Goal: Task Accomplishment & Management: Manage account settings

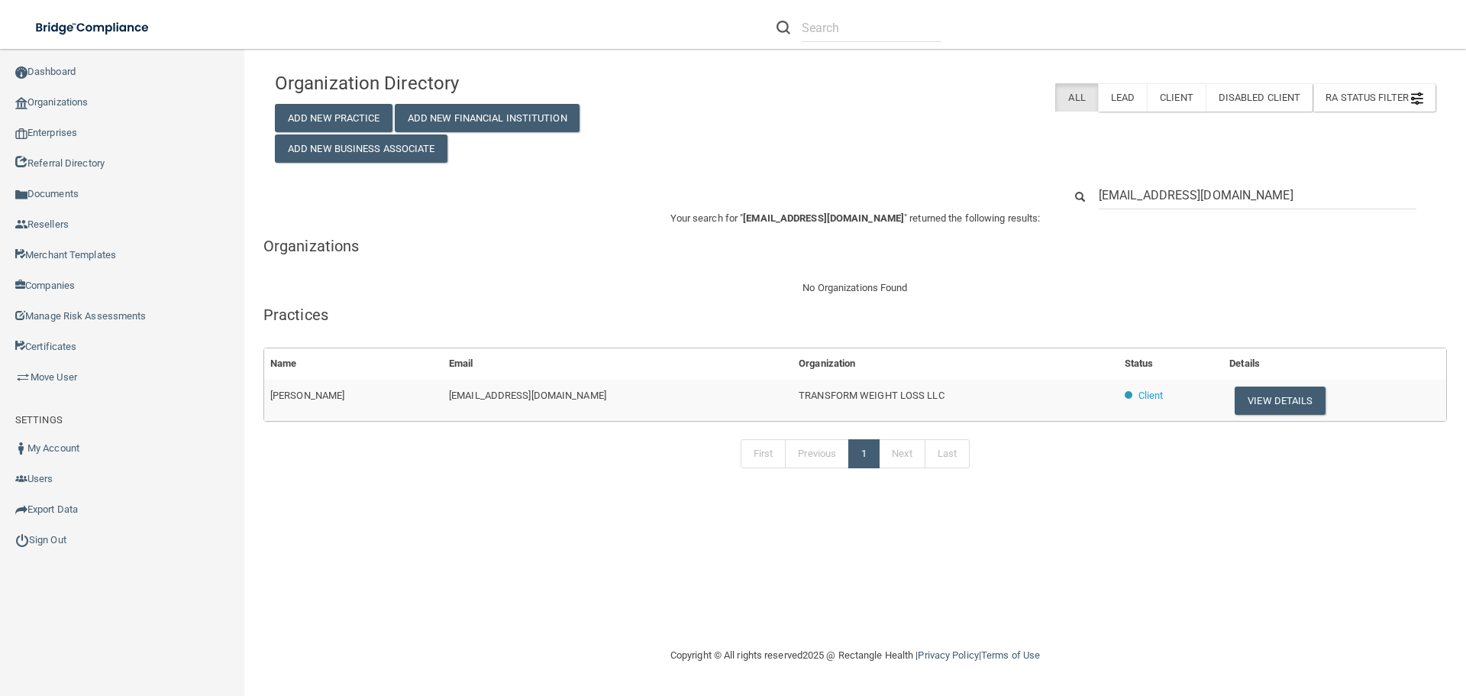
click at [1133, 189] on input "[EMAIL_ADDRESS][DOMAIN_NAME]" at bounding box center [1258, 195] width 318 height 28
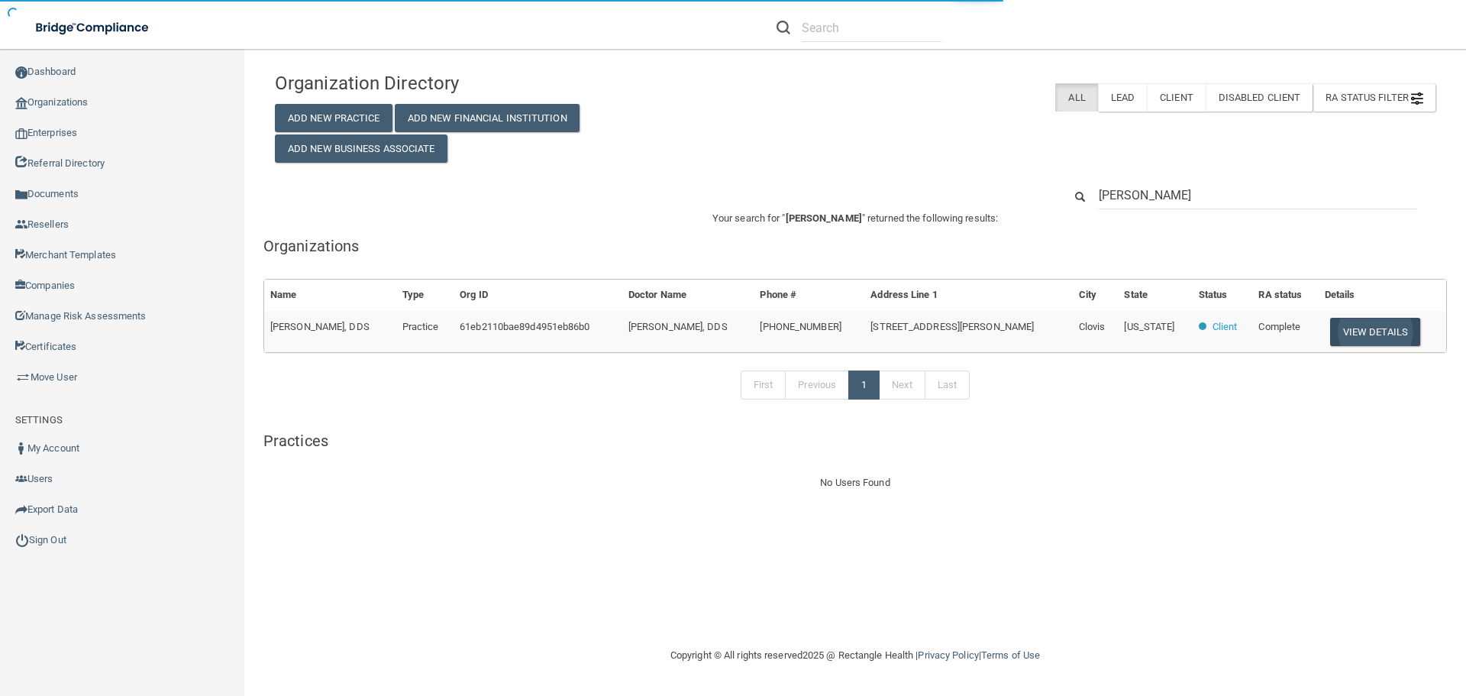
type input "[PERSON_NAME]"
click at [1330, 331] on button "View Details" at bounding box center [1375, 332] width 90 height 28
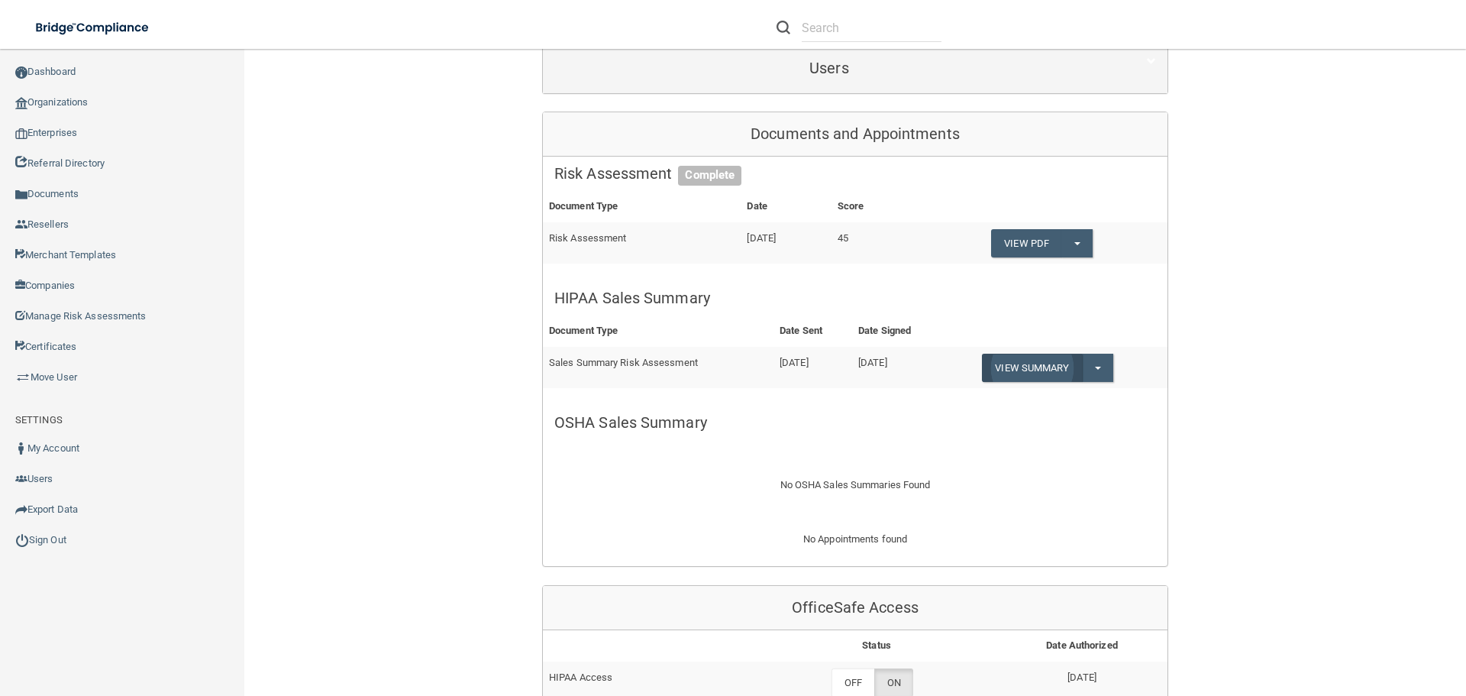
scroll to position [305, 0]
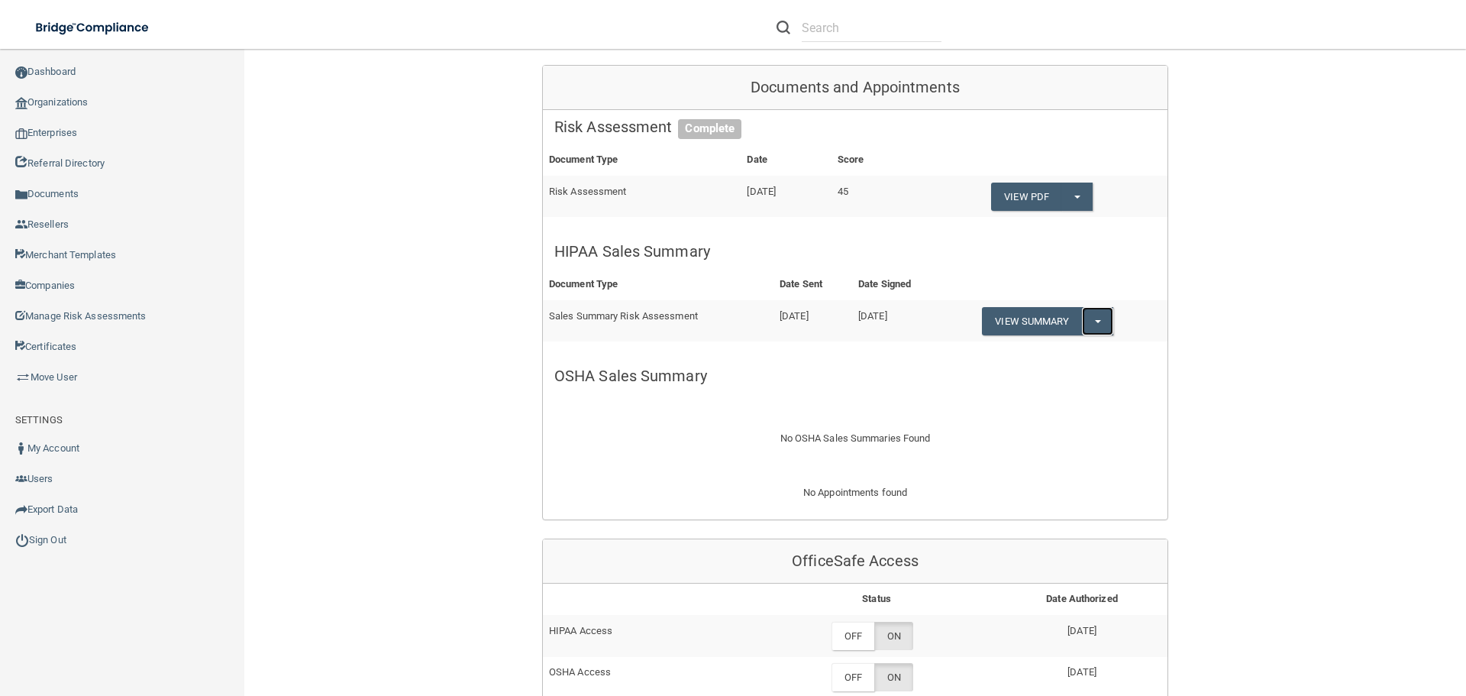
click at [1097, 327] on button "Split button!" at bounding box center [1097, 321] width 31 height 28
click at [1069, 356] on link "Download as PDF" at bounding box center [1045, 352] width 127 height 23
click at [52, 102] on link "Organizations" at bounding box center [122, 102] width 245 height 31
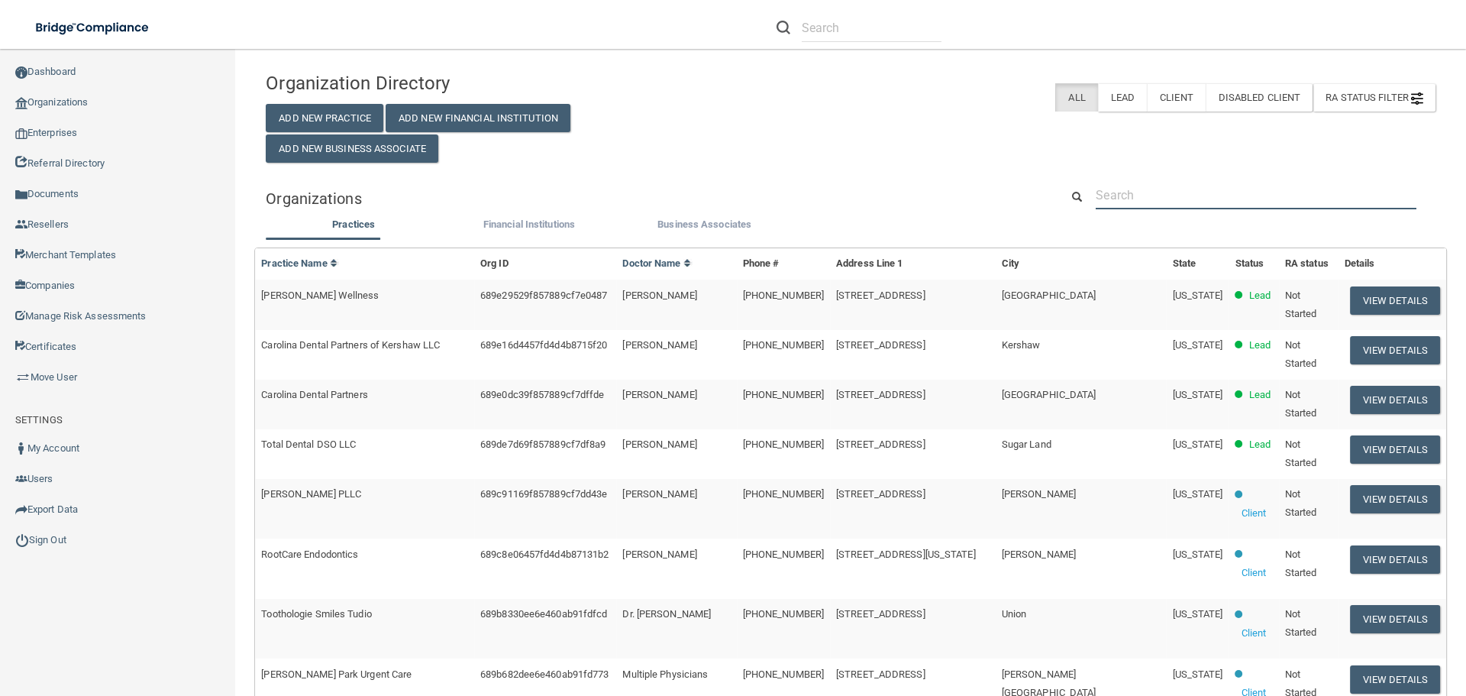
click at [1125, 200] on input "text" at bounding box center [1256, 195] width 321 height 28
paste input "[EMAIL_ADDRESS][DOMAIN_NAME]"
type input "[EMAIL_ADDRESS][DOMAIN_NAME]"
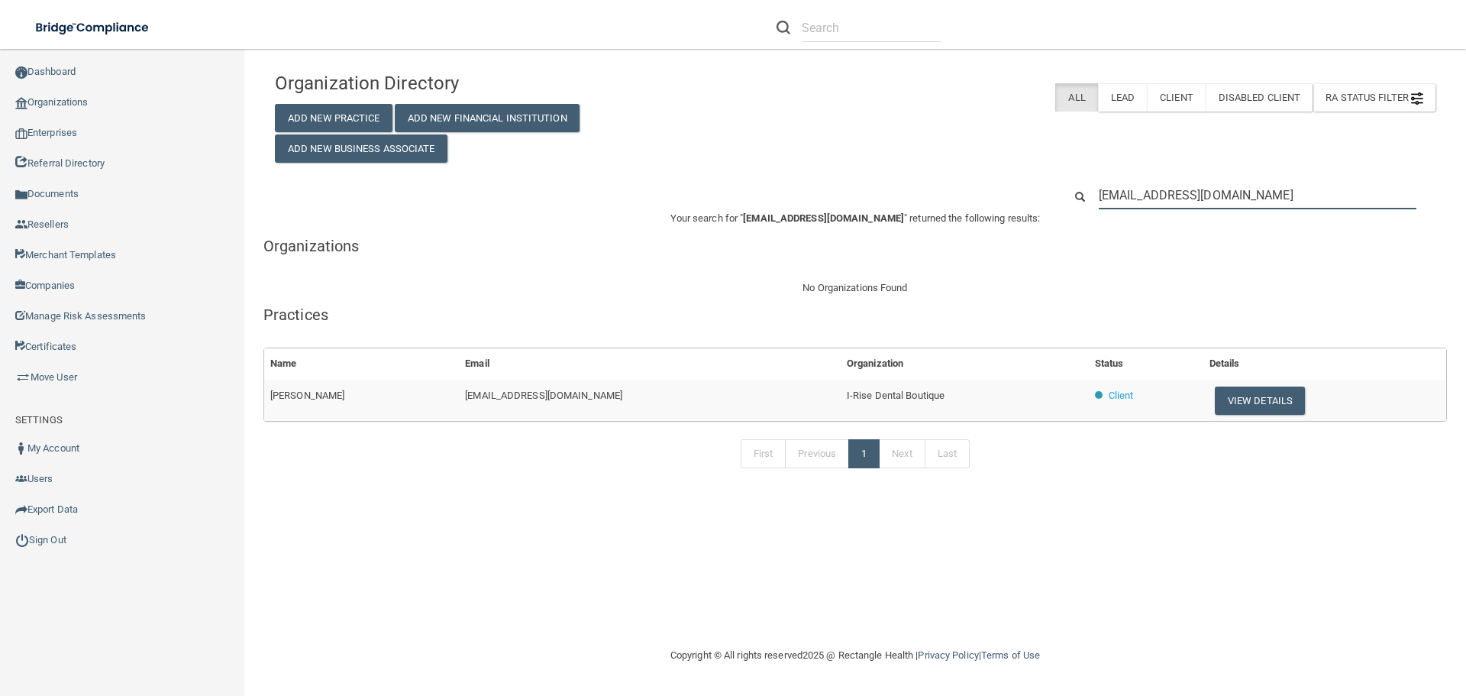
click at [1164, 196] on input "[EMAIL_ADDRESS][DOMAIN_NAME]" at bounding box center [1258, 195] width 318 height 28
paste input "[PERSON_NAME]"
type input "[PERSON_NAME][EMAIL_ADDRESS][DOMAIN_NAME]"
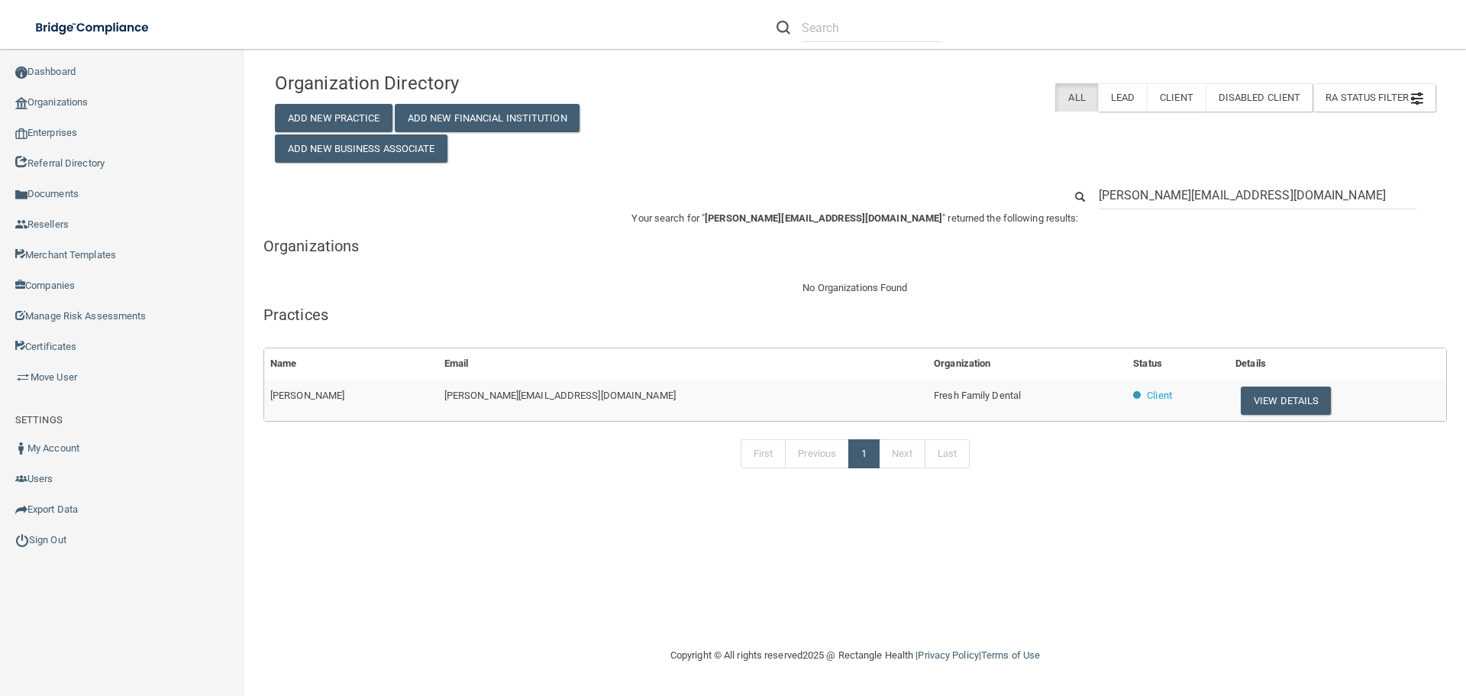
click at [934, 399] on span "Fresh Family Dental" at bounding box center [977, 394] width 87 height 11
copy tr "Fresh Family Dental"
click at [1056, 263] on div "Your search for " [EMAIL_ADDRESS][DOMAIN_NAME] " returned the following results…" at bounding box center [854, 350] width 1183 height 282
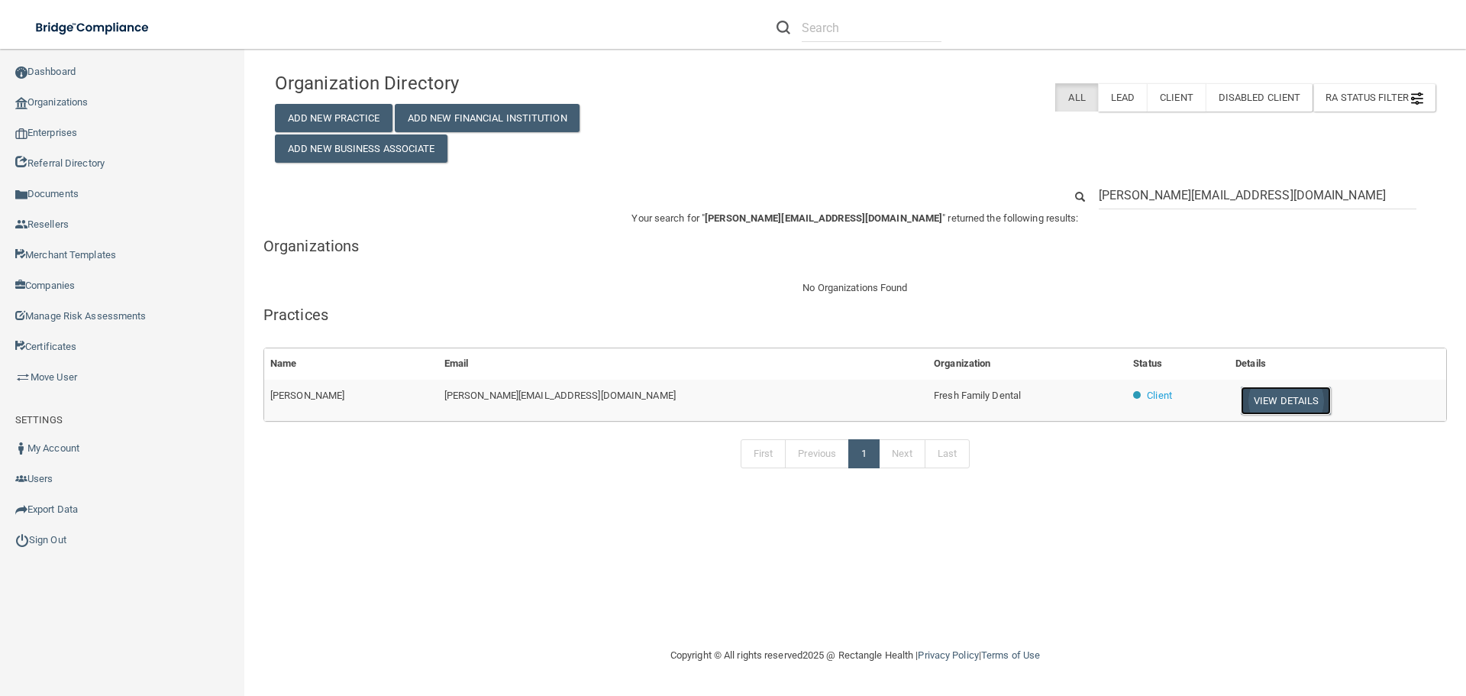
click at [1241, 402] on button "View Details" at bounding box center [1286, 400] width 90 height 28
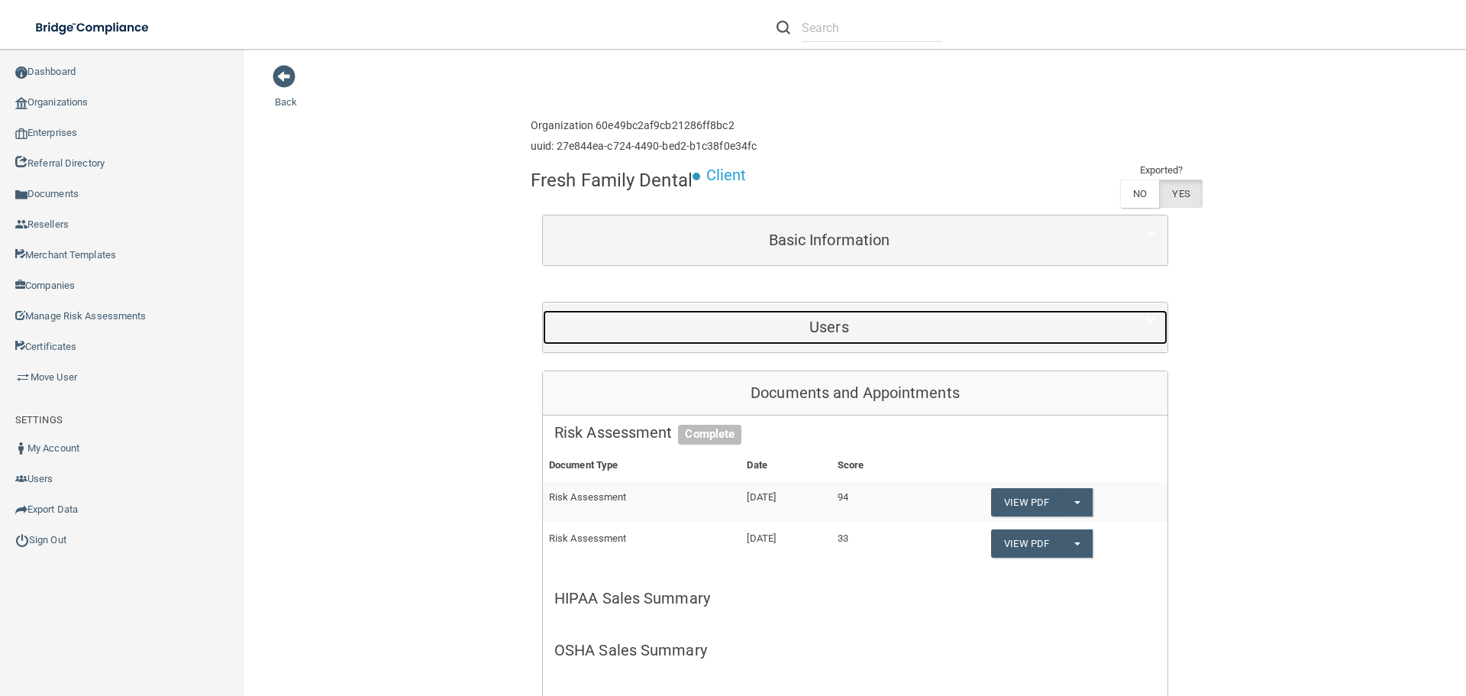
click at [738, 337] on div "Users" at bounding box center [829, 327] width 573 height 34
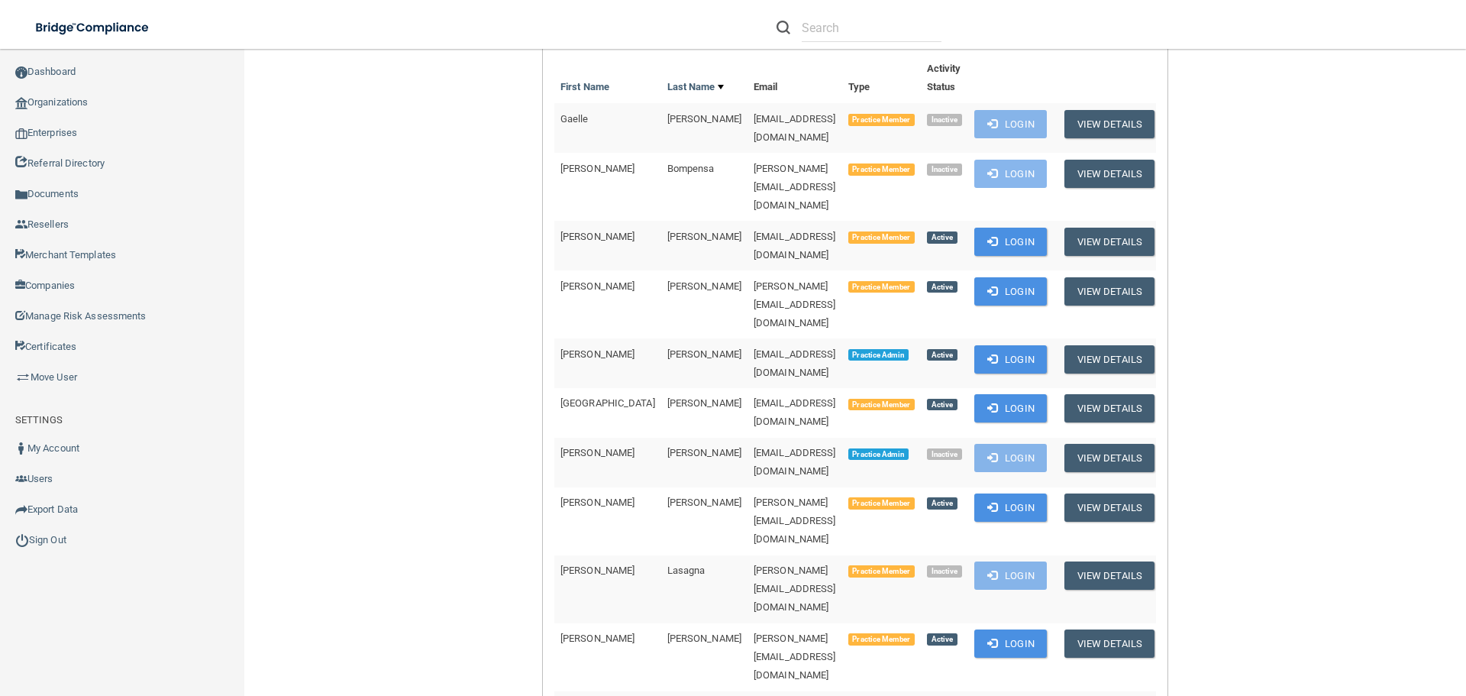
scroll to position [382, 0]
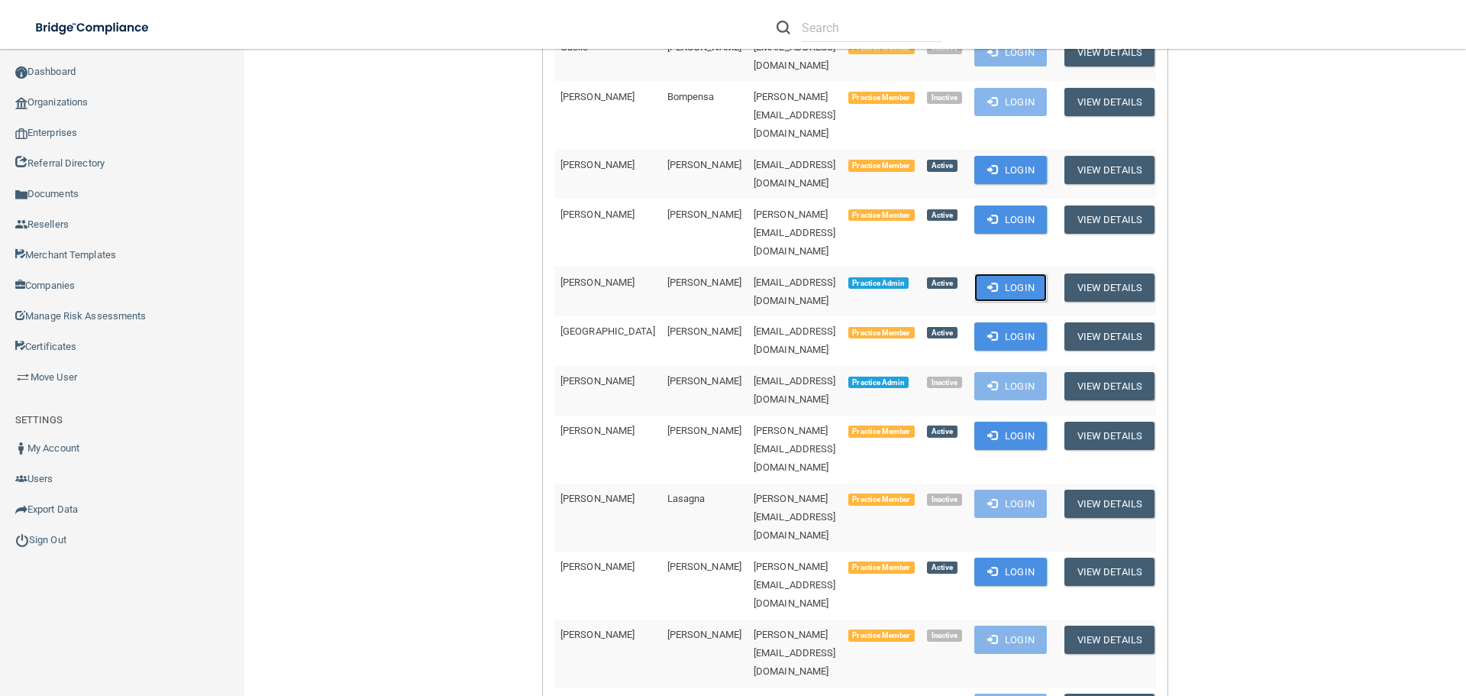
click at [992, 273] on button "Login" at bounding box center [1010, 287] width 73 height 28
click at [87, 98] on link "Organizations" at bounding box center [122, 102] width 245 height 31
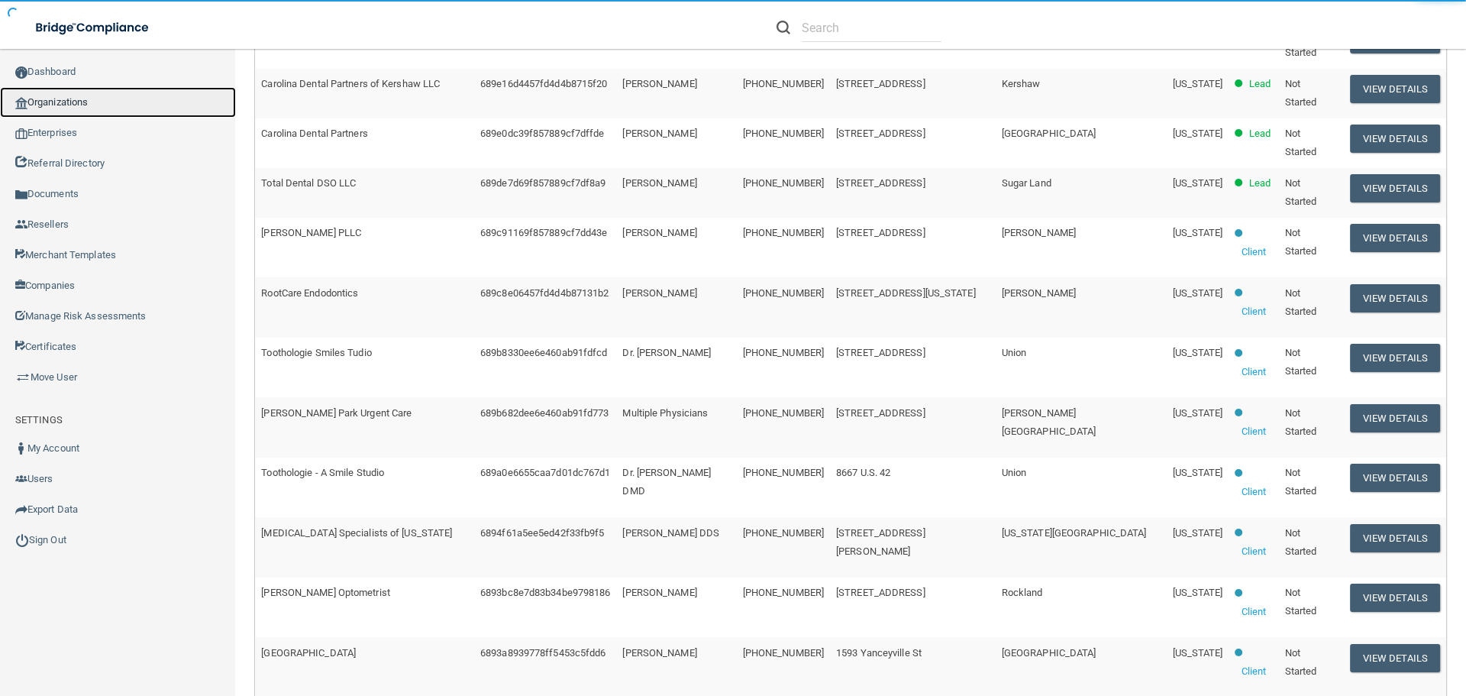
scroll to position [5, 0]
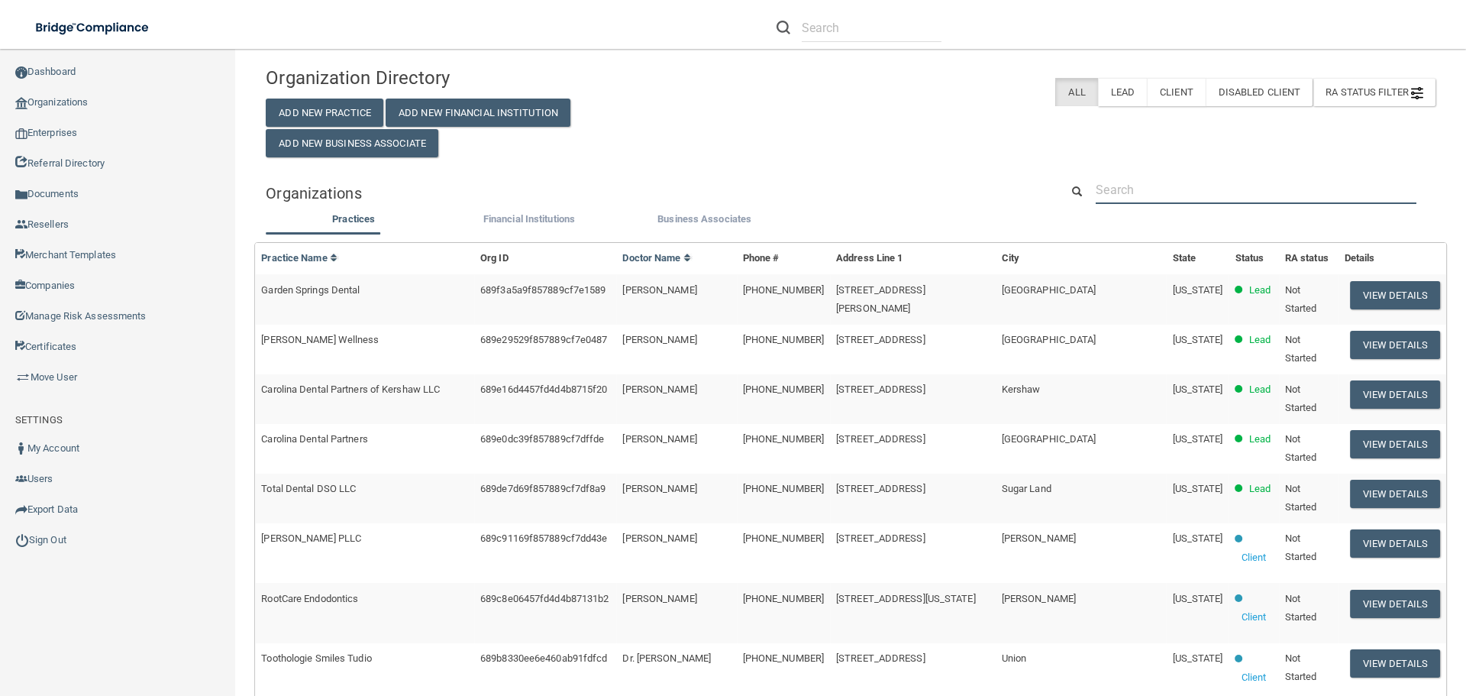
click at [1130, 187] on input "text" at bounding box center [1256, 190] width 321 height 28
paste input "[EMAIL_ADDRESS][DOMAIN_NAME]"
type input "[EMAIL_ADDRESS][DOMAIN_NAME]"
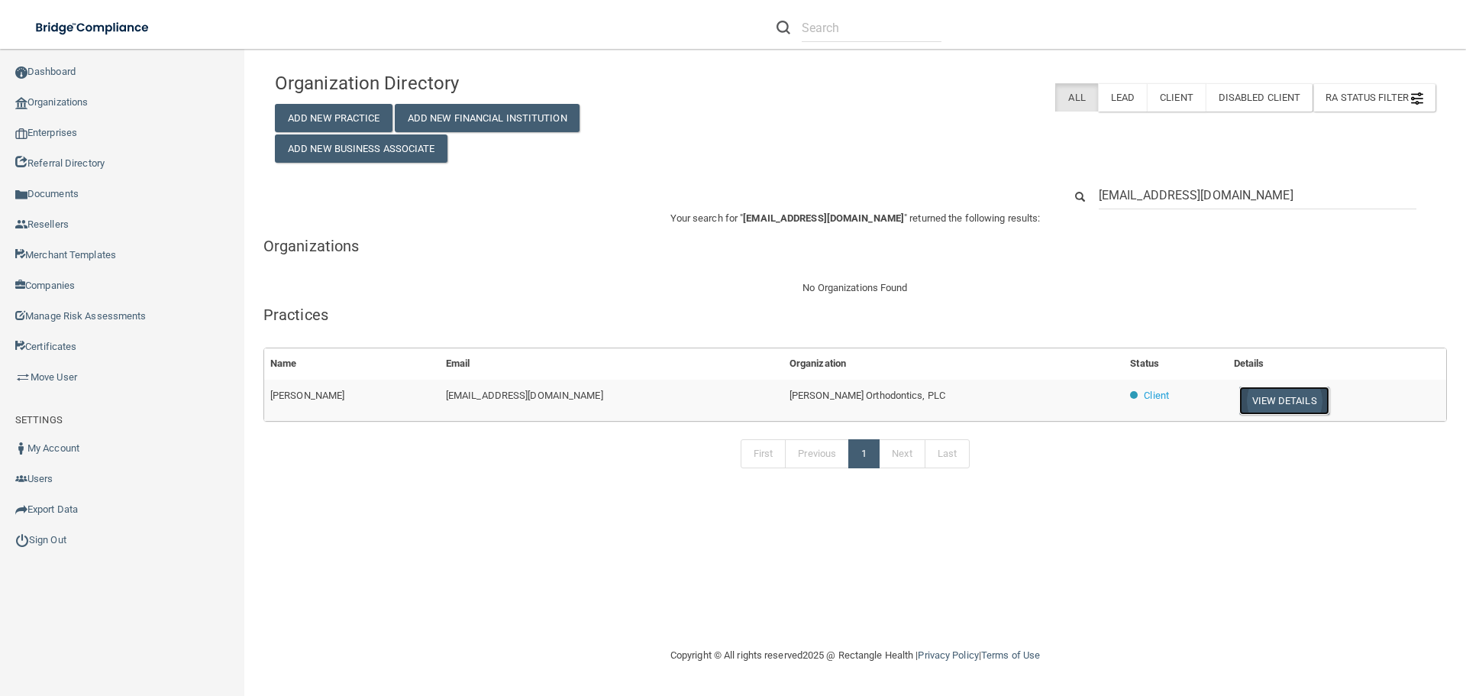
click at [1245, 396] on button "View Details" at bounding box center [1284, 400] width 90 height 28
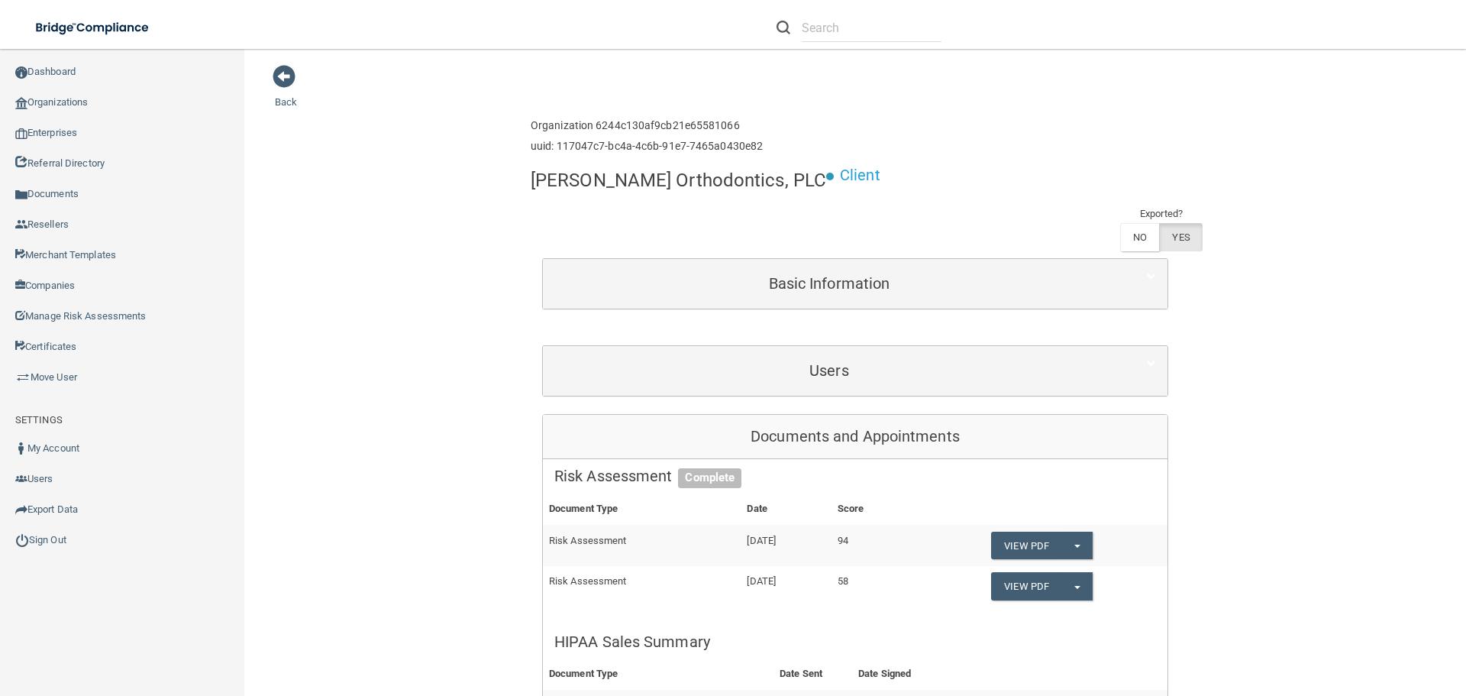
click at [631, 187] on h4 "[PERSON_NAME] Orthodontics, PLC" at bounding box center [678, 180] width 295 height 20
copy div "[PERSON_NAME] Orthodontics, PLC"
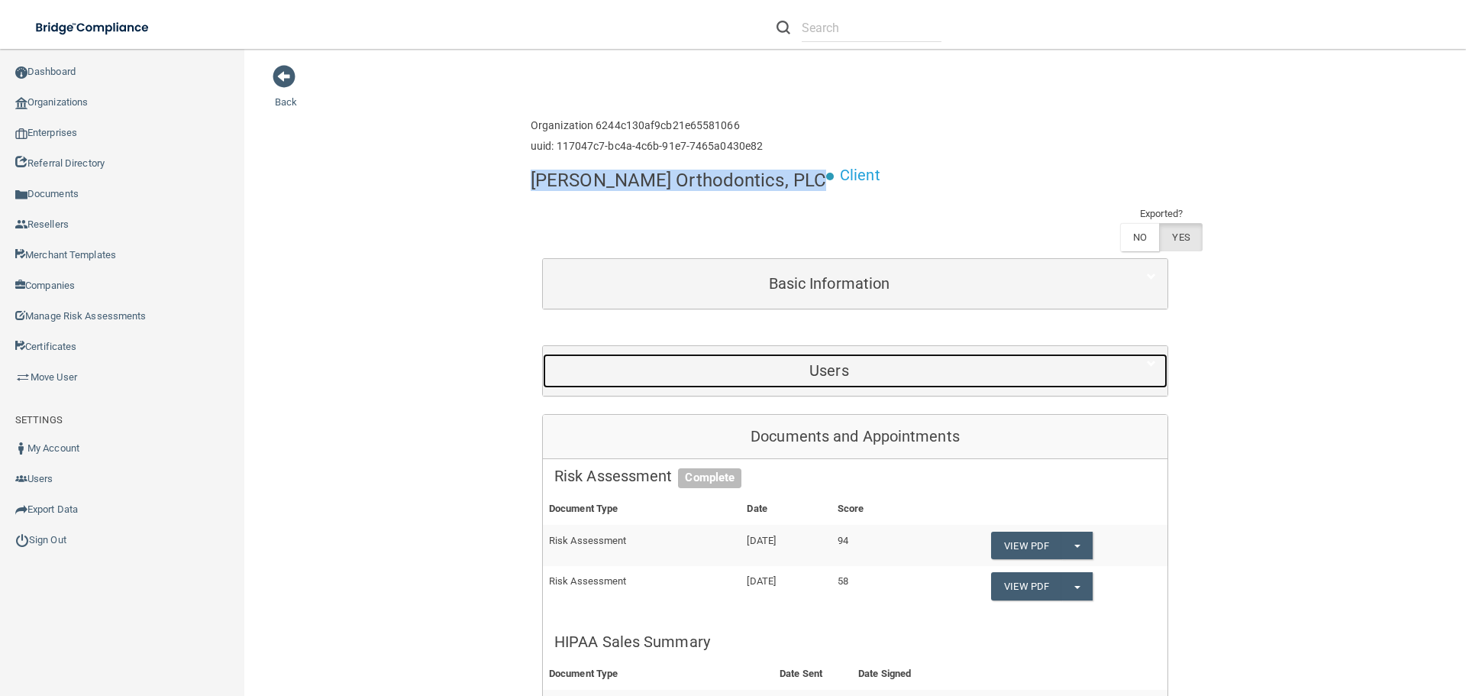
click at [744, 353] on div "Users" at bounding box center [829, 370] width 573 height 34
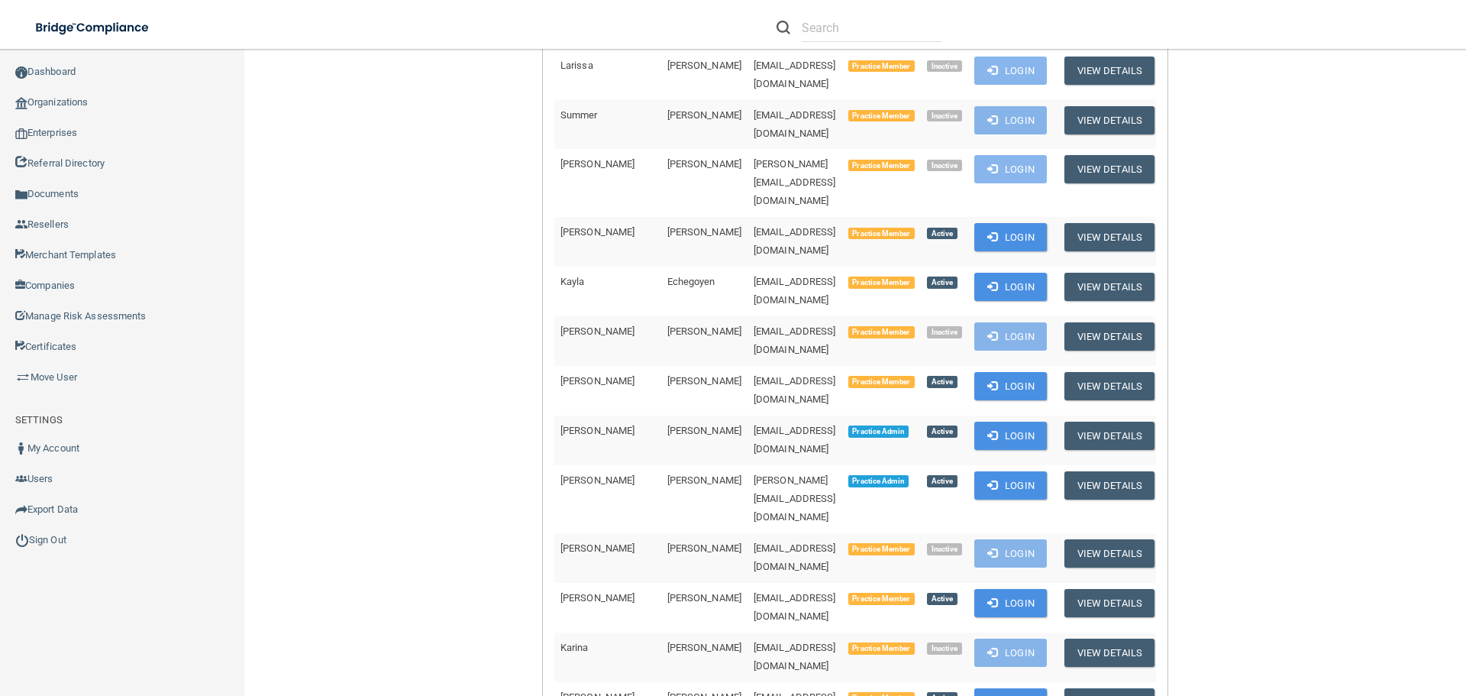
scroll to position [458, 0]
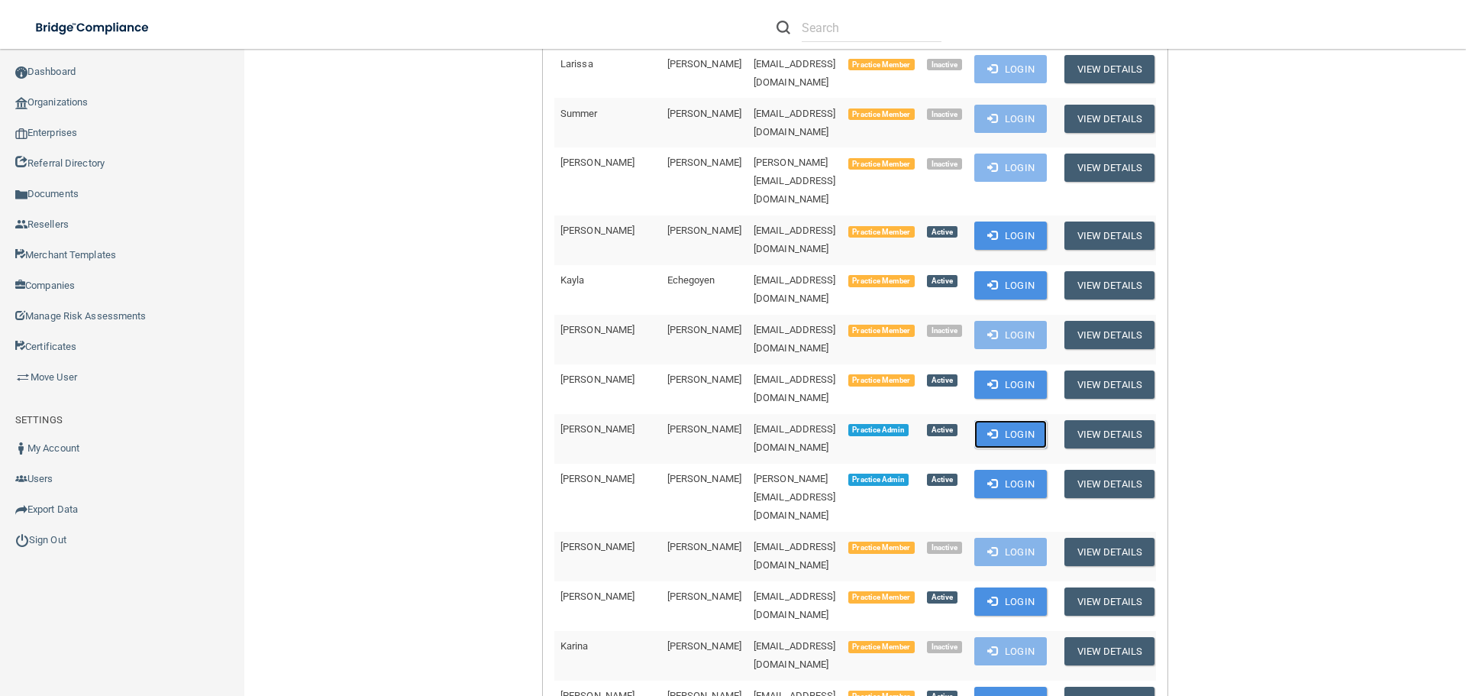
click at [987, 428] on span at bounding box center [992, 433] width 10 height 10
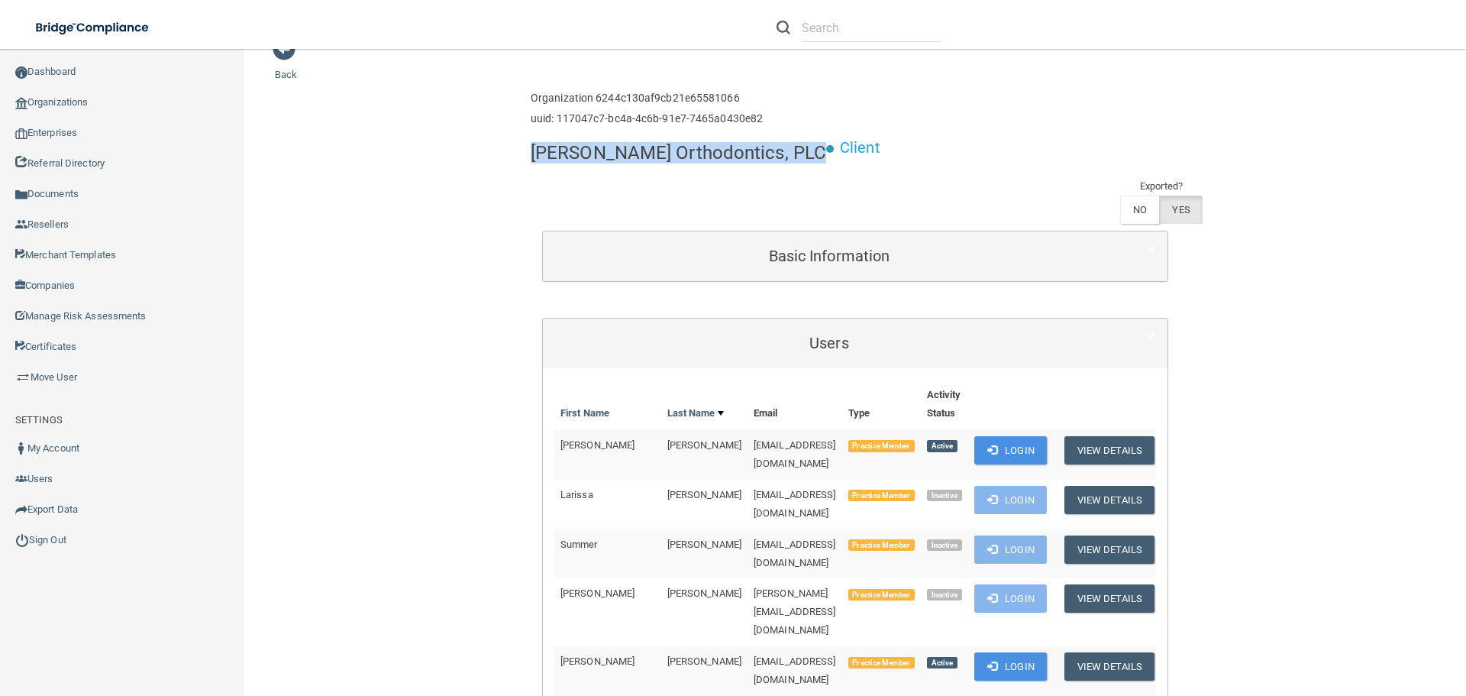
scroll to position [0, 0]
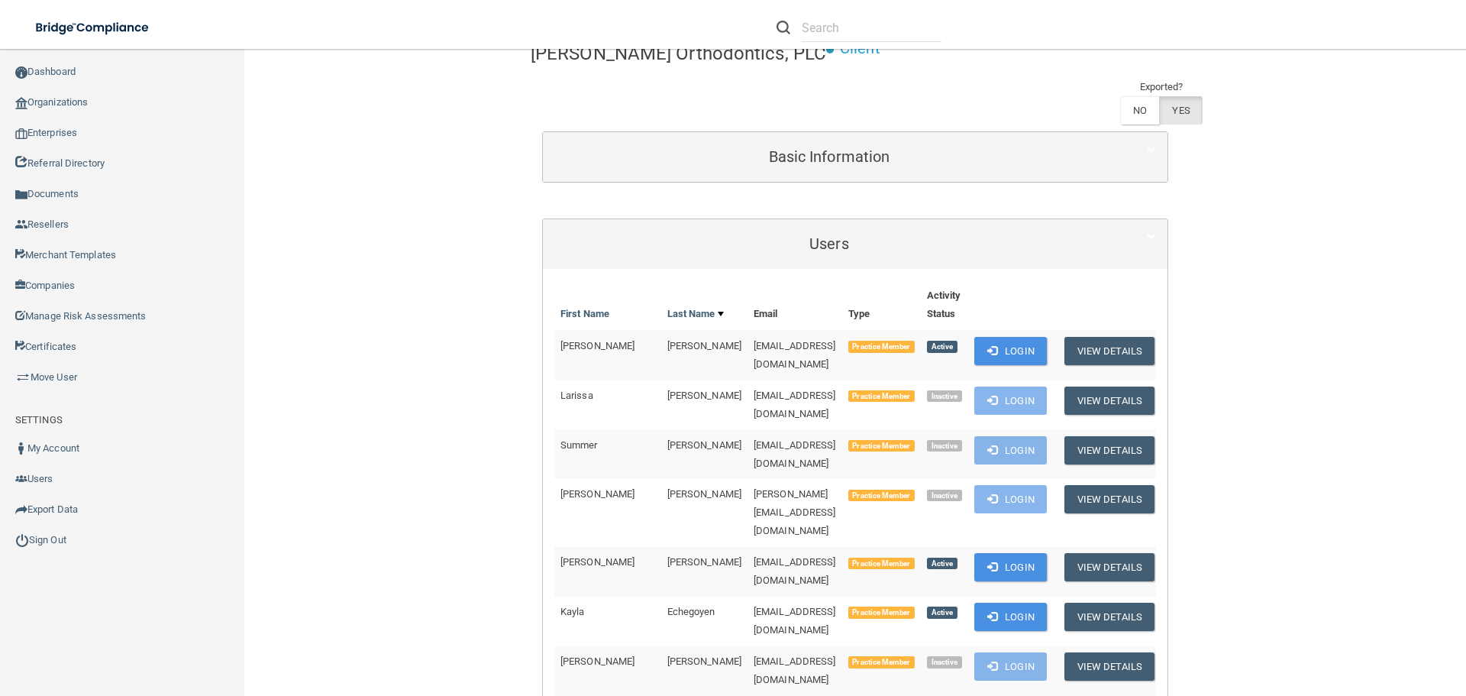
scroll to position [39, 0]
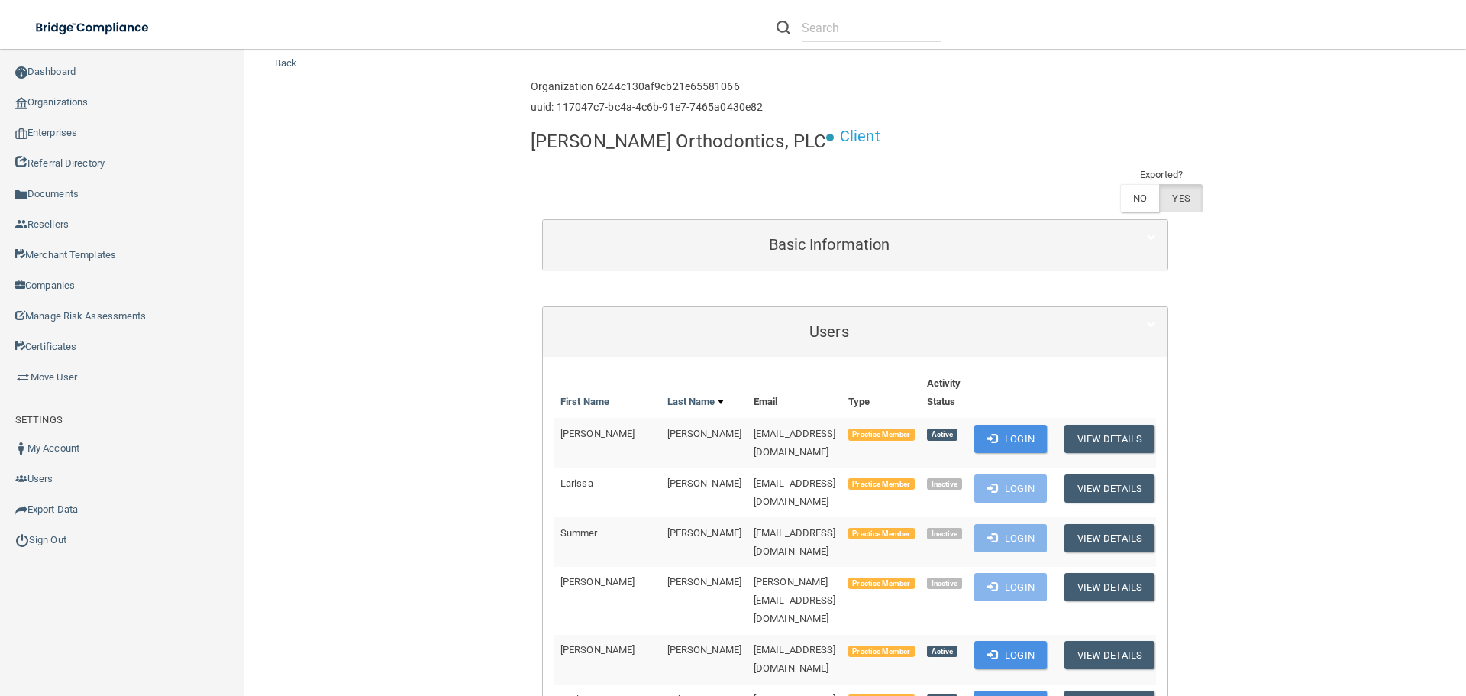
click at [564, 144] on h4 "[PERSON_NAME] Orthodontics, PLC" at bounding box center [678, 141] width 295 height 20
copy div "[PERSON_NAME] Orthodontics, PLC"
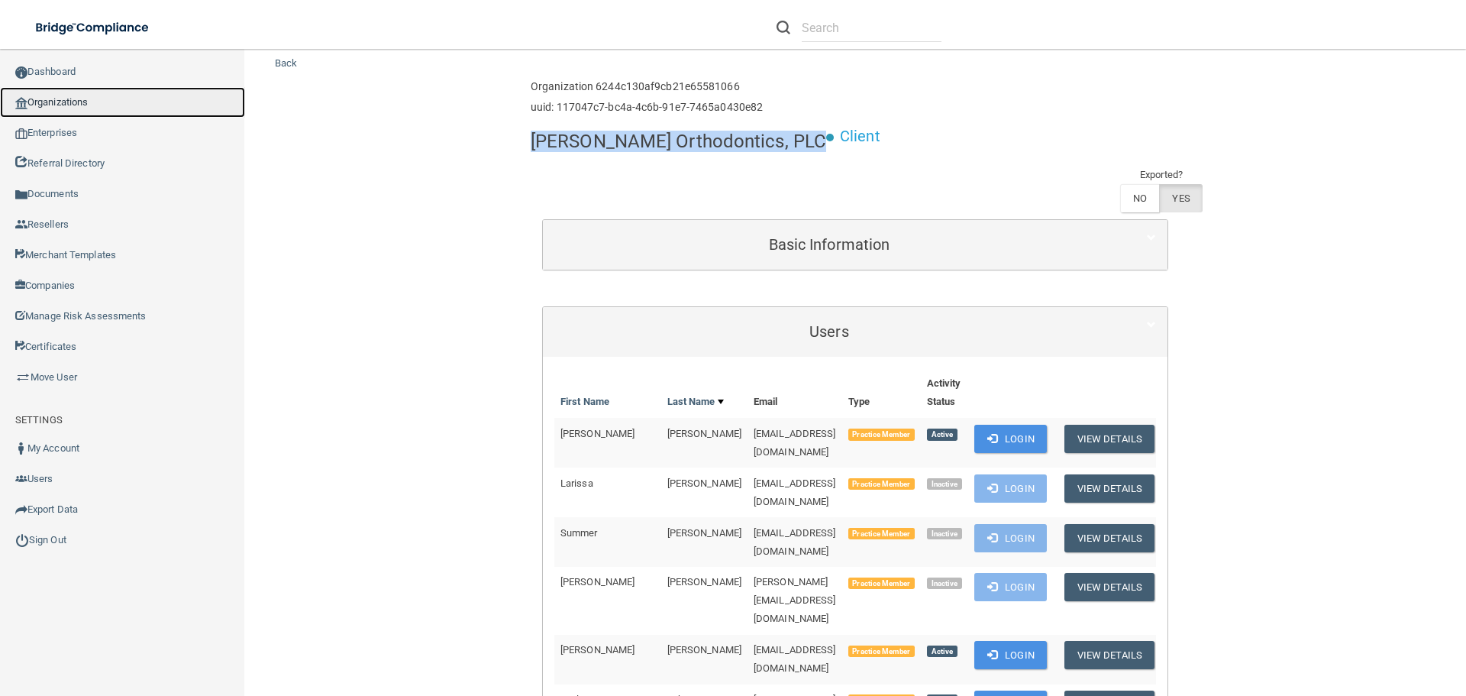
click at [85, 98] on link "Organizations" at bounding box center [122, 102] width 245 height 31
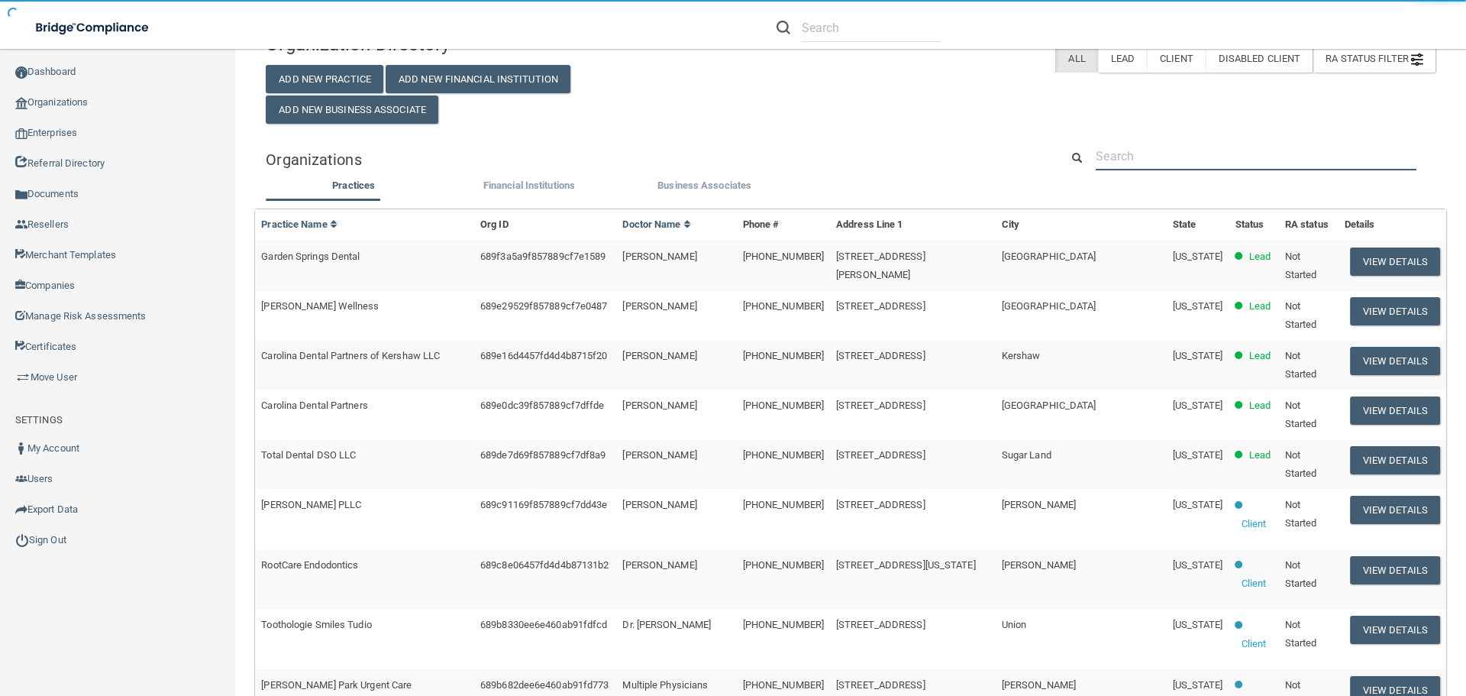
click at [1125, 159] on input "text" at bounding box center [1256, 156] width 321 height 28
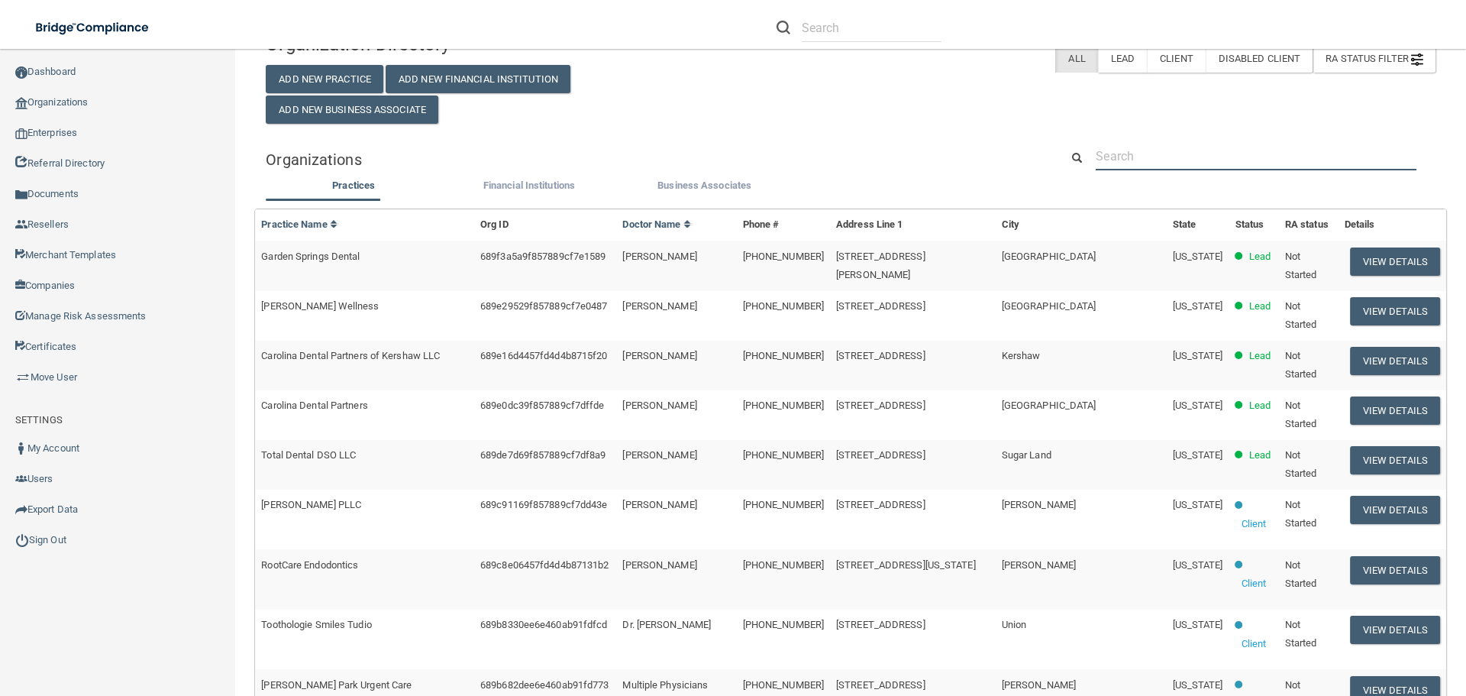
paste input "[EMAIL_ADDRESS][DOMAIN_NAME]"
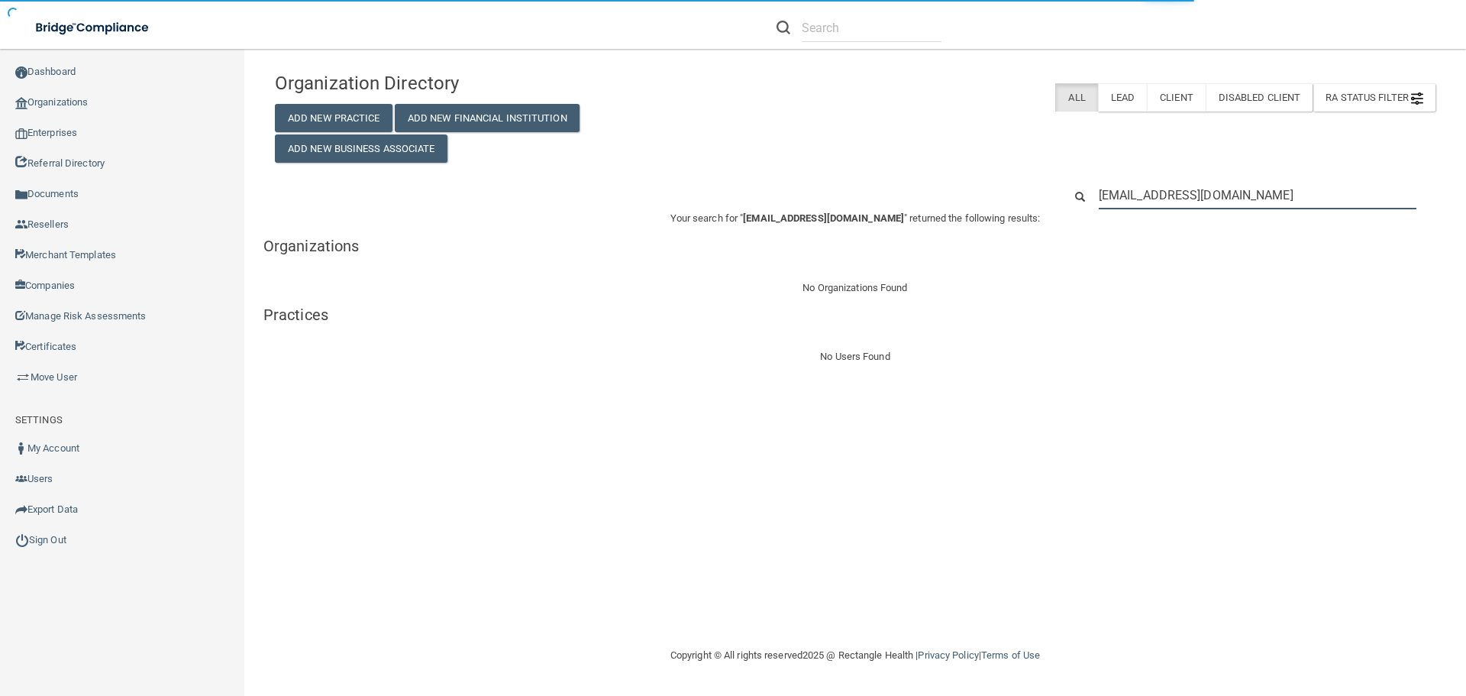
type input "[EMAIL_ADDRESS][DOMAIN_NAME]"
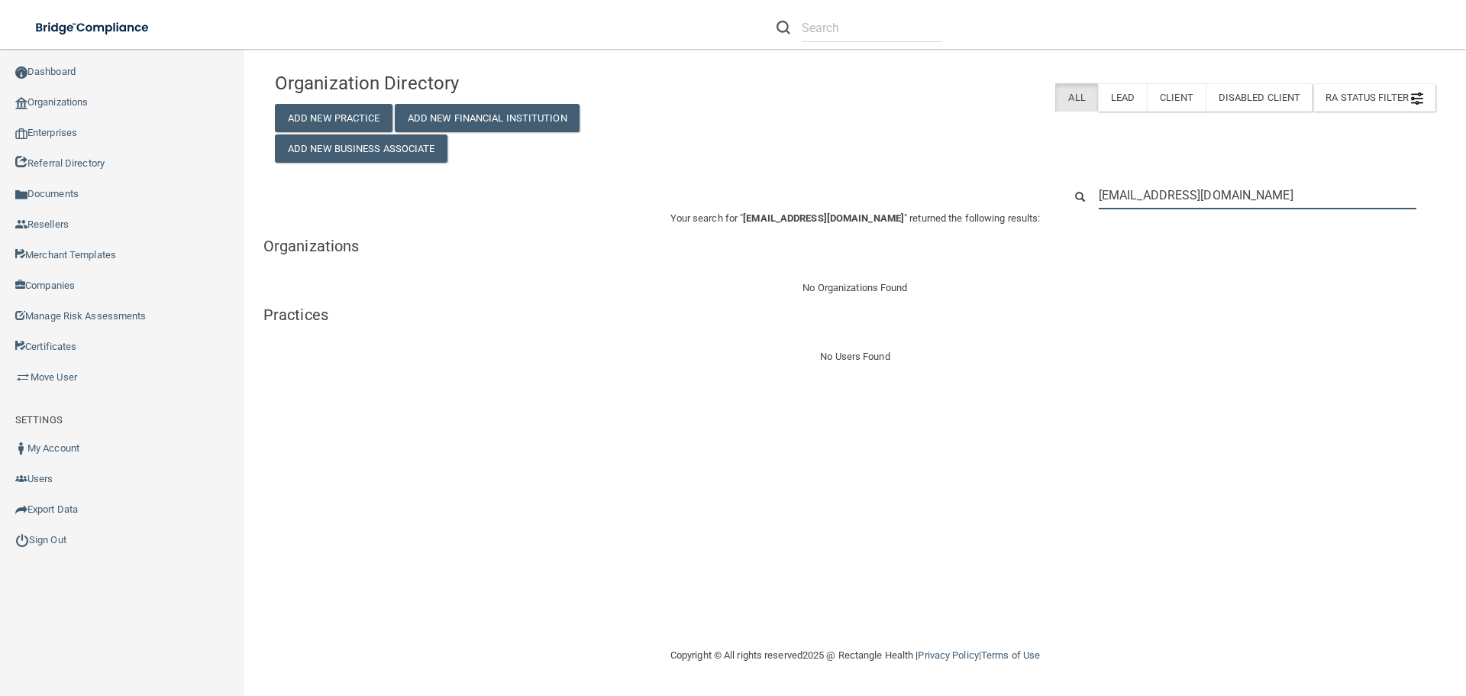
click at [1196, 191] on input "[EMAIL_ADDRESS][DOMAIN_NAME]" at bounding box center [1258, 195] width 318 height 28
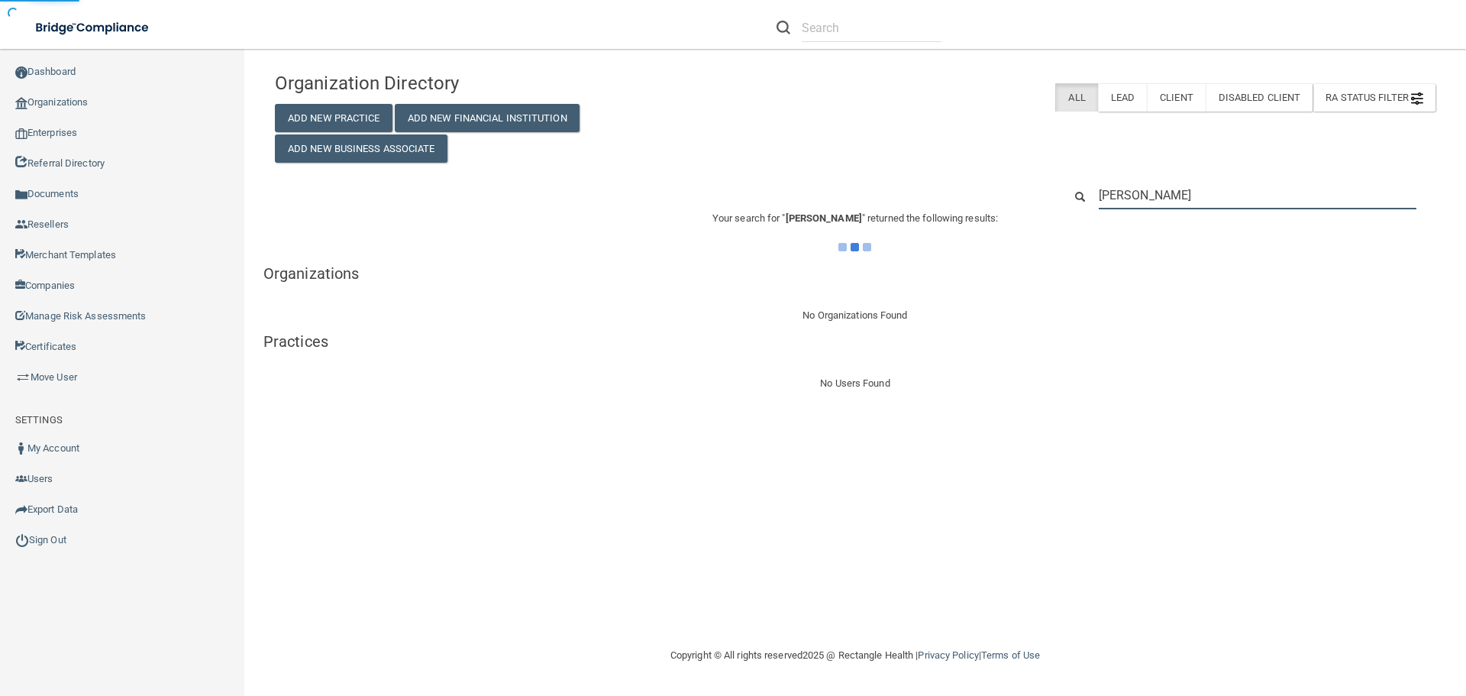
type input "[PERSON_NAME]"
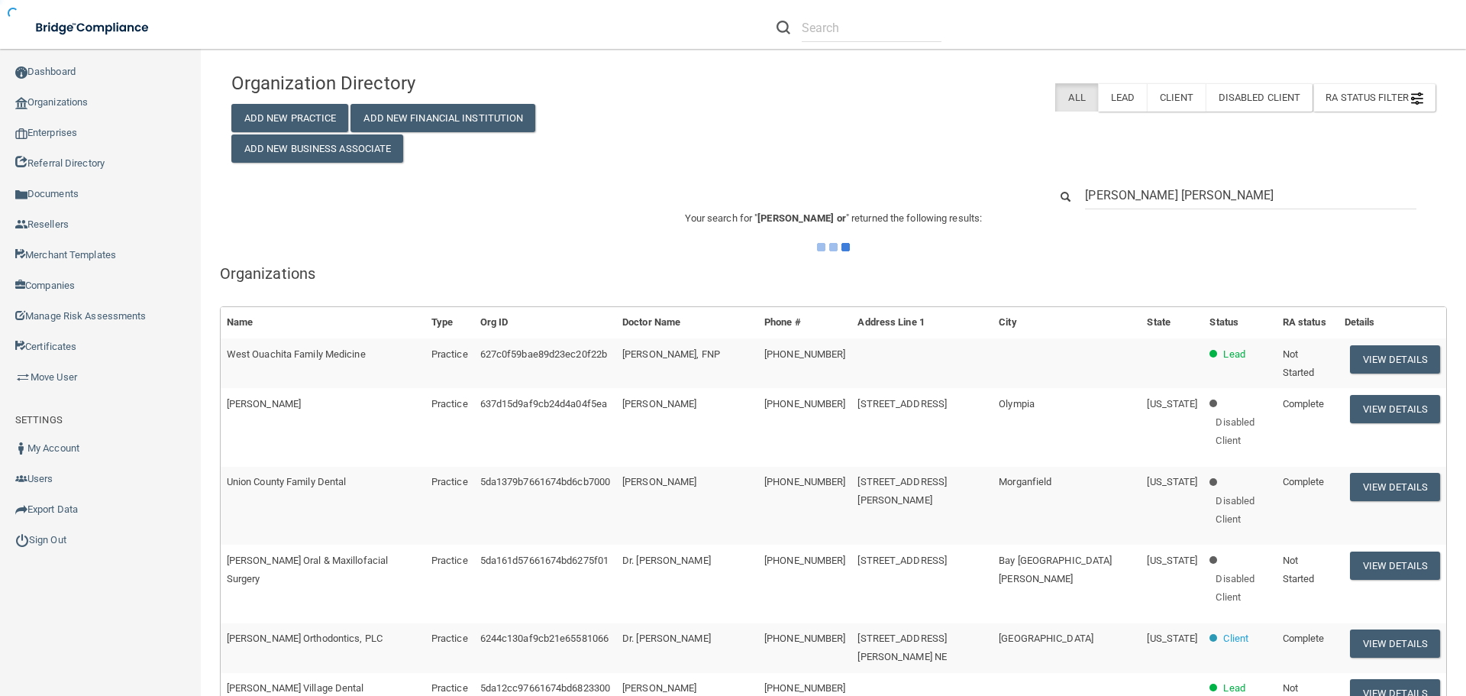
type input "[PERSON_NAME] [PERSON_NAME]"
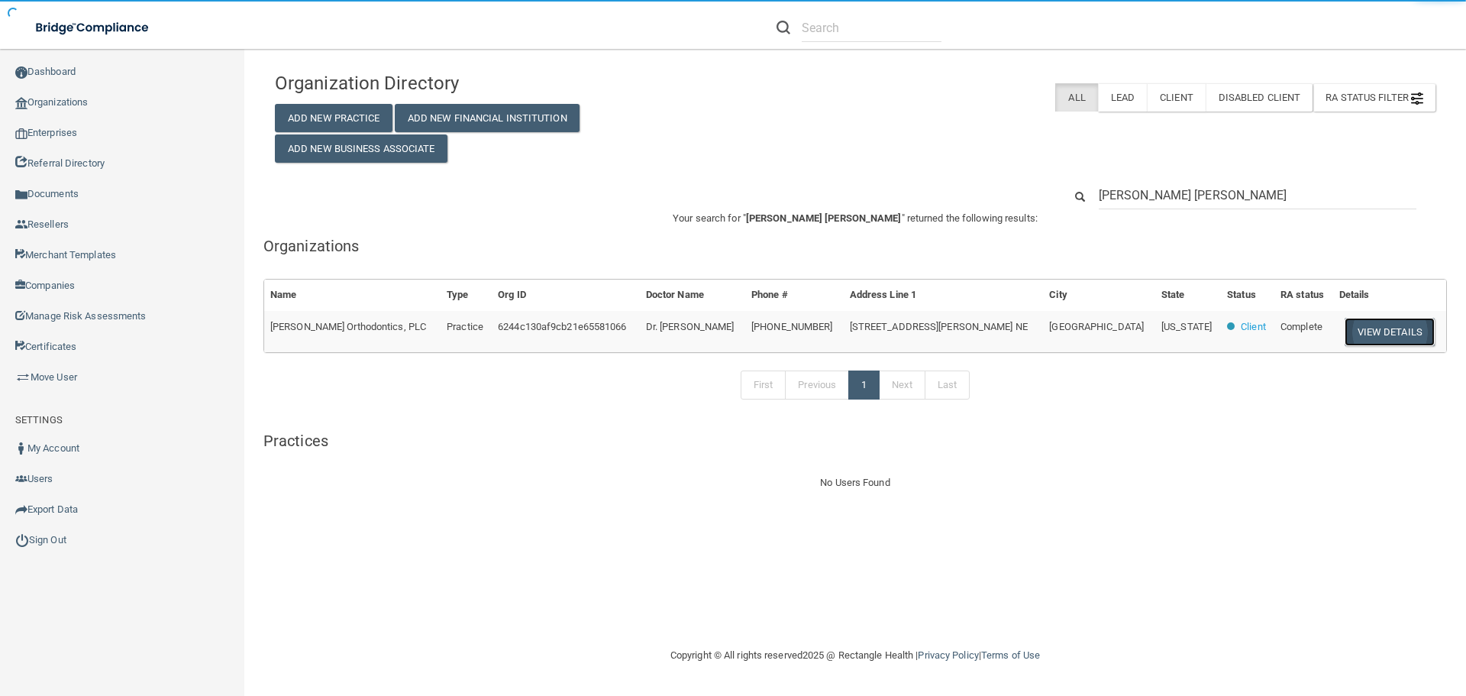
click at [1345, 334] on button "View Details" at bounding box center [1390, 332] width 90 height 28
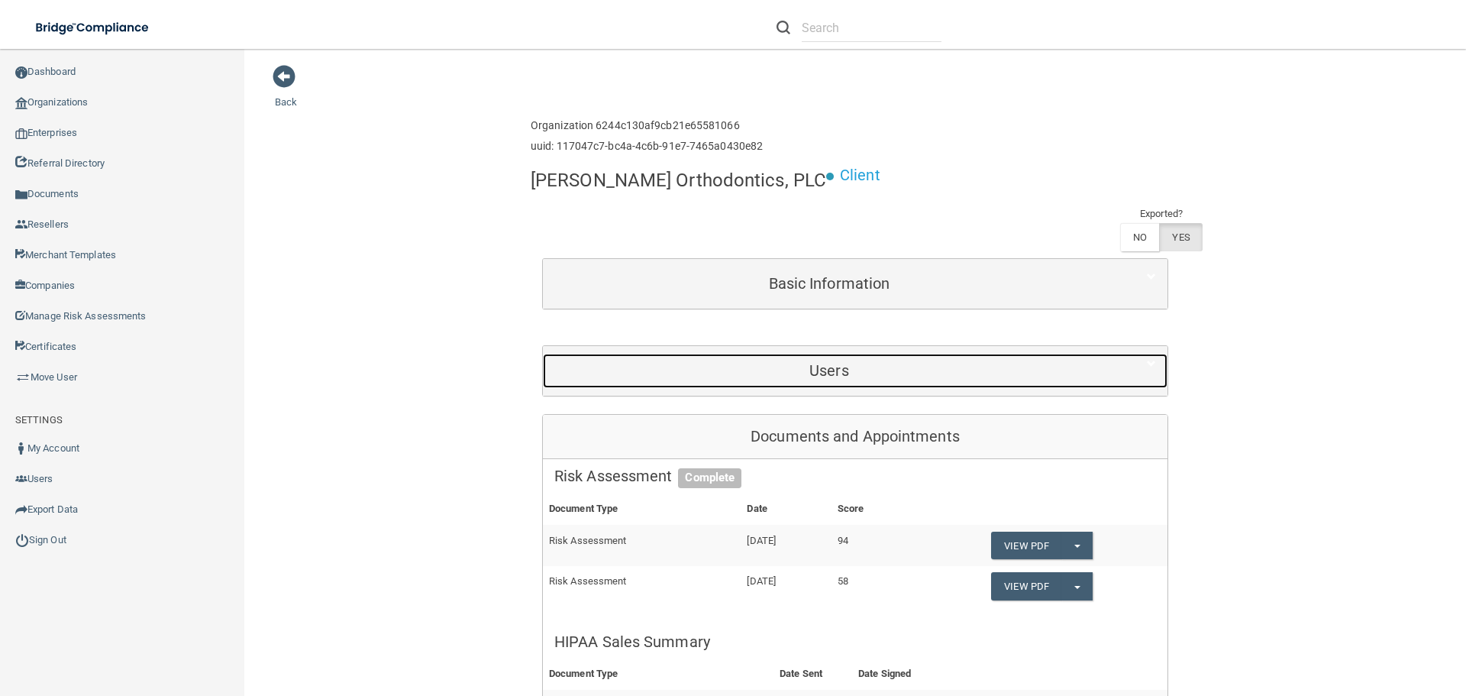
click at [847, 362] on h5 "Users" at bounding box center [829, 370] width 550 height 17
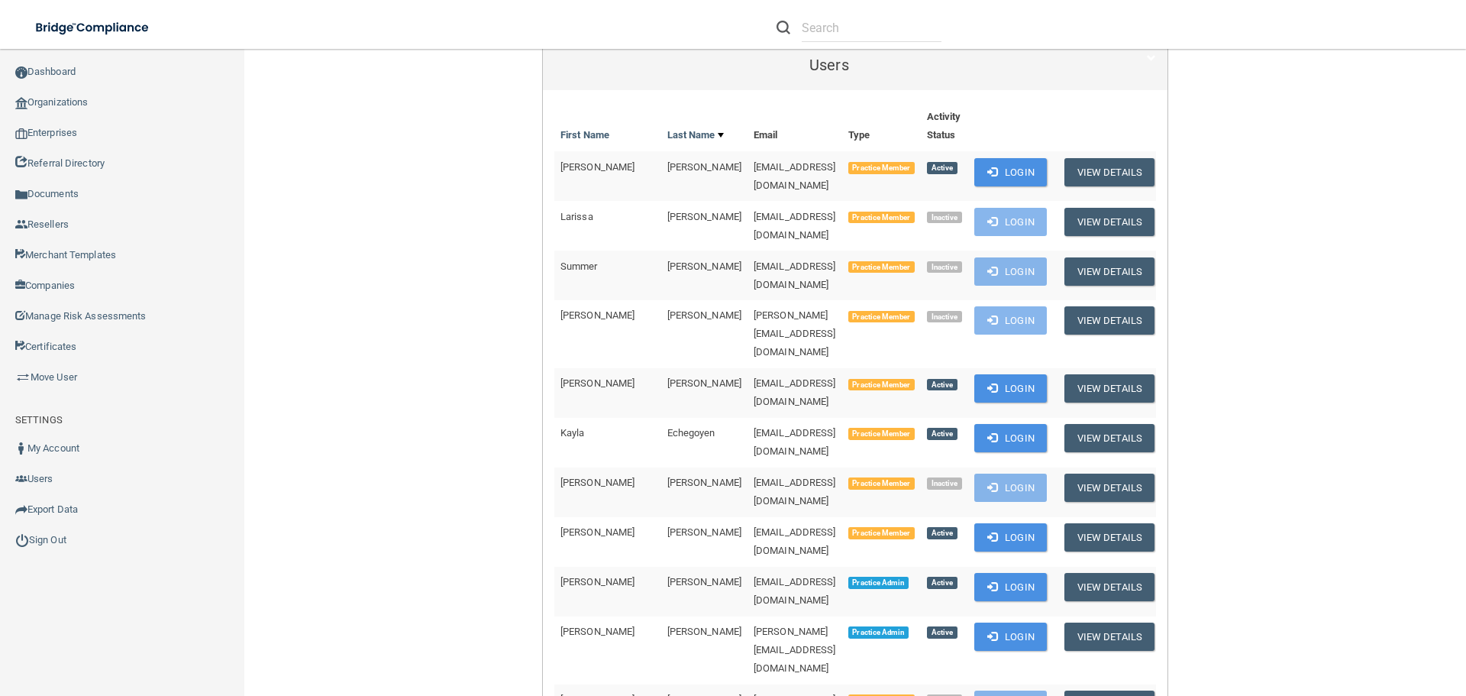
scroll to position [1178, 0]
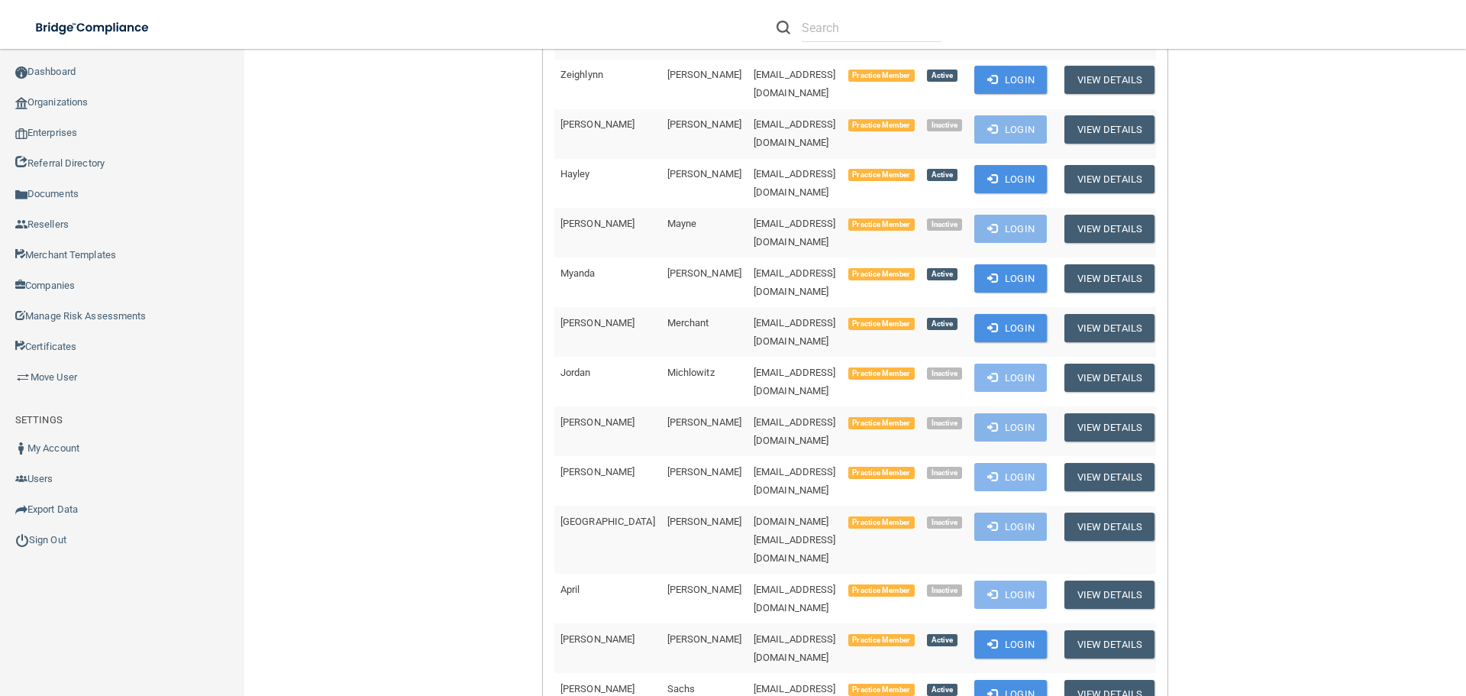
click at [770, 683] on span "[EMAIL_ADDRESS][DOMAIN_NAME]" at bounding box center [795, 698] width 82 height 30
drag, startPoint x: 795, startPoint y: 374, endPoint x: 673, endPoint y: 377, distance: 122.2
click at [747, 673] on td "[EMAIL_ADDRESS][DOMAIN_NAME]" at bounding box center [794, 698] width 95 height 50
copy span "[EMAIL_ADDRESS][DOMAIN_NAME]"
click at [86, 100] on link "Organizations" at bounding box center [122, 102] width 245 height 31
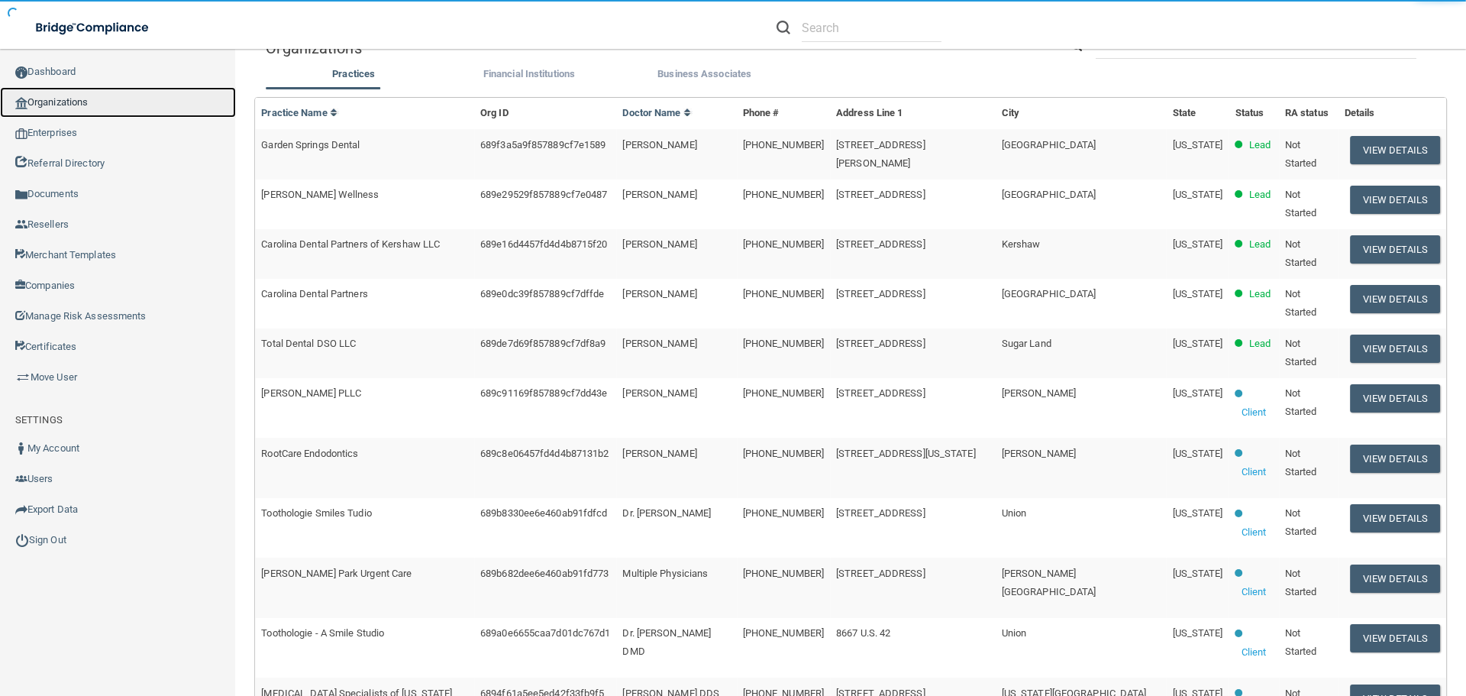
scroll to position [5, 0]
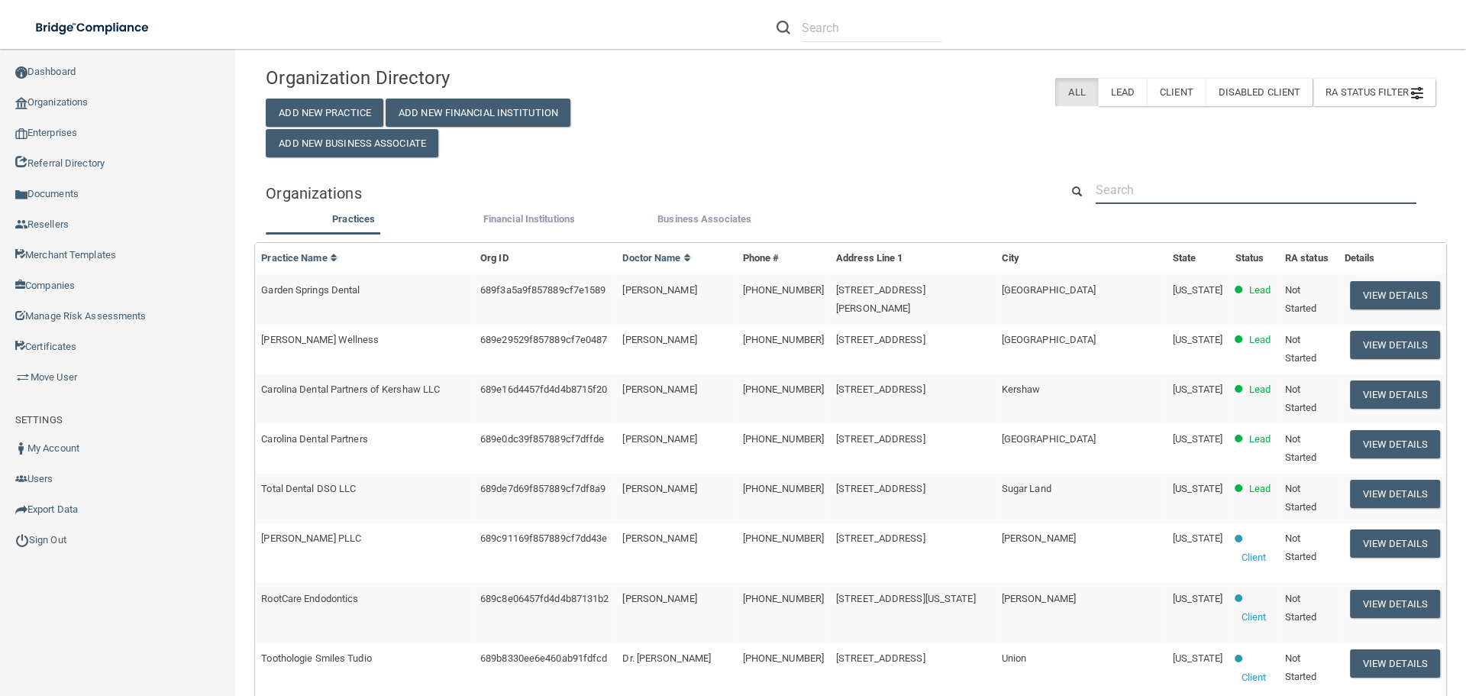
click at [1110, 189] on input "text" at bounding box center [1256, 190] width 321 height 28
paste input "[PERSON_NAME][EMAIL_ADDRESS][DOMAIN_NAME]"
type input "[PERSON_NAME][EMAIL_ADDRESS][DOMAIN_NAME]"
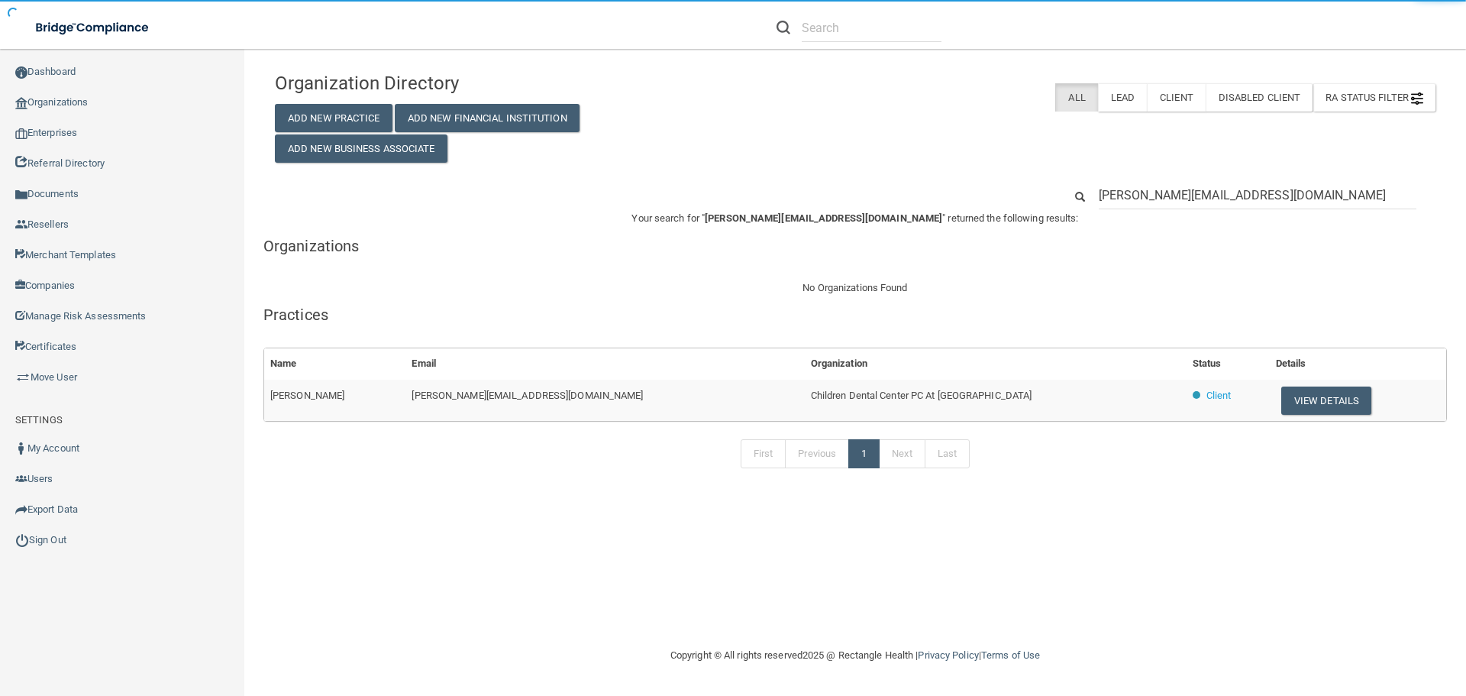
click at [848, 396] on span "Children Dental Center PC At [GEOGRAPHIC_DATA]" at bounding box center [921, 394] width 221 height 11
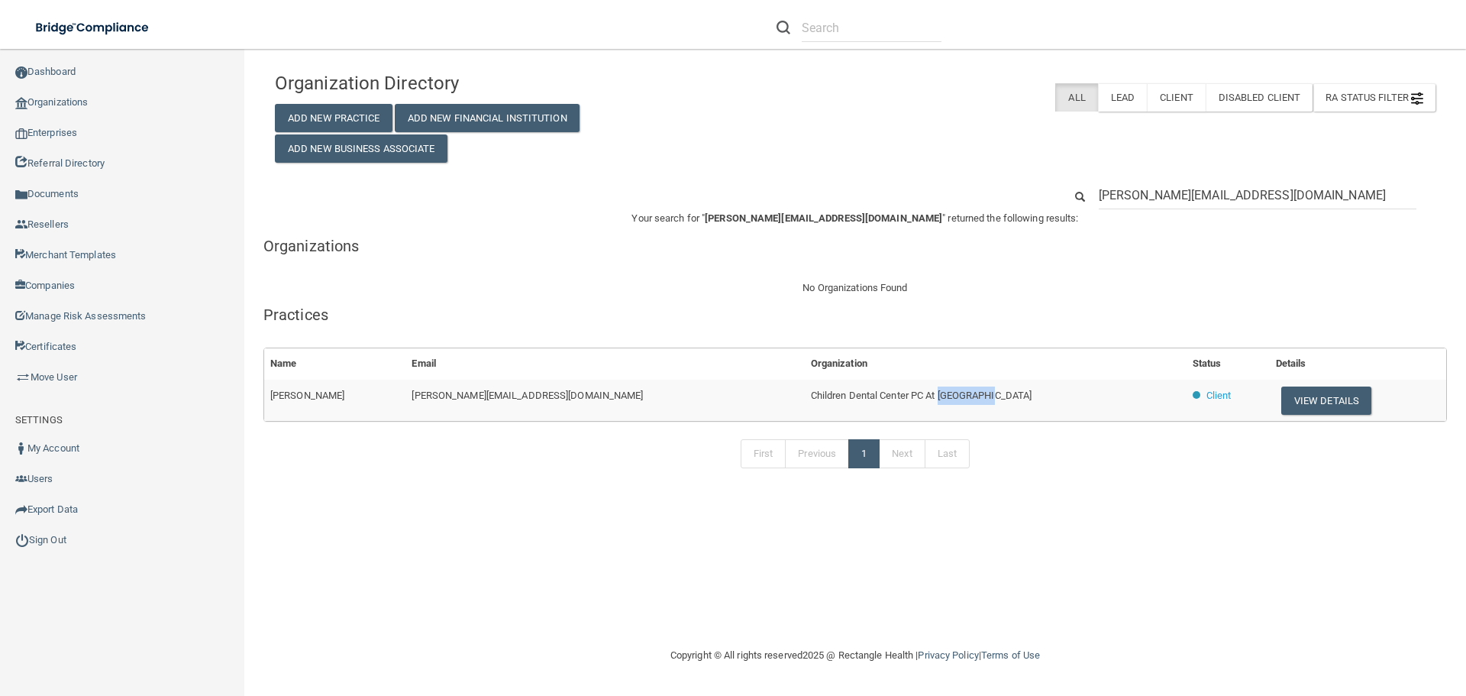
click at [848, 396] on span "Children Dental Center PC At [GEOGRAPHIC_DATA]" at bounding box center [921, 394] width 221 height 11
copy tr "Children Dental Center PC At [GEOGRAPHIC_DATA]"
click at [1281, 390] on button "View Details" at bounding box center [1326, 400] width 90 height 28
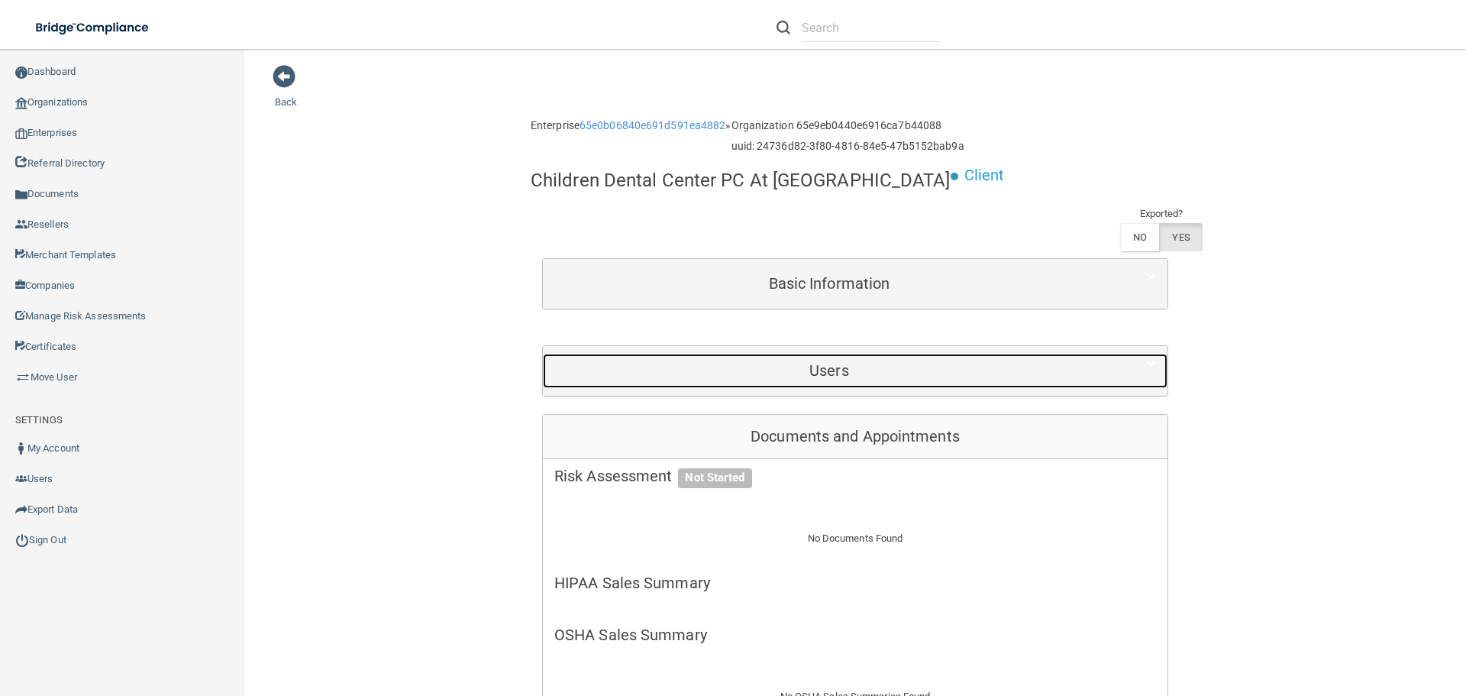
click at [757, 358] on div "Users" at bounding box center [829, 370] width 573 height 34
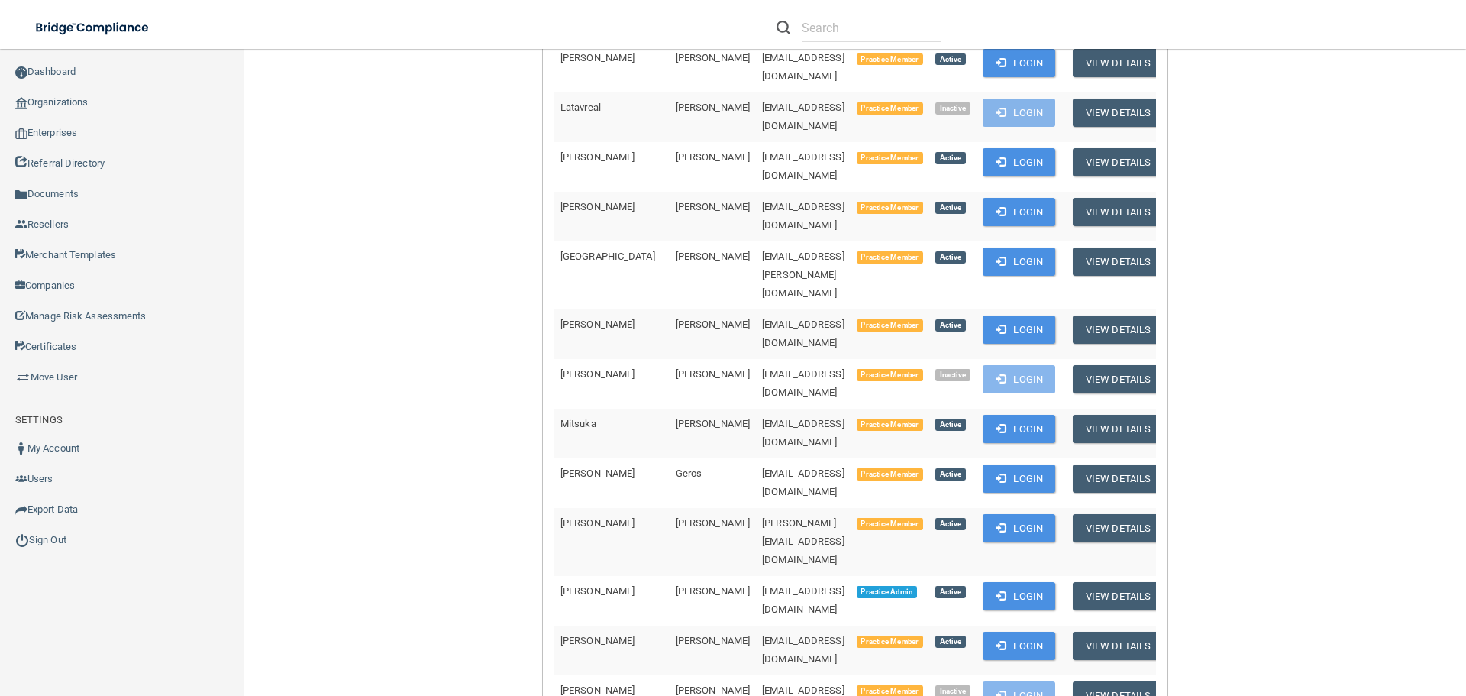
scroll to position [611, 0]
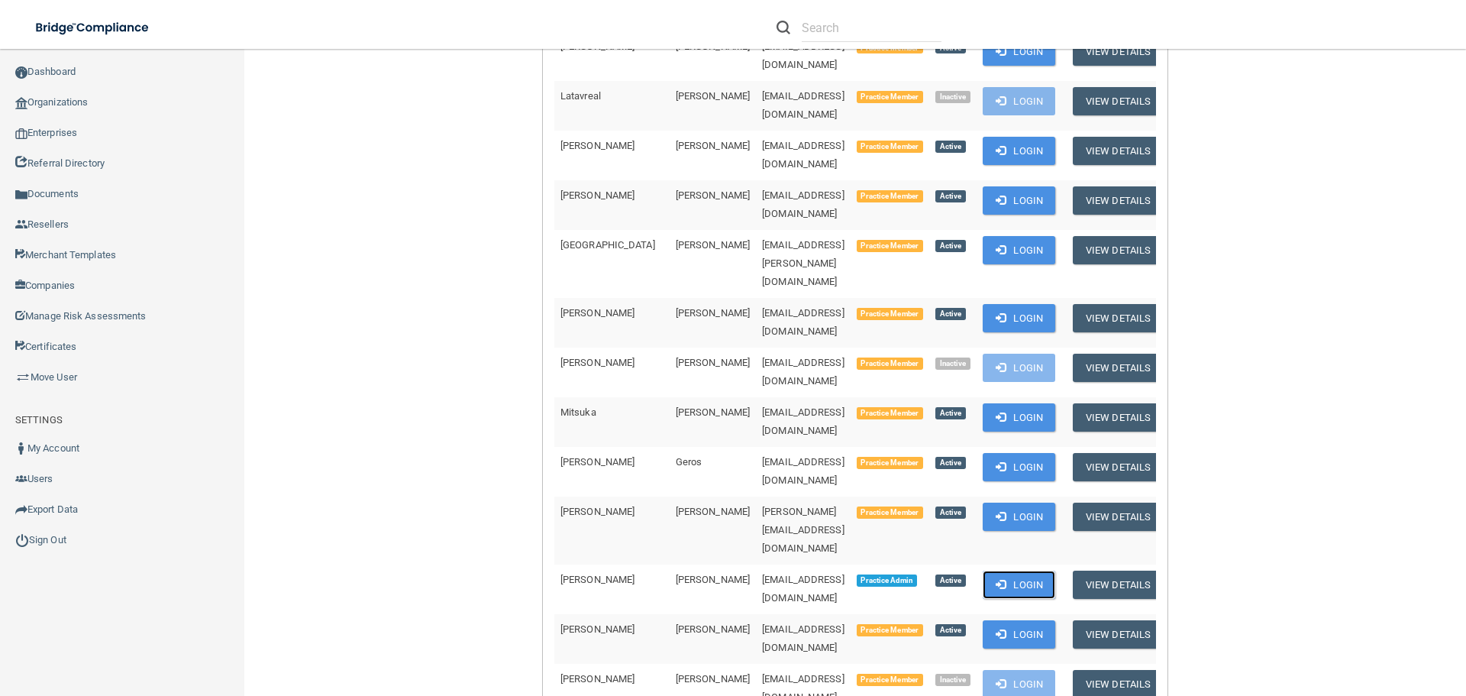
click at [983, 570] on button "Login" at bounding box center [1019, 584] width 73 height 28
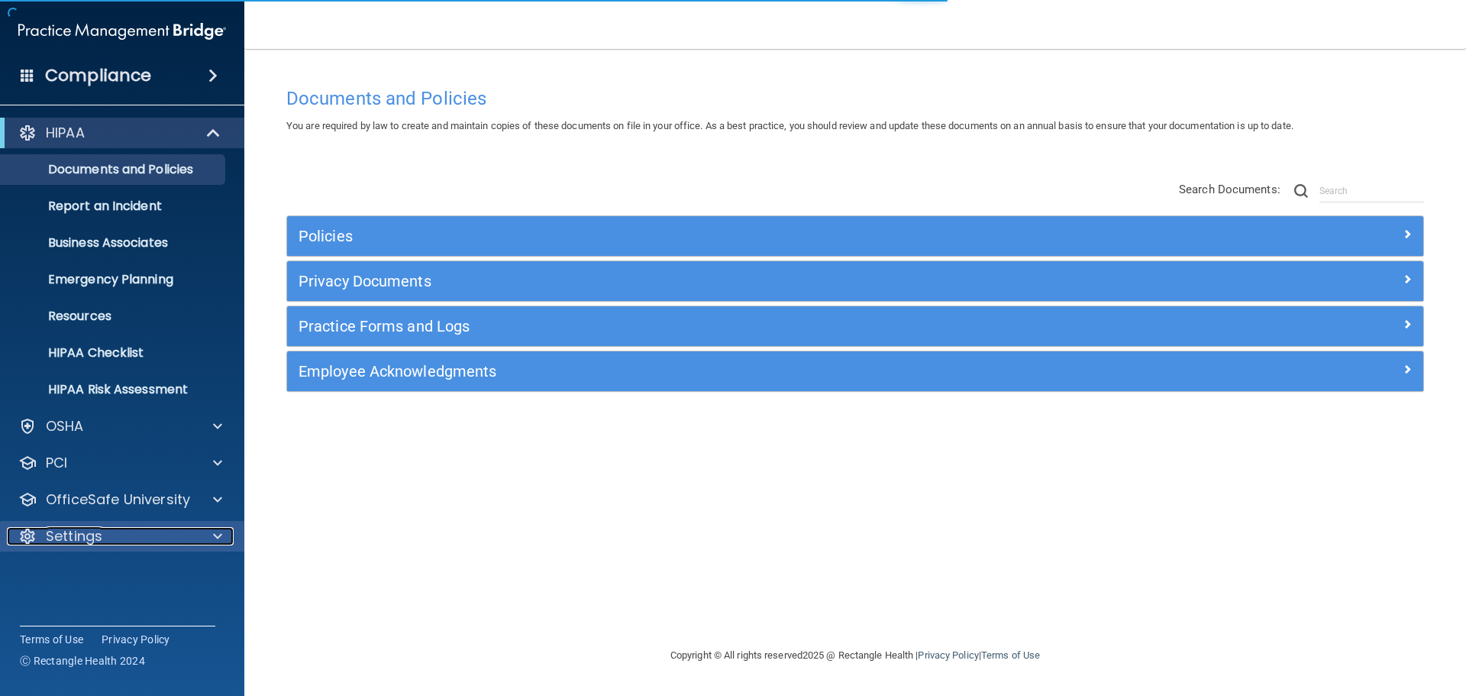
click at [195, 541] on div "Settings" at bounding box center [101, 536] width 189 height 18
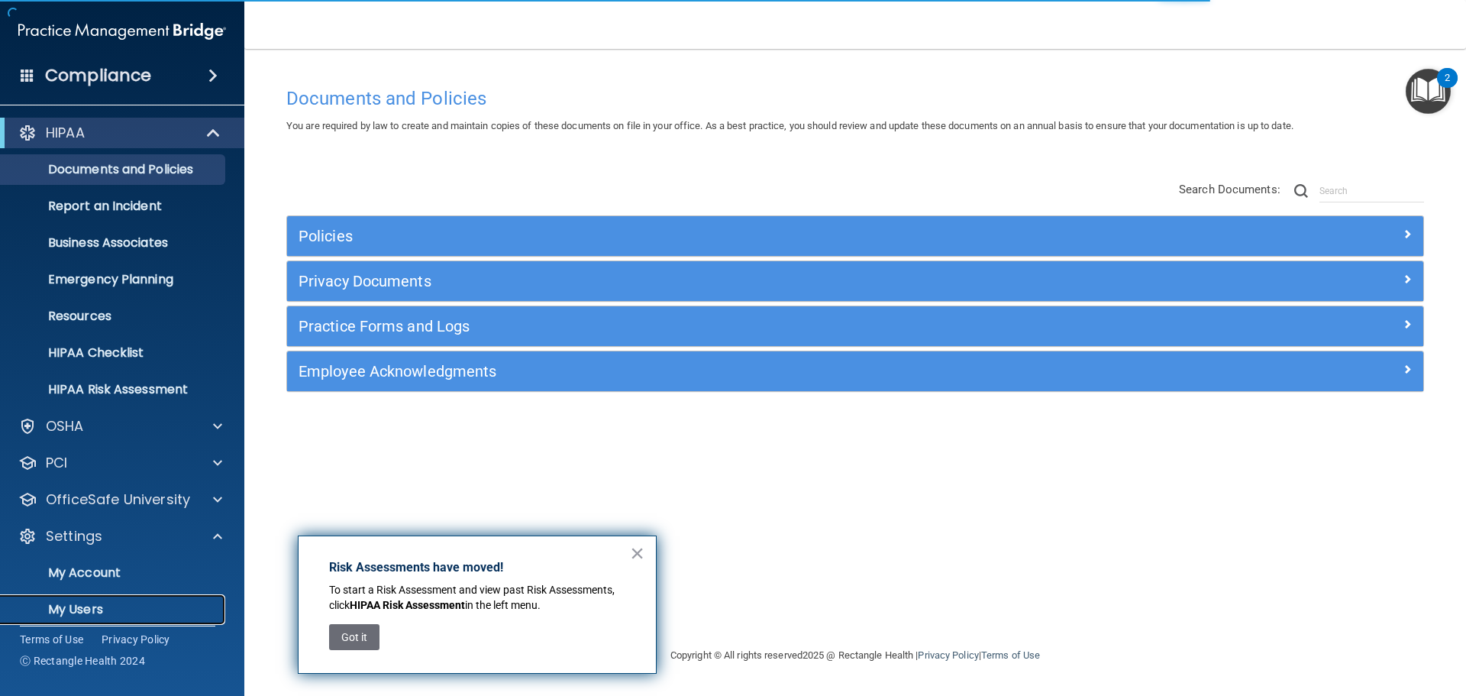
click at [75, 611] on p "My Users" at bounding box center [114, 609] width 208 height 15
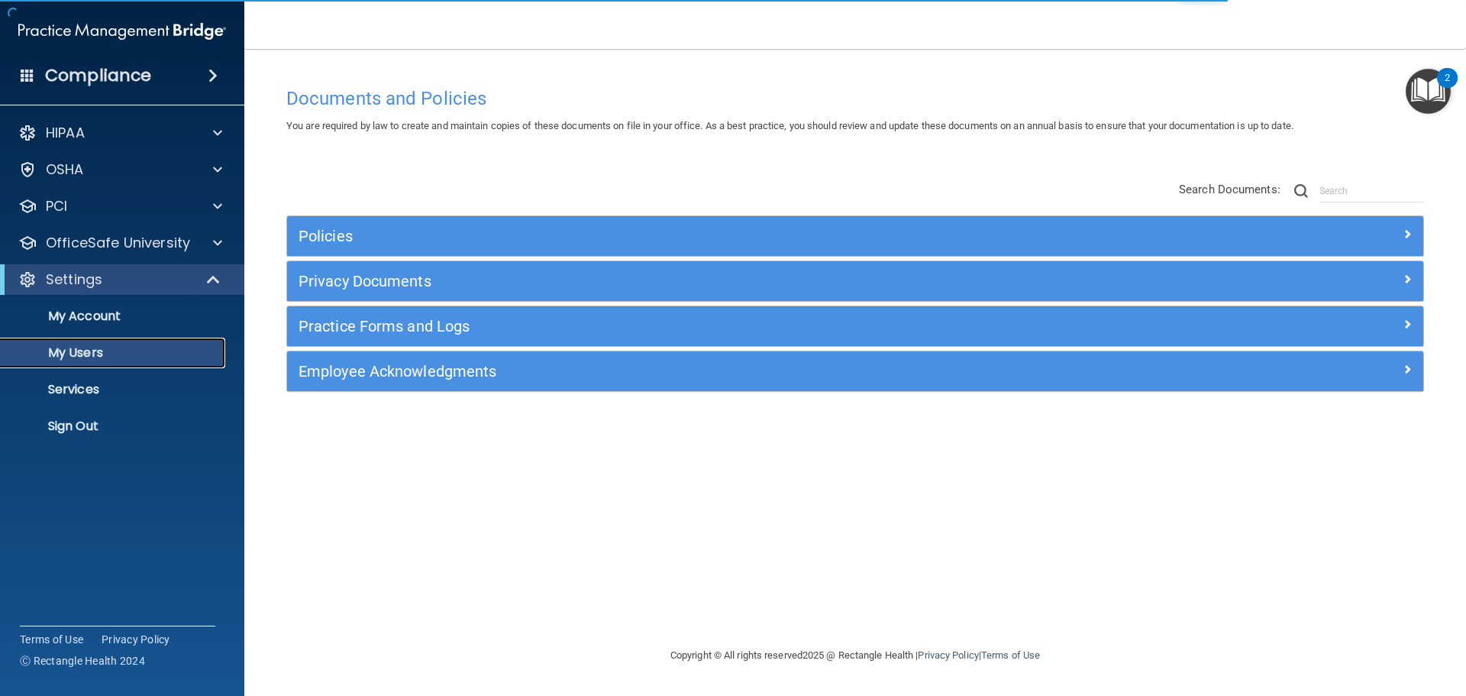
select select "20"
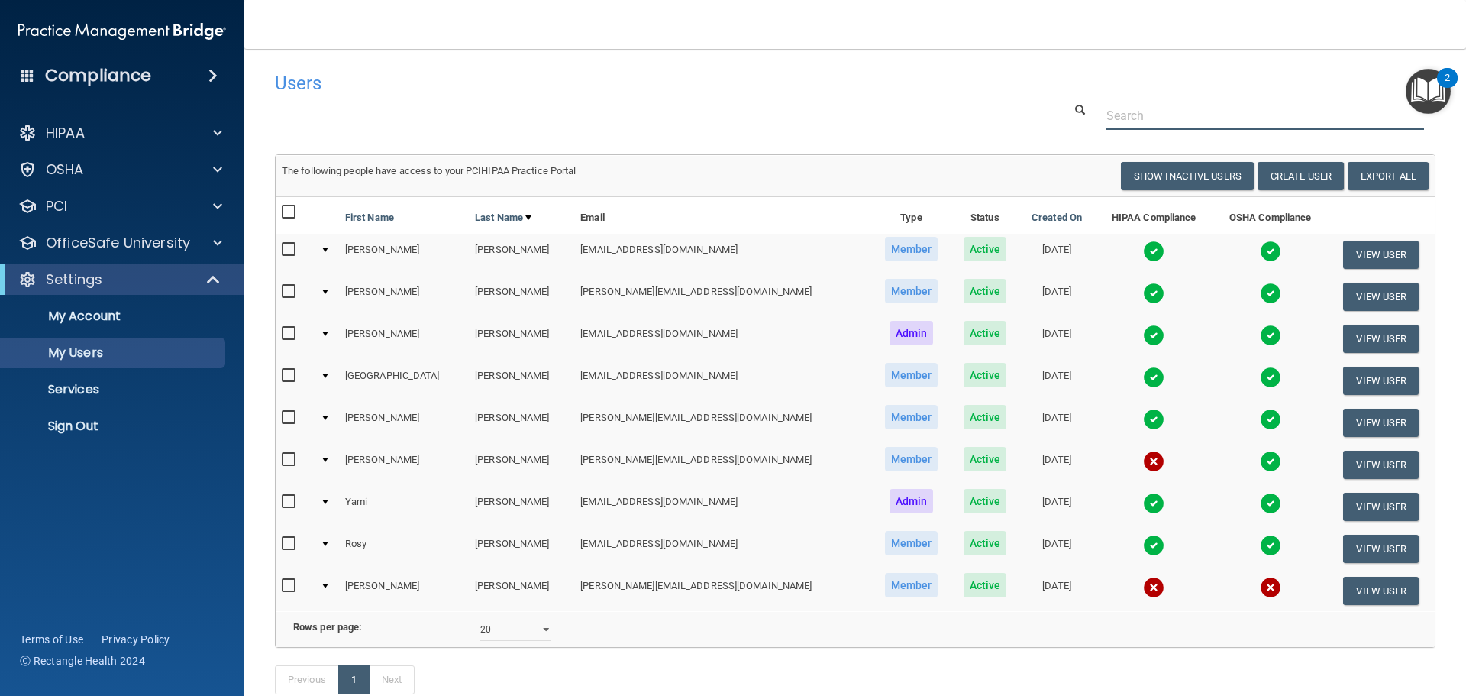
click at [1131, 120] on input "text" at bounding box center [1265, 116] width 318 height 28
paste input "[PERSON_NAME][EMAIL_ADDRESS][DOMAIN_NAME]"
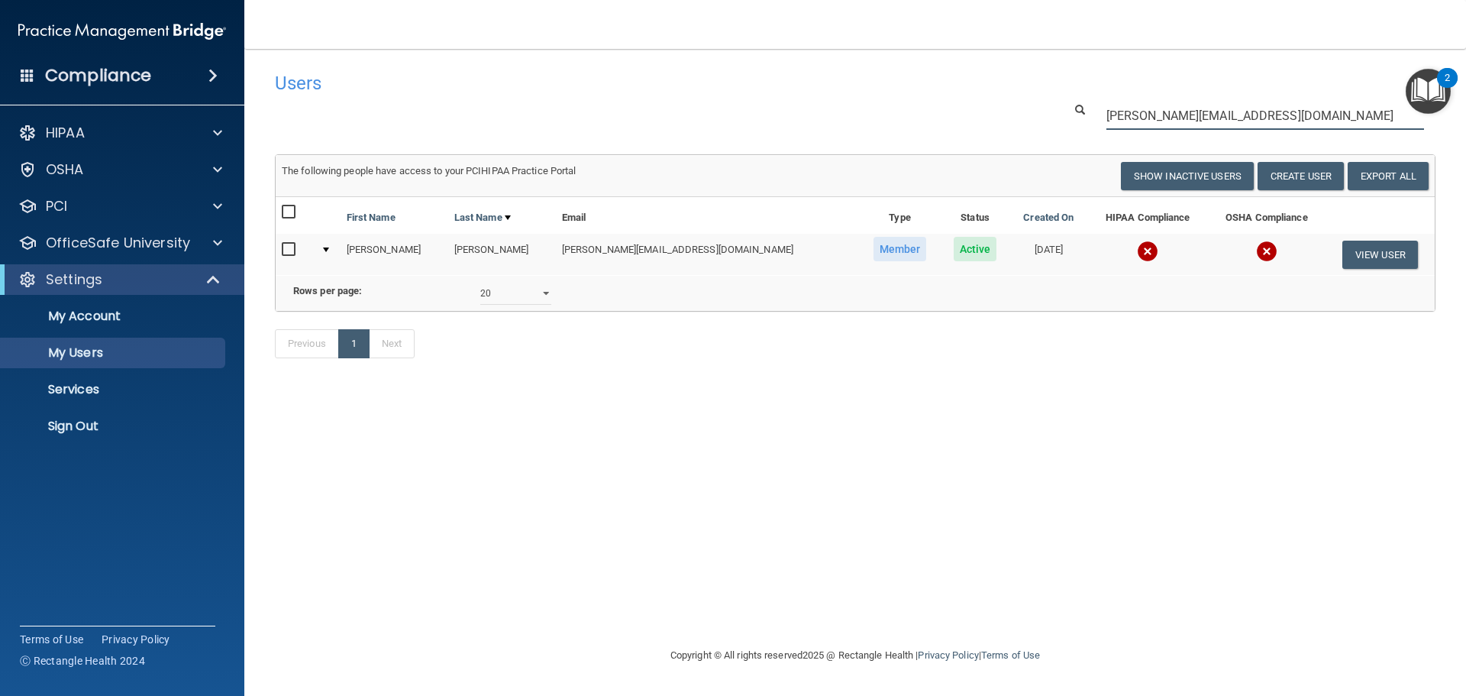
type input "[PERSON_NAME][EMAIL_ADDRESS][DOMAIN_NAME]"
click at [1137, 252] on img at bounding box center [1147, 251] width 21 height 21
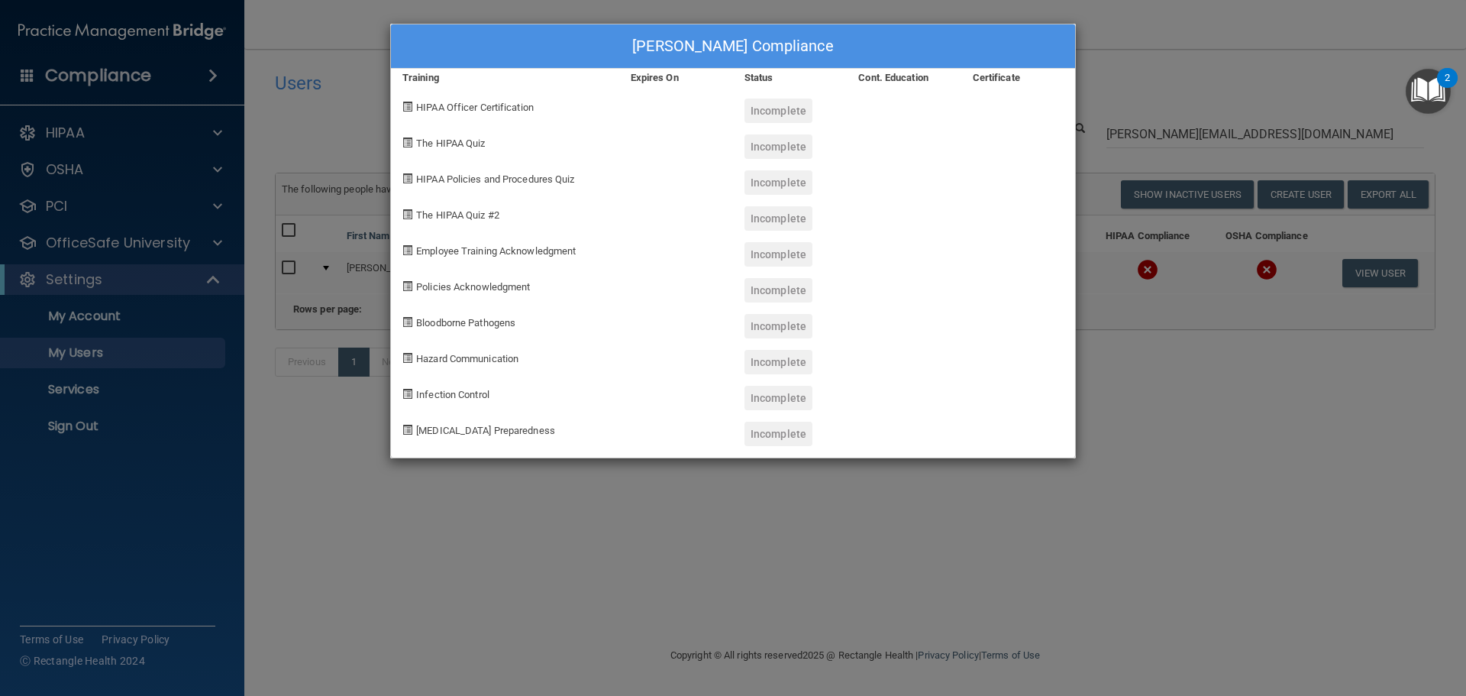
click at [1148, 390] on div "Michelle Spainhour's Compliance Training Expires On Status Cont. Education Cert…" at bounding box center [733, 348] width 1466 height 696
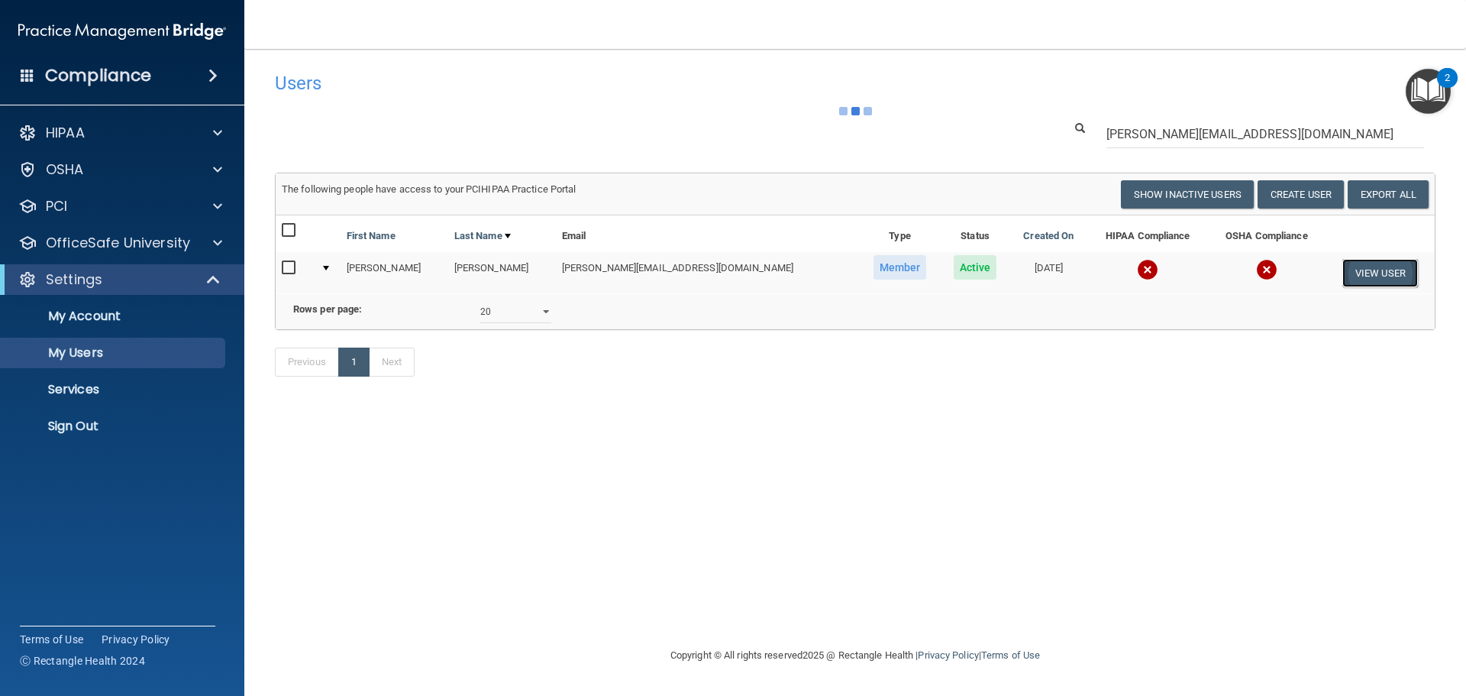
click at [1359, 274] on button "View User" at bounding box center [1380, 273] width 76 height 28
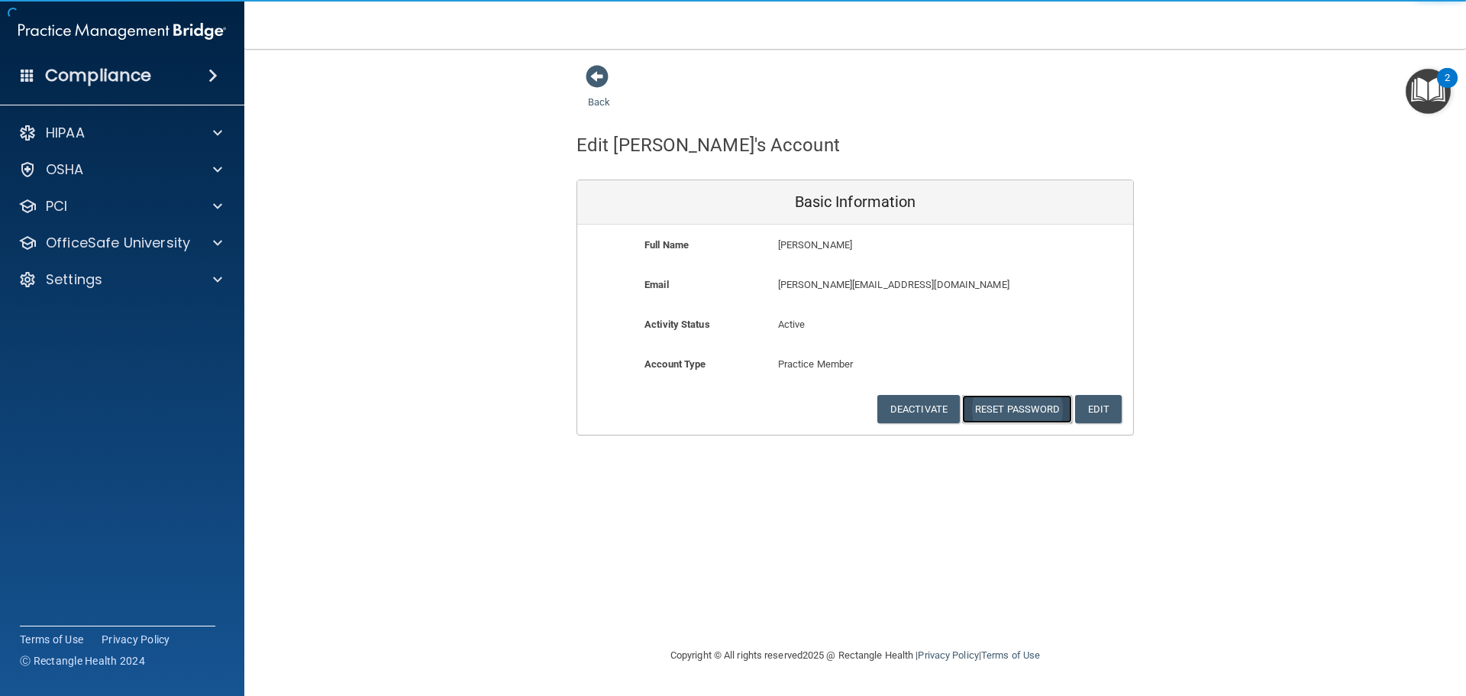
click at [1010, 408] on button "Reset Password" at bounding box center [1017, 409] width 110 height 28
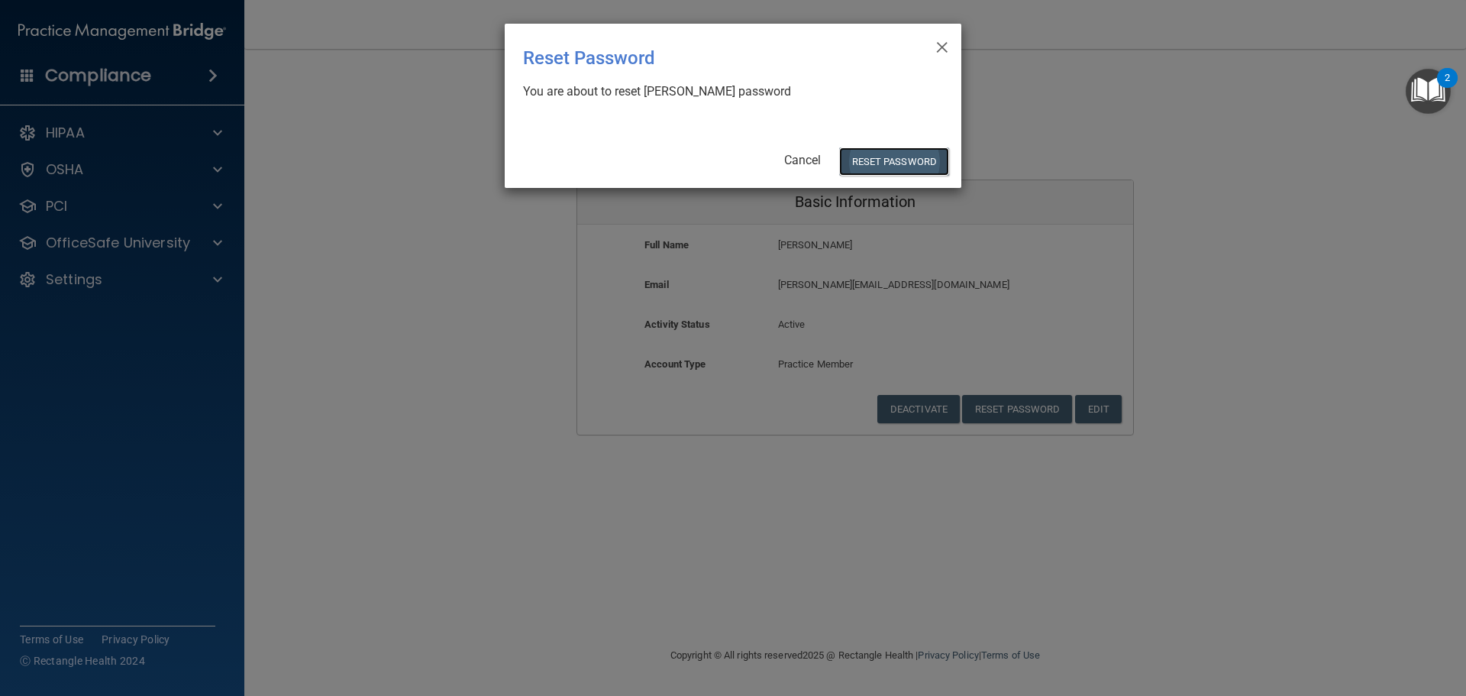
click at [899, 157] on button "Reset Password" at bounding box center [894, 161] width 110 height 28
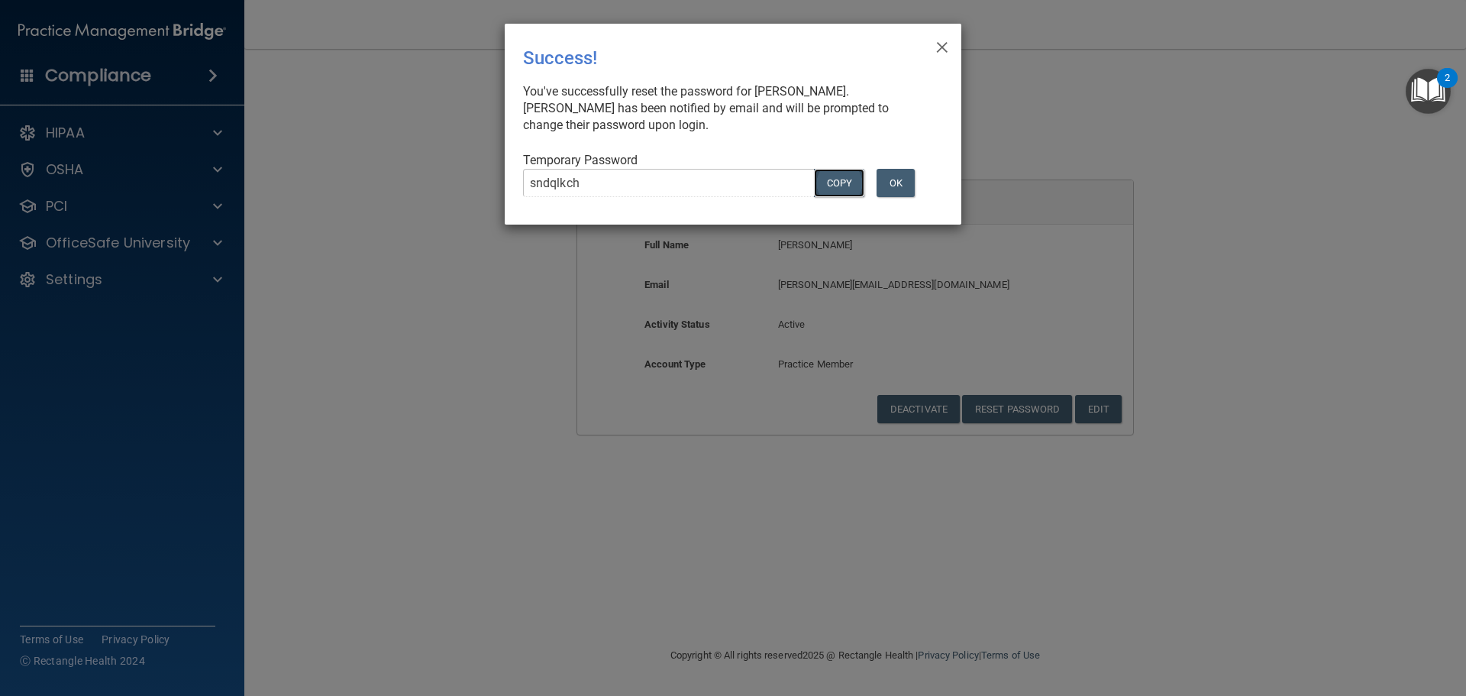
click at [825, 186] on button "COPY" at bounding box center [839, 183] width 50 height 28
click at [723, 42] on div "Success!" at bounding box center [701, 58] width 357 height 44
click at [937, 48] on span "×" at bounding box center [942, 45] width 14 height 31
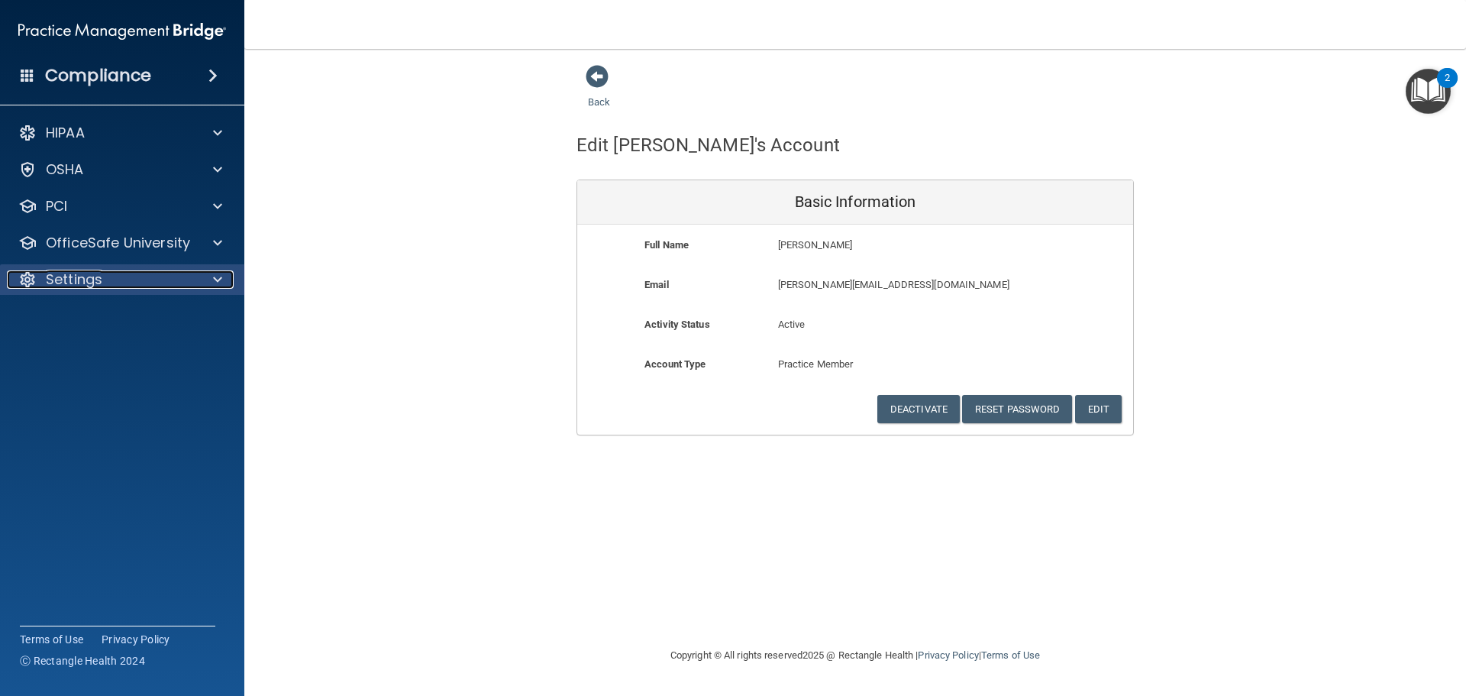
click at [188, 281] on div "Settings" at bounding box center [101, 279] width 189 height 18
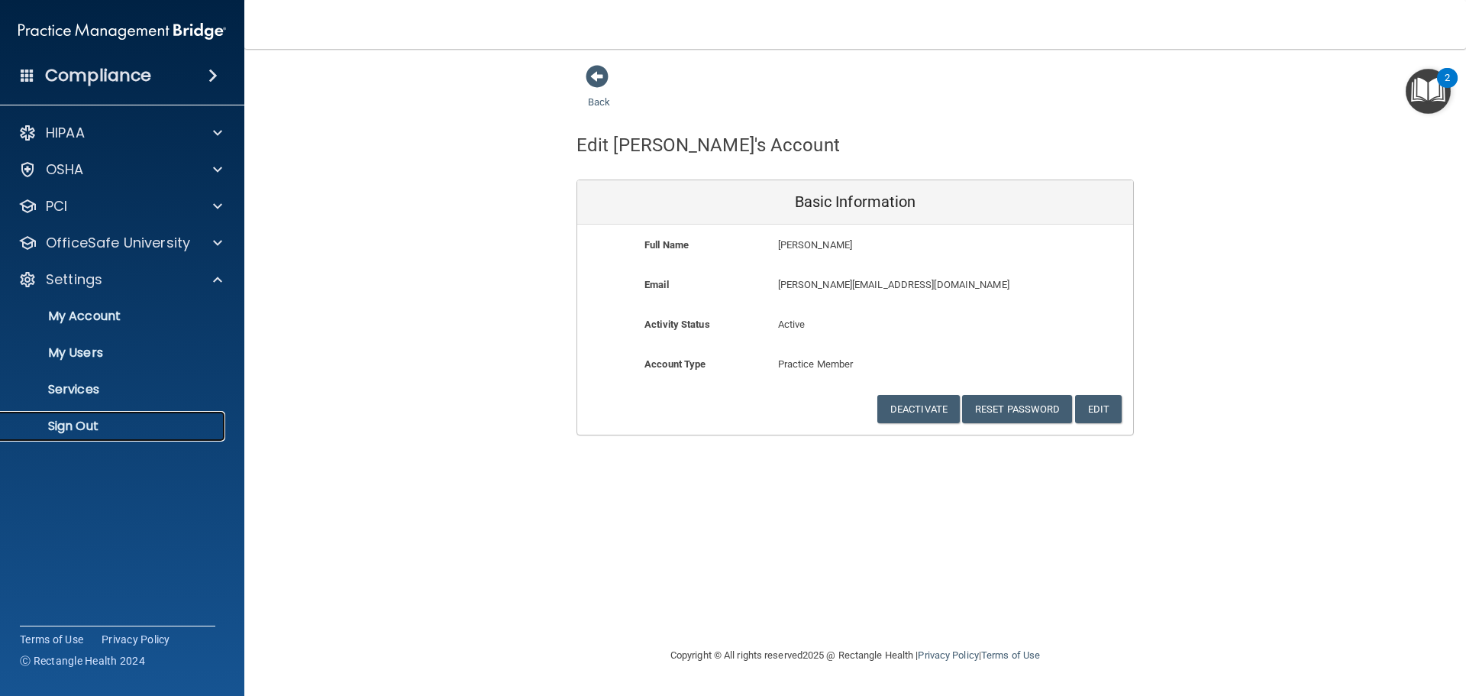
click at [104, 412] on link "Sign Out" at bounding box center [105, 426] width 241 height 31
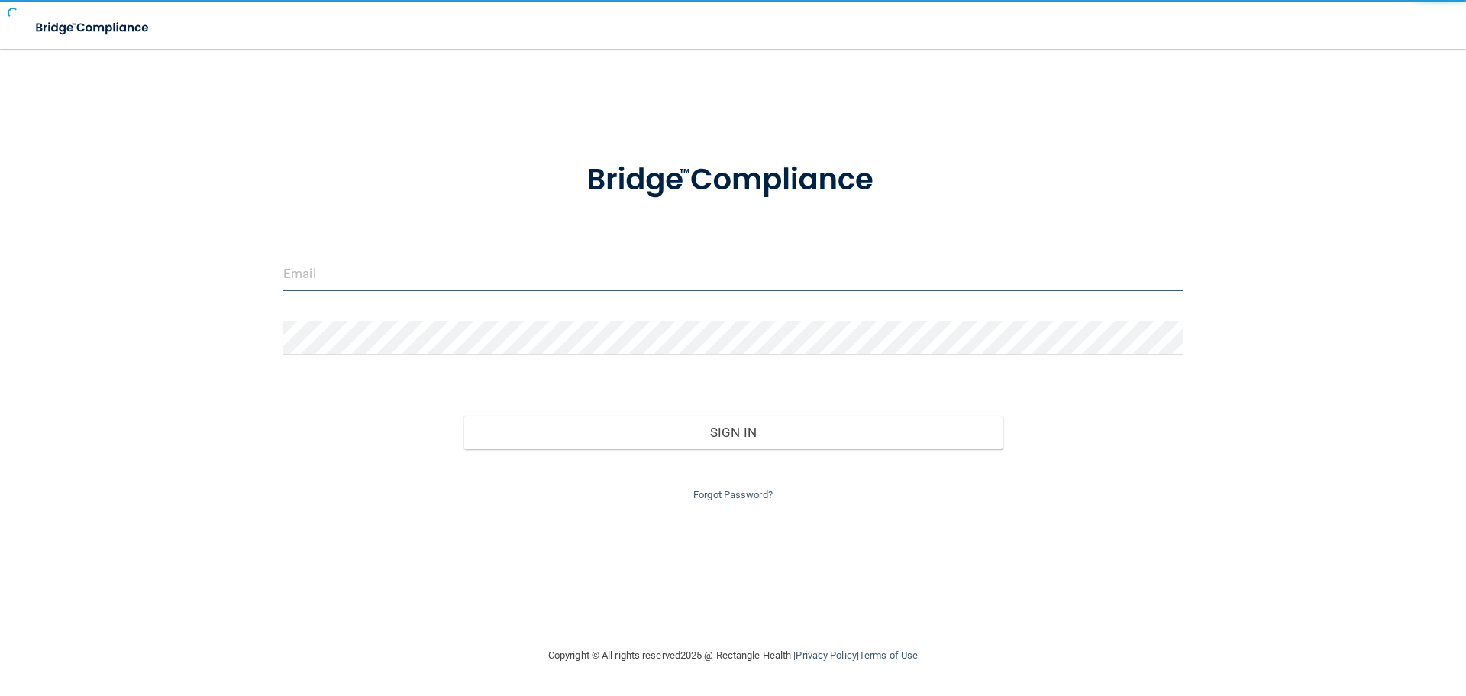
type input "cfletcher@rectanglehealth.com"
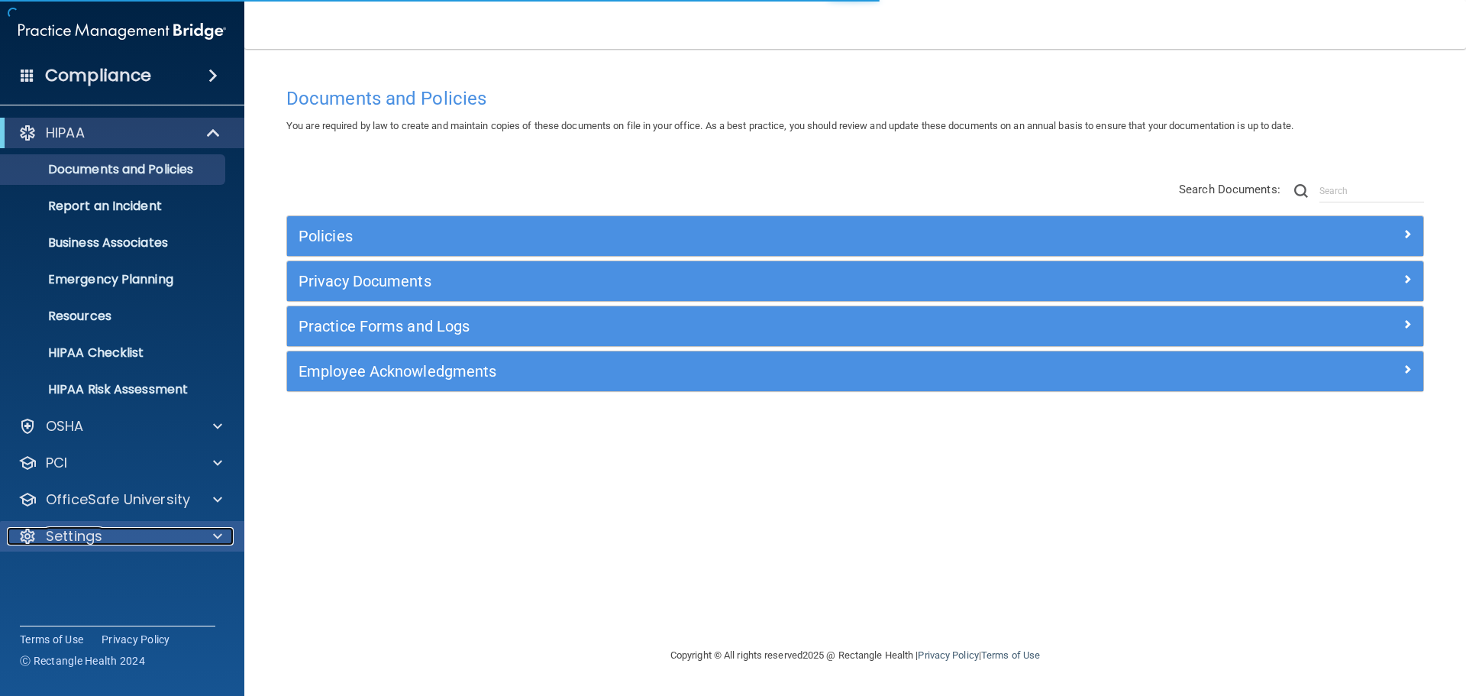
click at [140, 538] on div "Settings" at bounding box center [101, 536] width 189 height 18
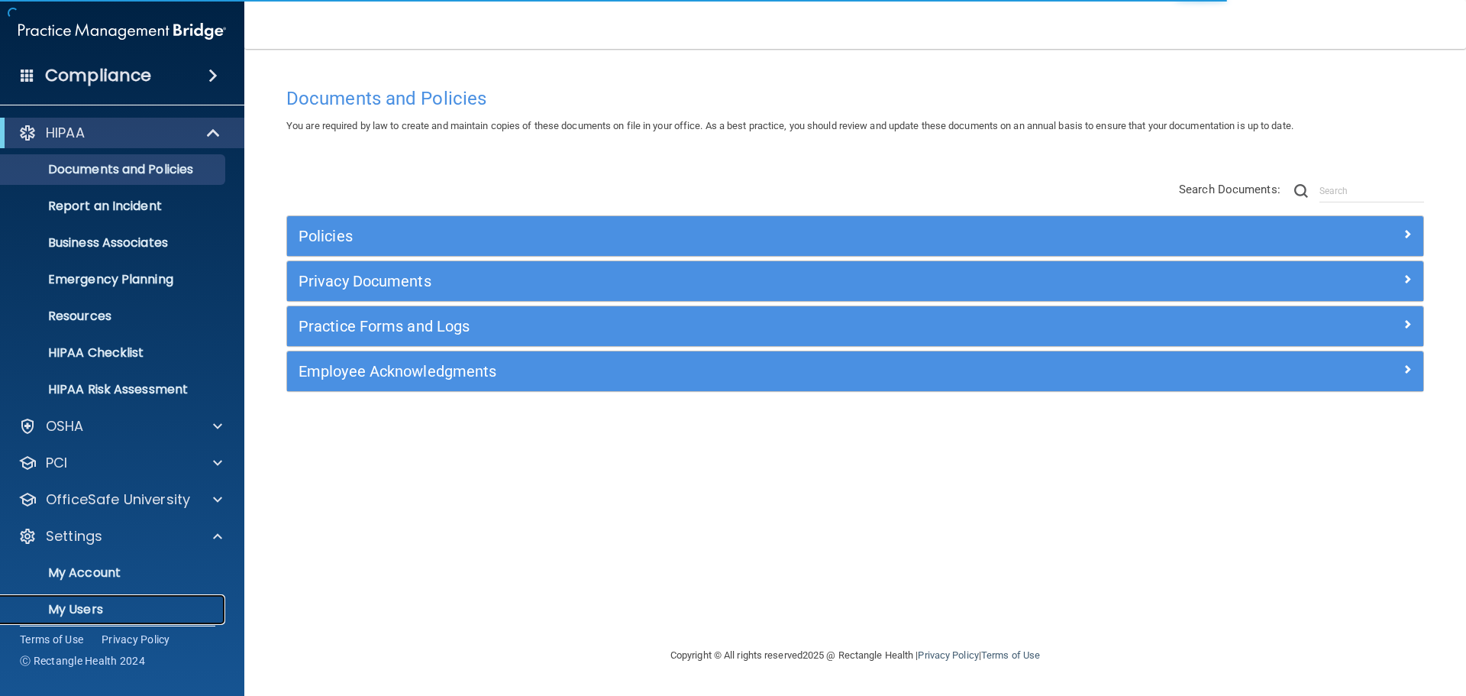
click at [88, 615] on p "My Users" at bounding box center [114, 609] width 208 height 15
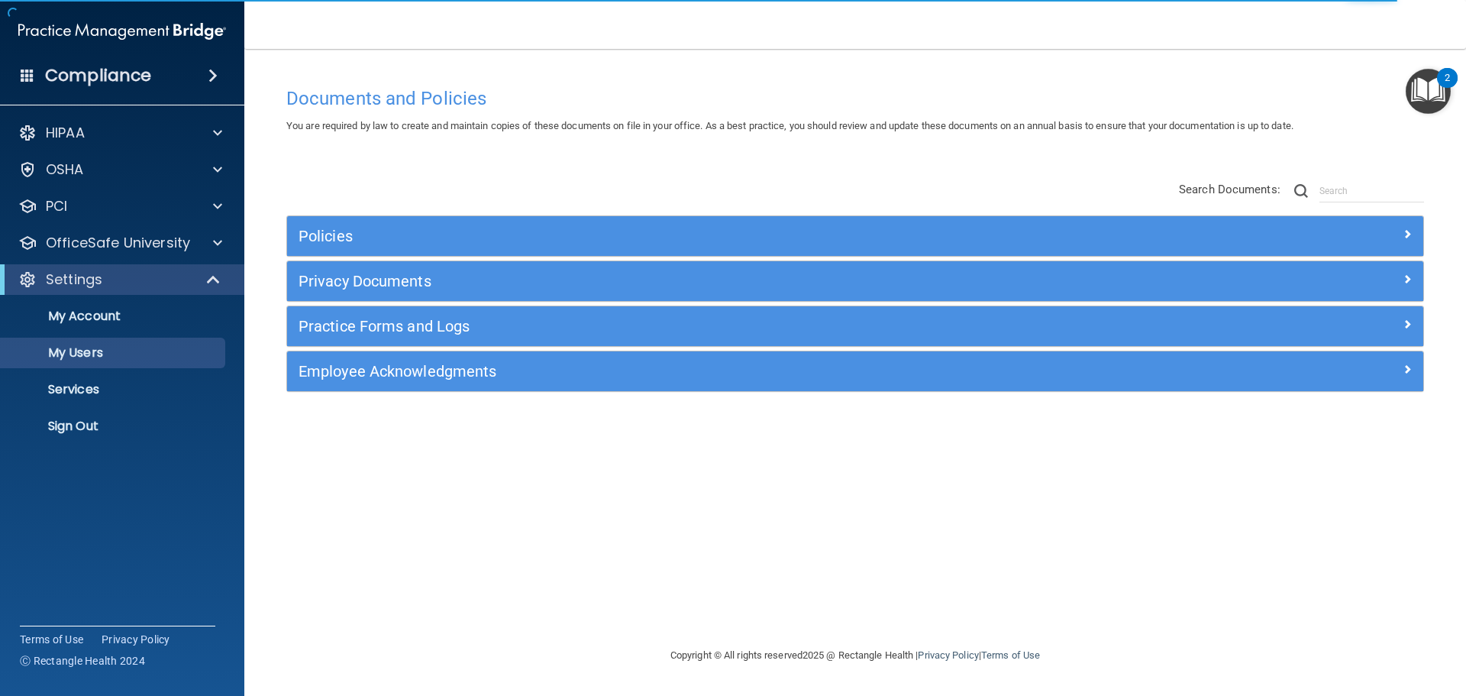
select select "20"
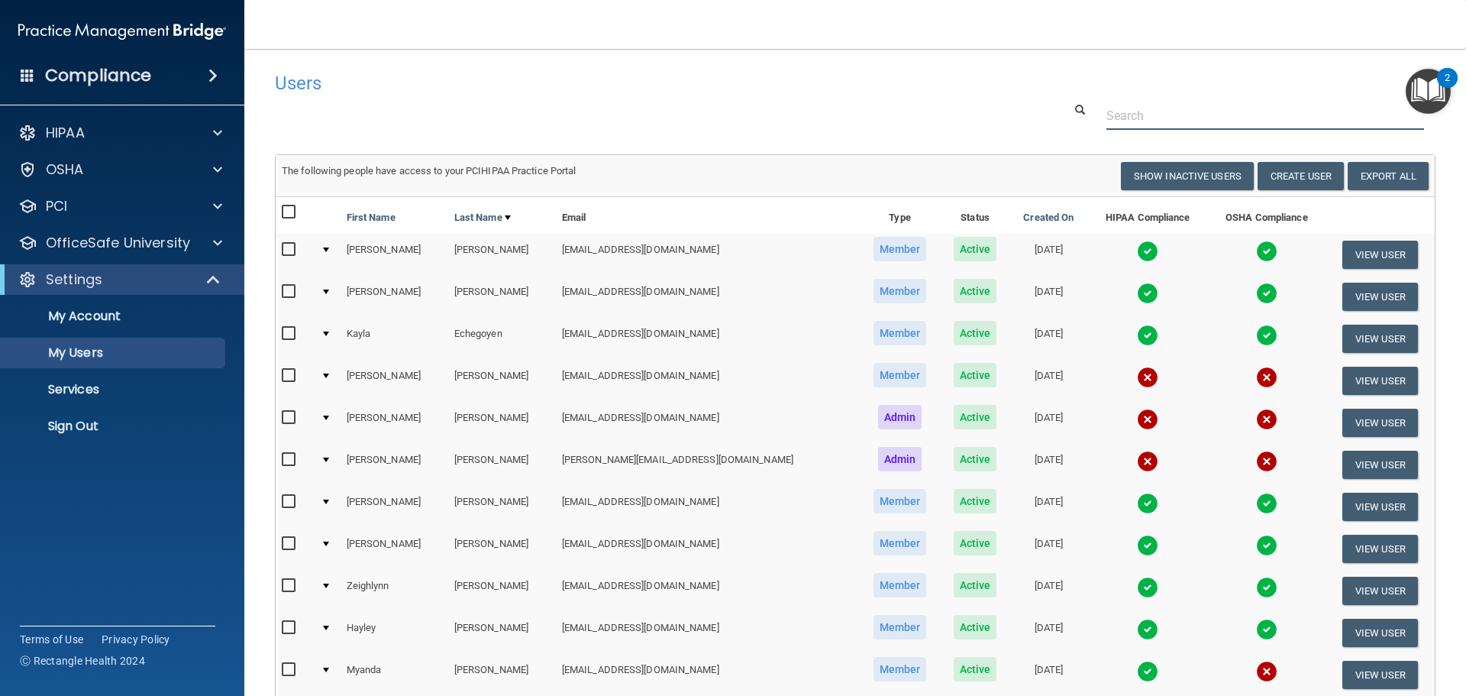
click at [1125, 108] on input "text" at bounding box center [1265, 116] width 318 height 28
paste input "[EMAIL_ADDRESS][DOMAIN_NAME]"
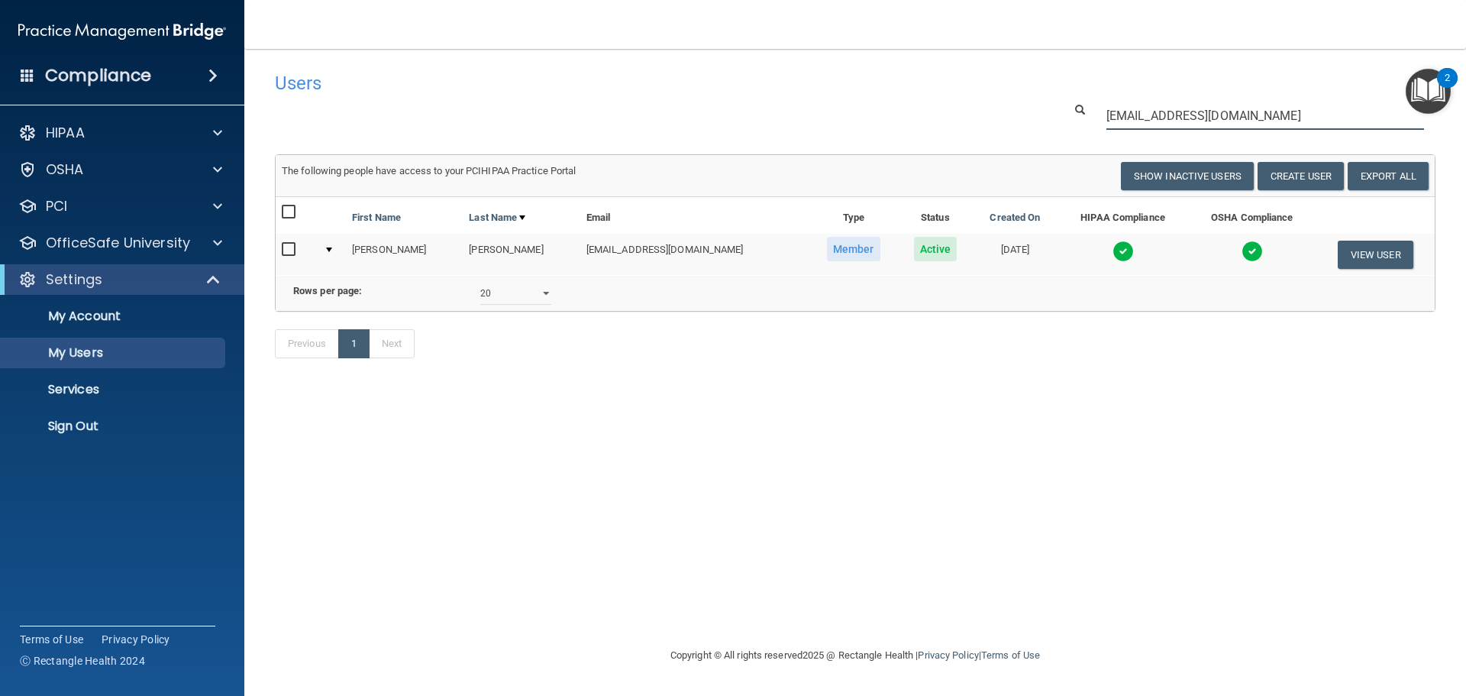
type input "[EMAIL_ADDRESS][DOMAIN_NAME]"
click at [1112, 248] on img at bounding box center [1122, 251] width 21 height 21
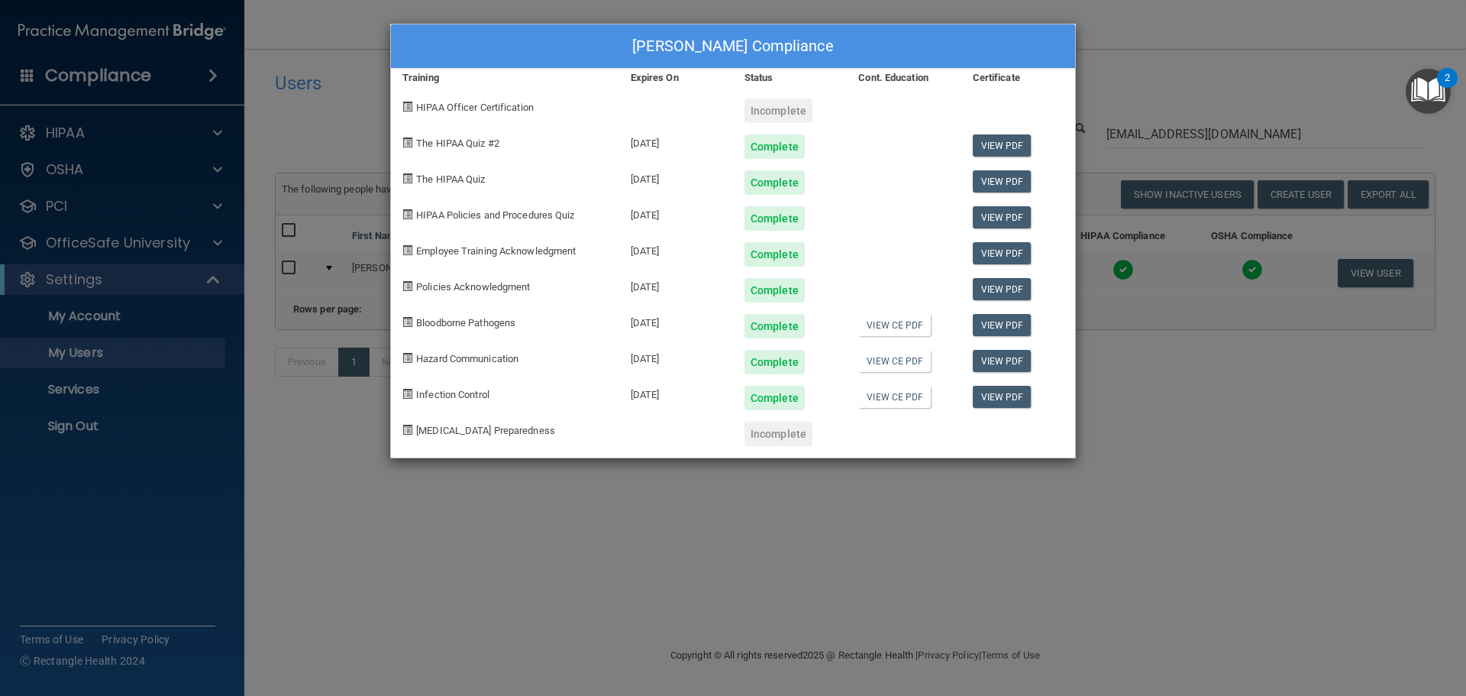
click at [1115, 479] on div "Emily Williams's Compliance Training Expires On Status Cont. Education Certific…" at bounding box center [733, 348] width 1466 height 696
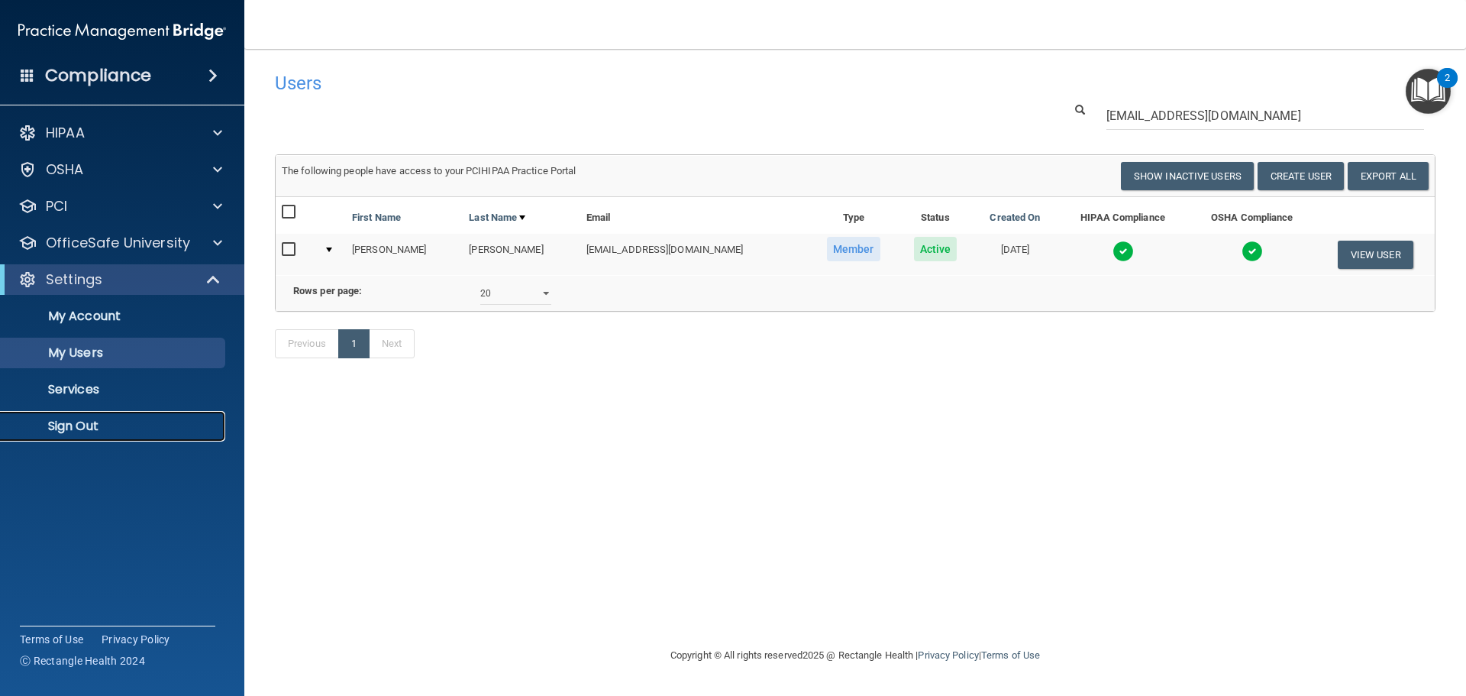
click at [85, 427] on p "Sign Out" at bounding box center [114, 425] width 208 height 15
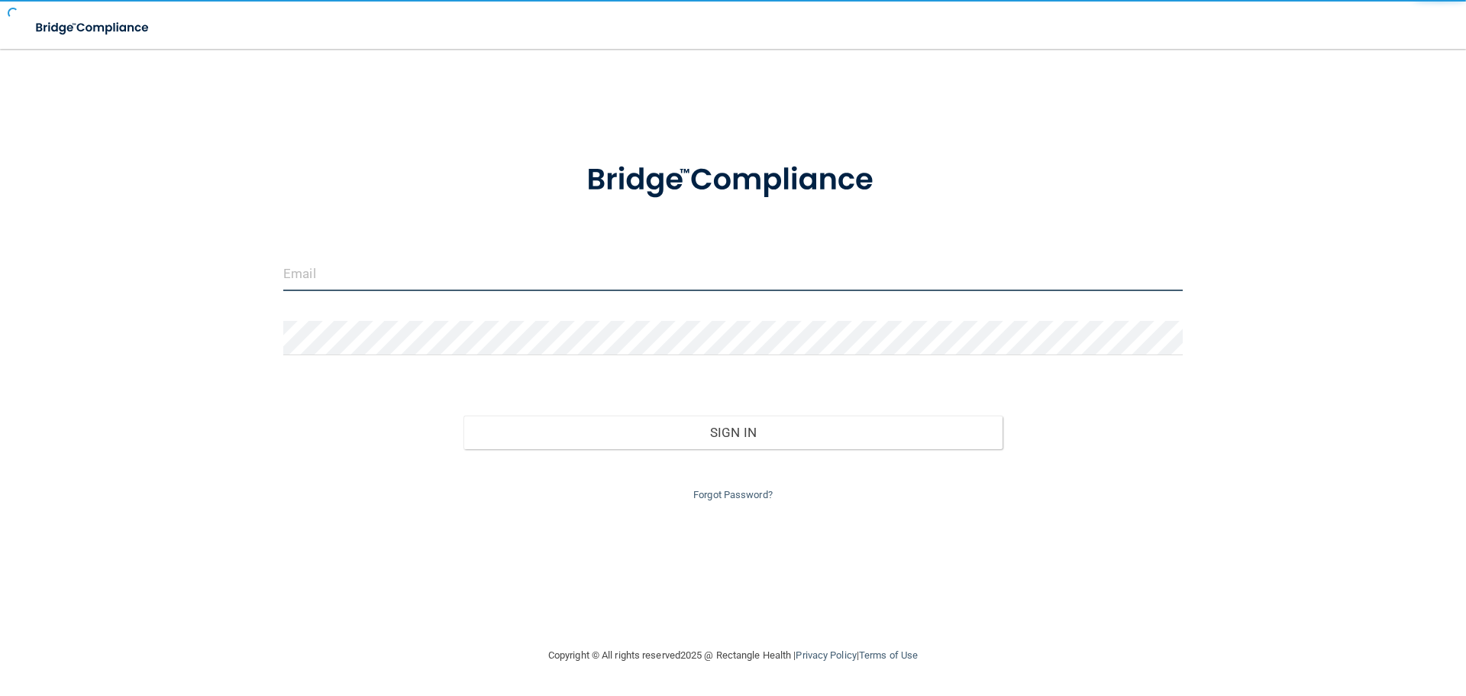
type input "cfletcher@rectanglehealth.com"
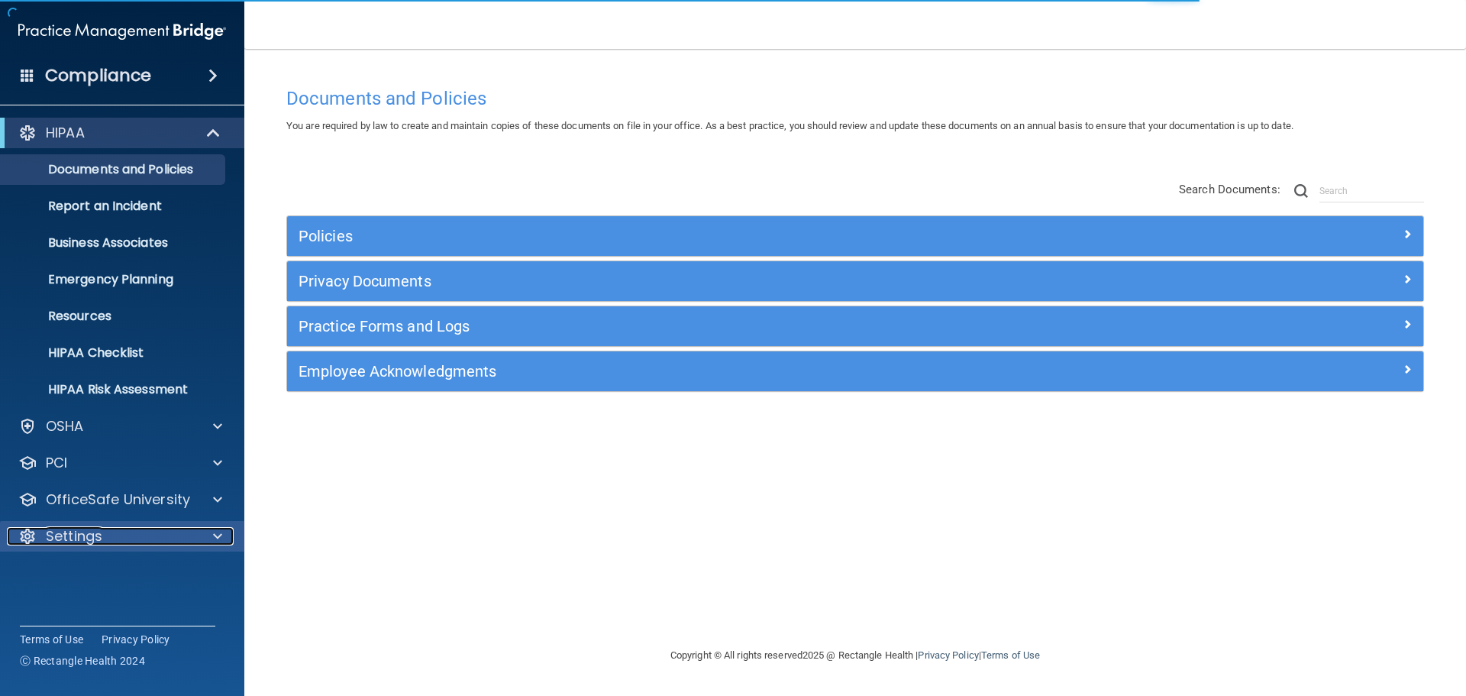
click at [213, 541] on span at bounding box center [217, 536] width 9 height 18
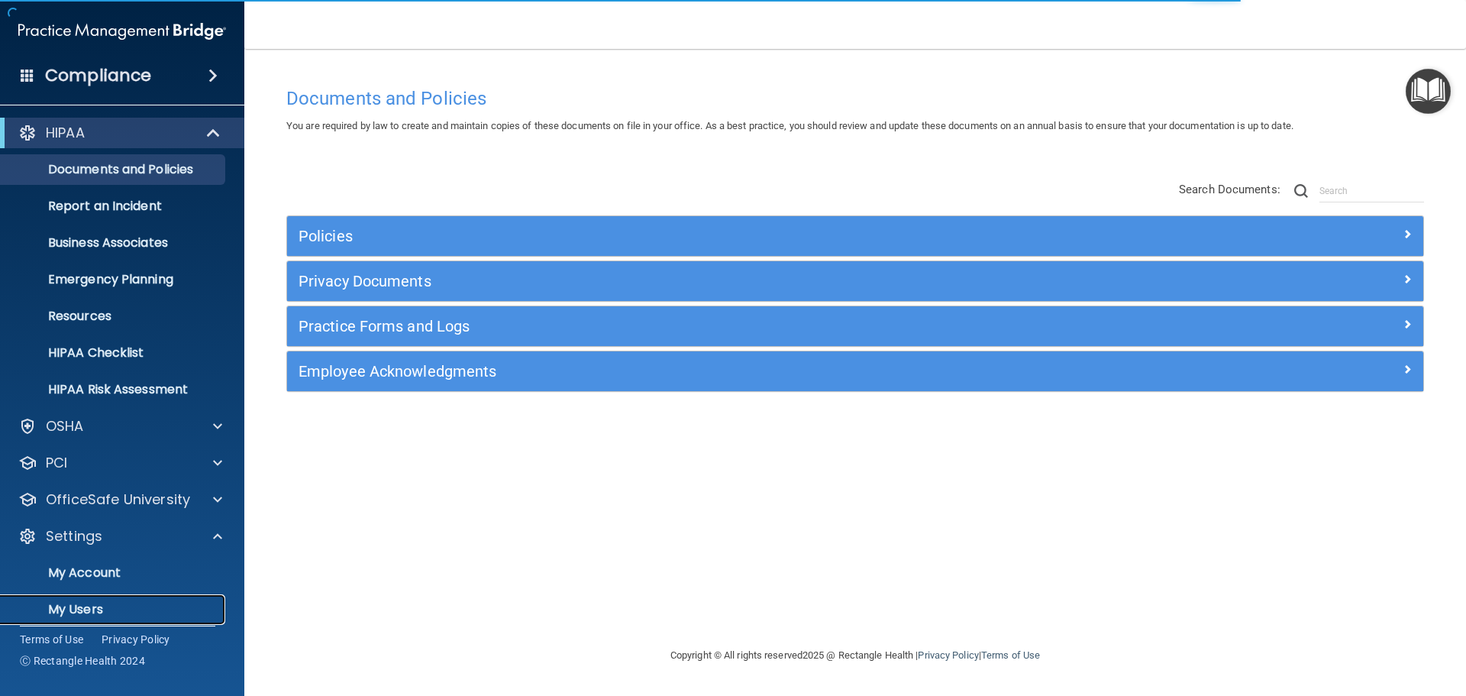
click at [98, 598] on link "My Users" at bounding box center [105, 609] width 241 height 31
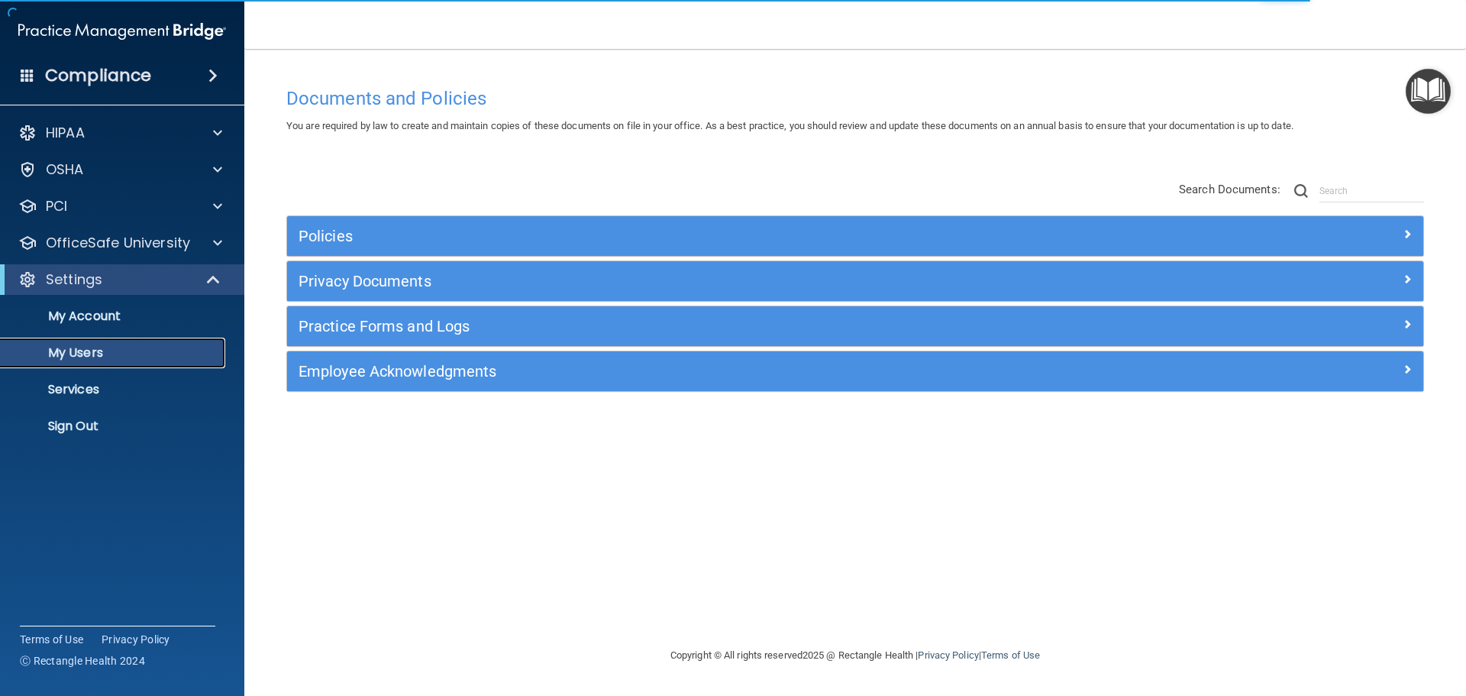
select select "20"
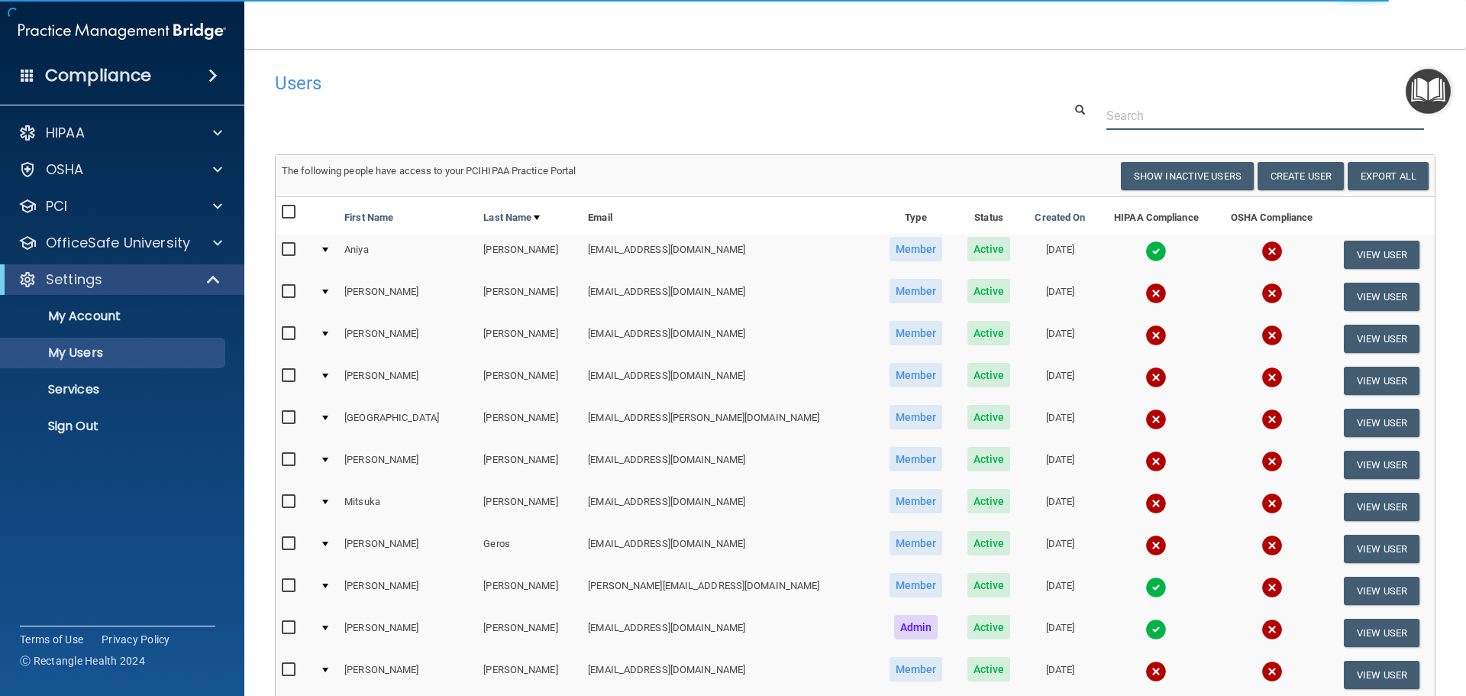
click at [1111, 118] on input "text" at bounding box center [1265, 116] width 318 height 28
paste input "[PERSON_NAME][EMAIL_ADDRESS][DOMAIN_NAME]"
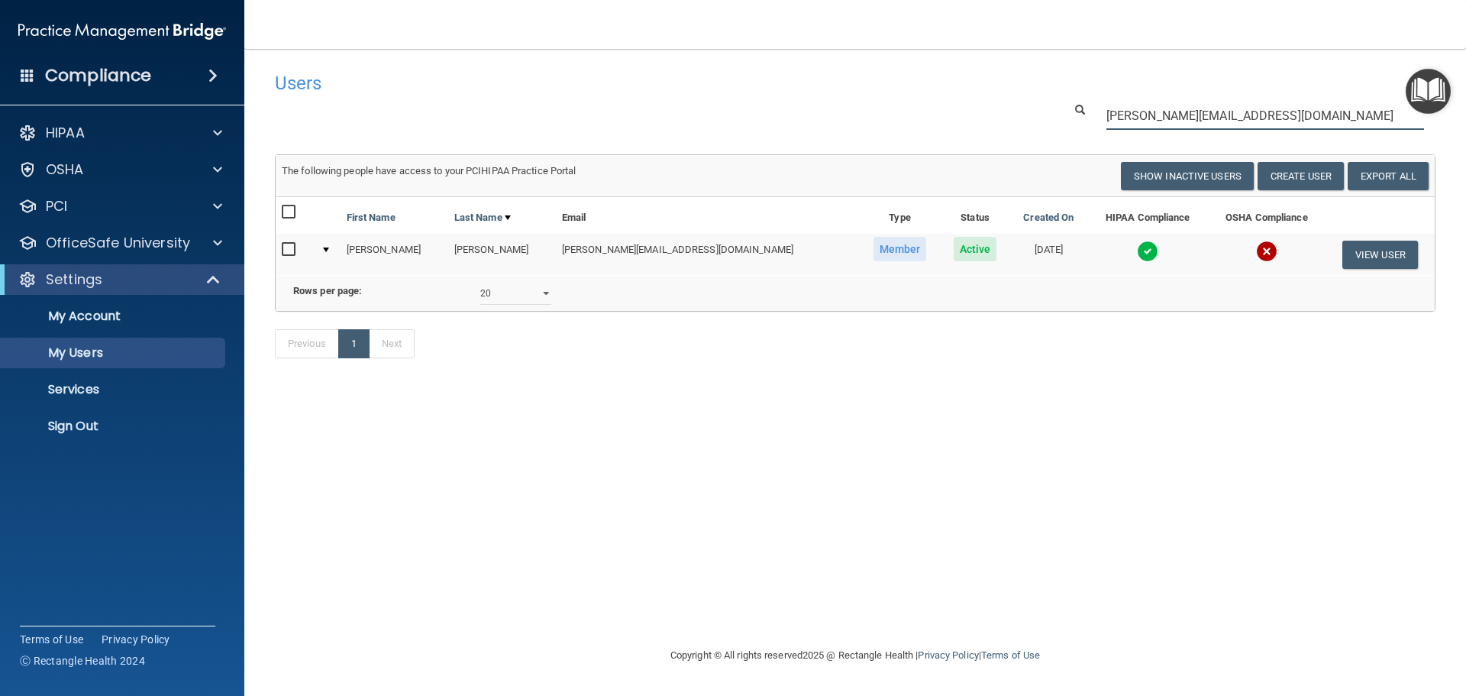
type input "[PERSON_NAME][EMAIL_ADDRESS][DOMAIN_NAME]"
click at [1137, 248] on img at bounding box center [1147, 251] width 21 height 21
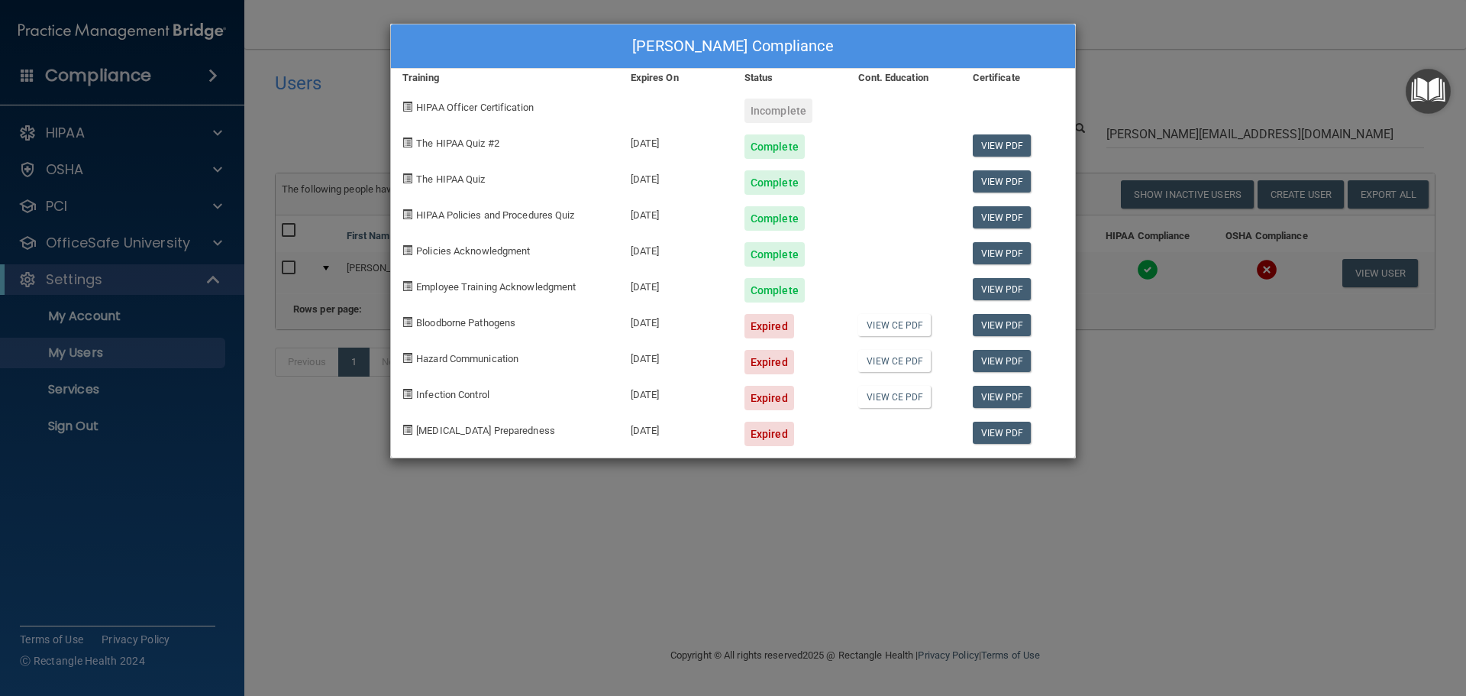
click at [974, 495] on div "Cynthia Hasty's Compliance Training Expires On Status Cont. Education Certifica…" at bounding box center [733, 348] width 1466 height 696
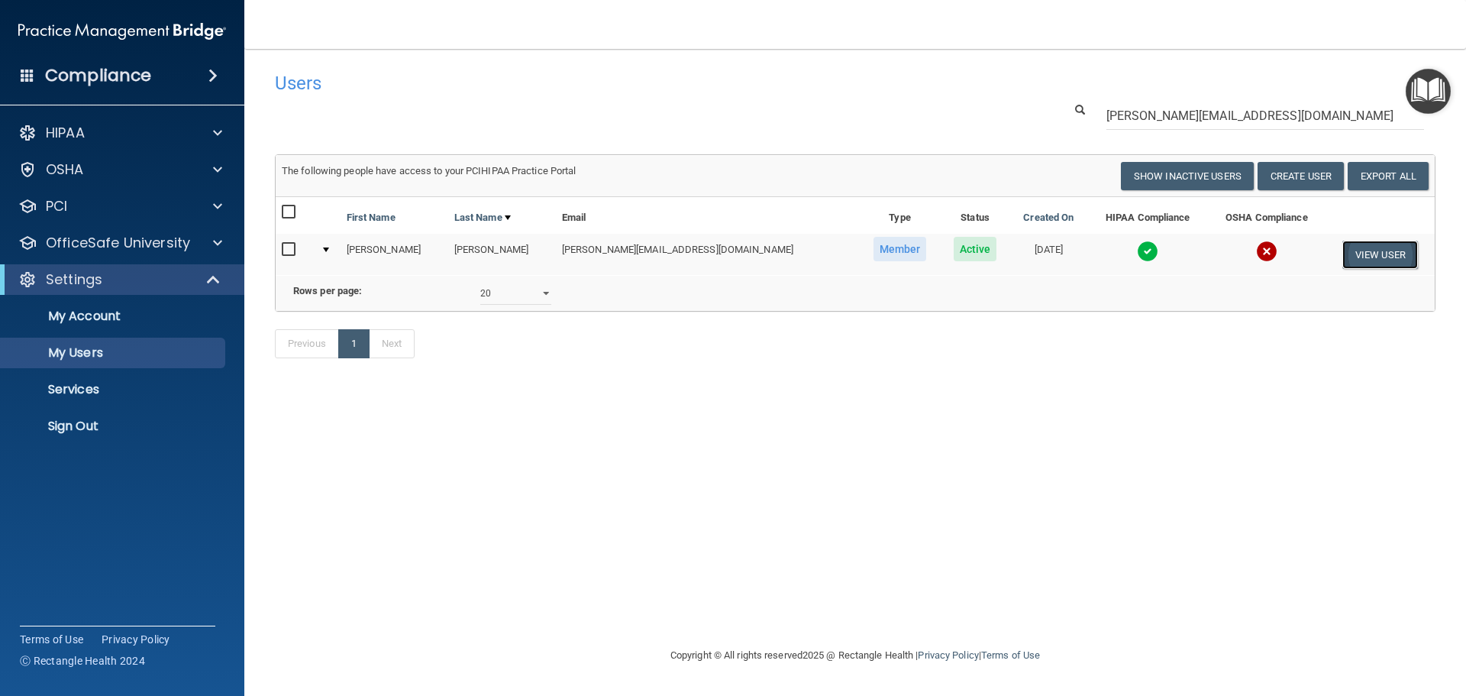
click at [1359, 256] on button "View User" at bounding box center [1380, 255] width 76 height 28
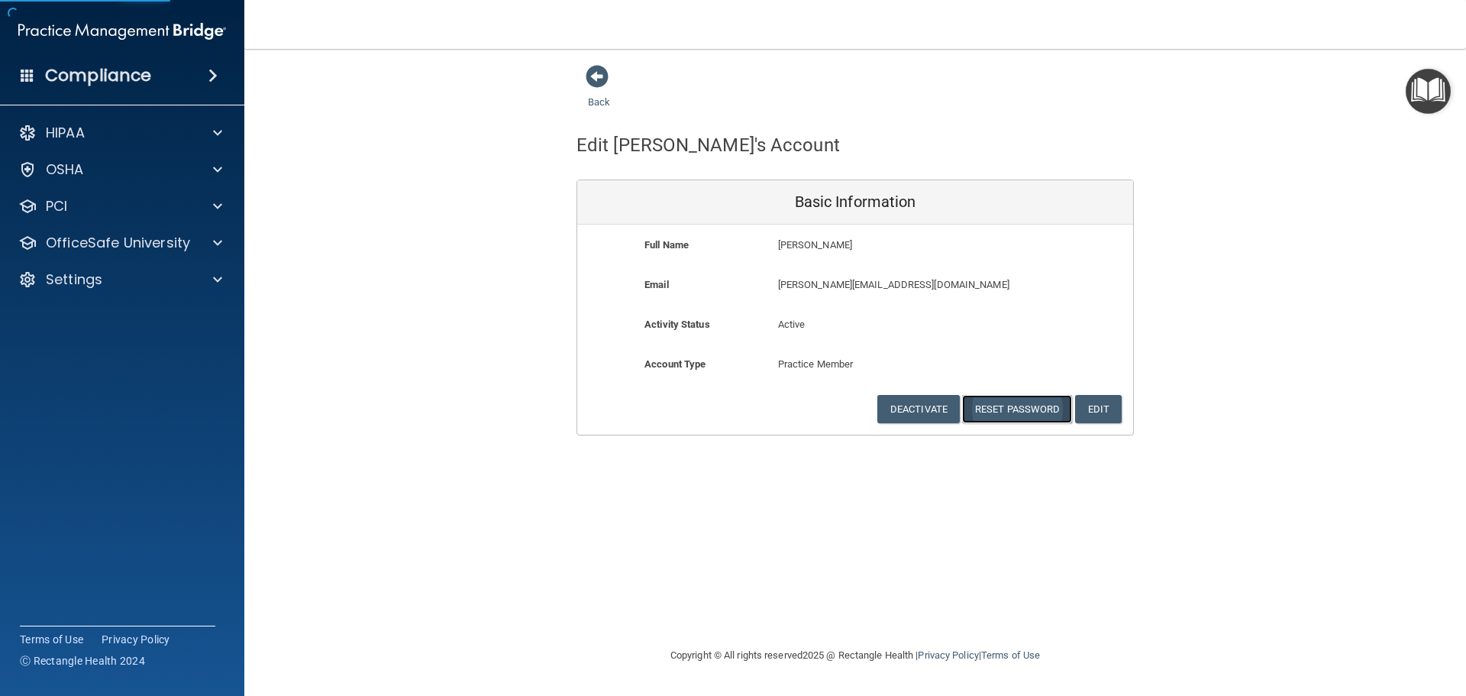
click at [1009, 408] on button "Reset Password" at bounding box center [1017, 409] width 110 height 28
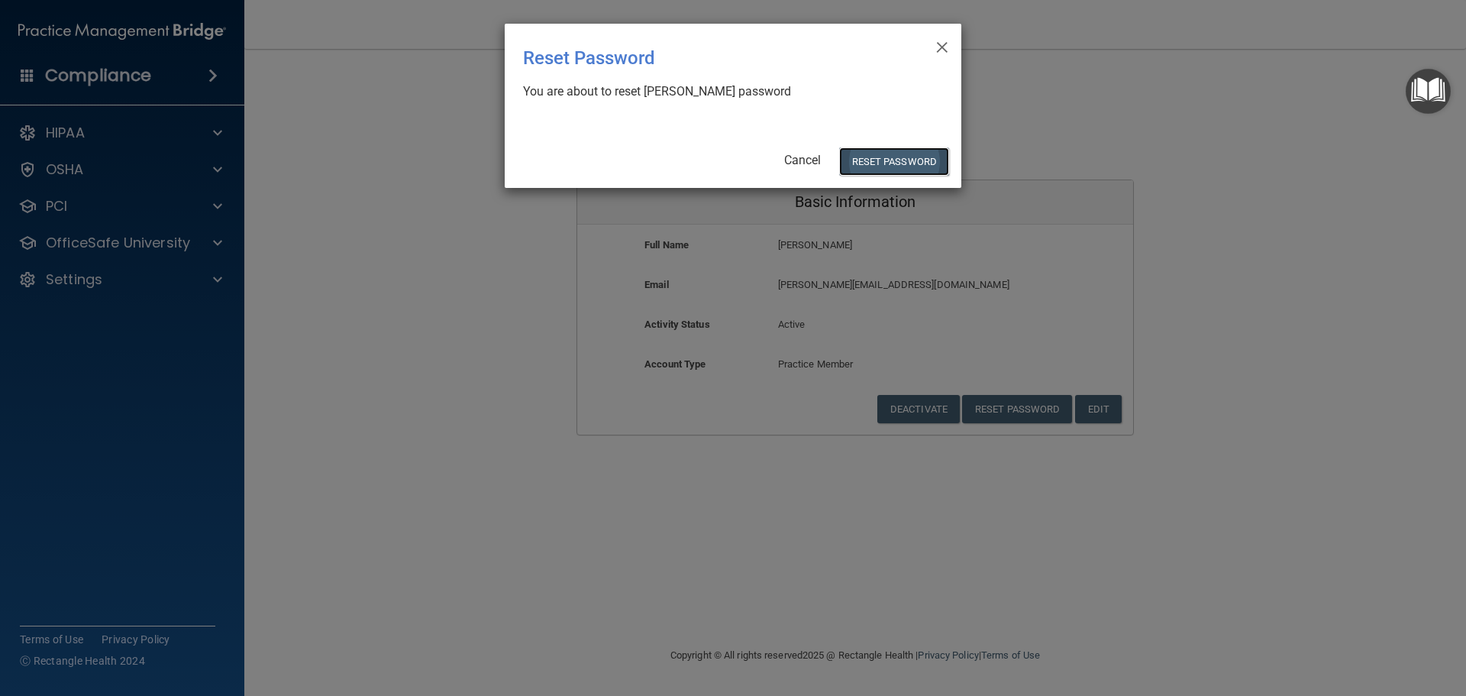
click at [875, 155] on button "Reset Password" at bounding box center [894, 161] width 110 height 28
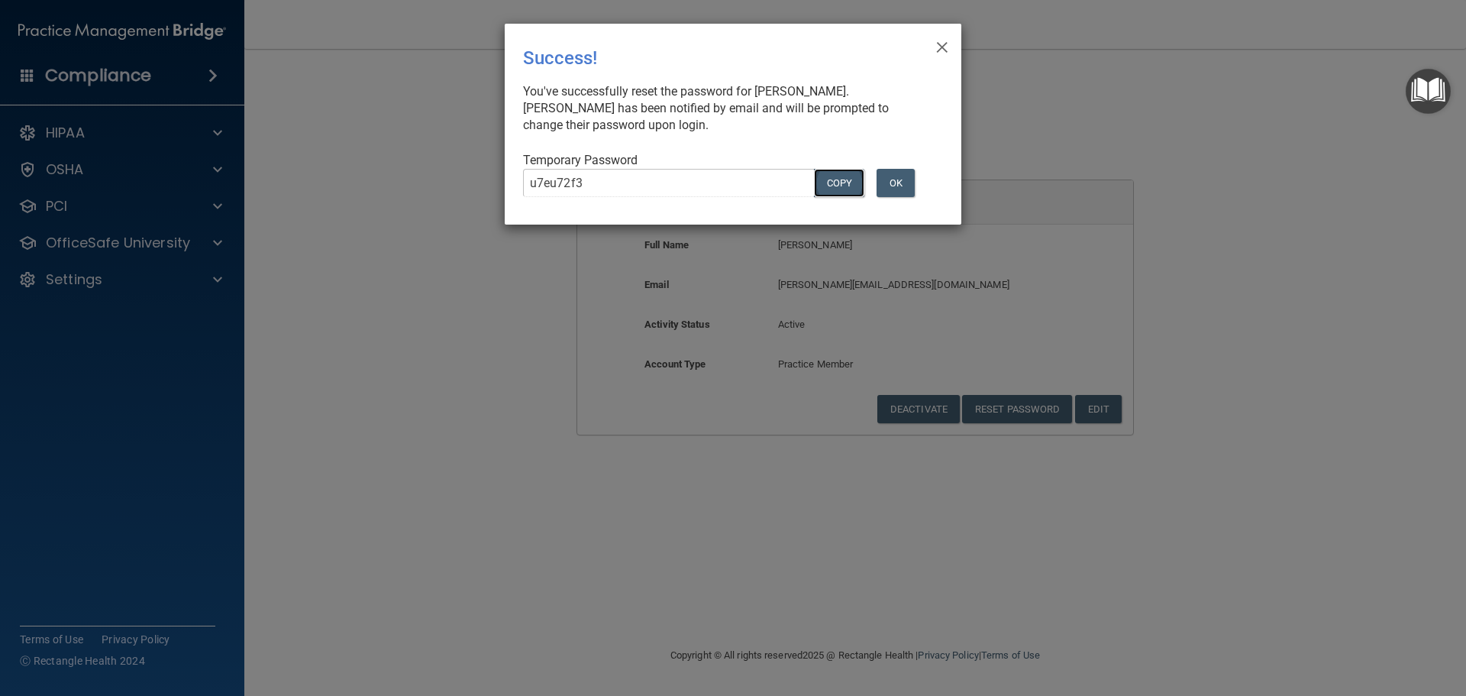
click at [824, 175] on button "COPY" at bounding box center [839, 183] width 50 height 28
click at [840, 32] on div "× Close Success! You've successfully reset the password for Cynthia Hasty. Cynt…" at bounding box center [733, 124] width 457 height 201
